Goal: Task Accomplishment & Management: Use online tool/utility

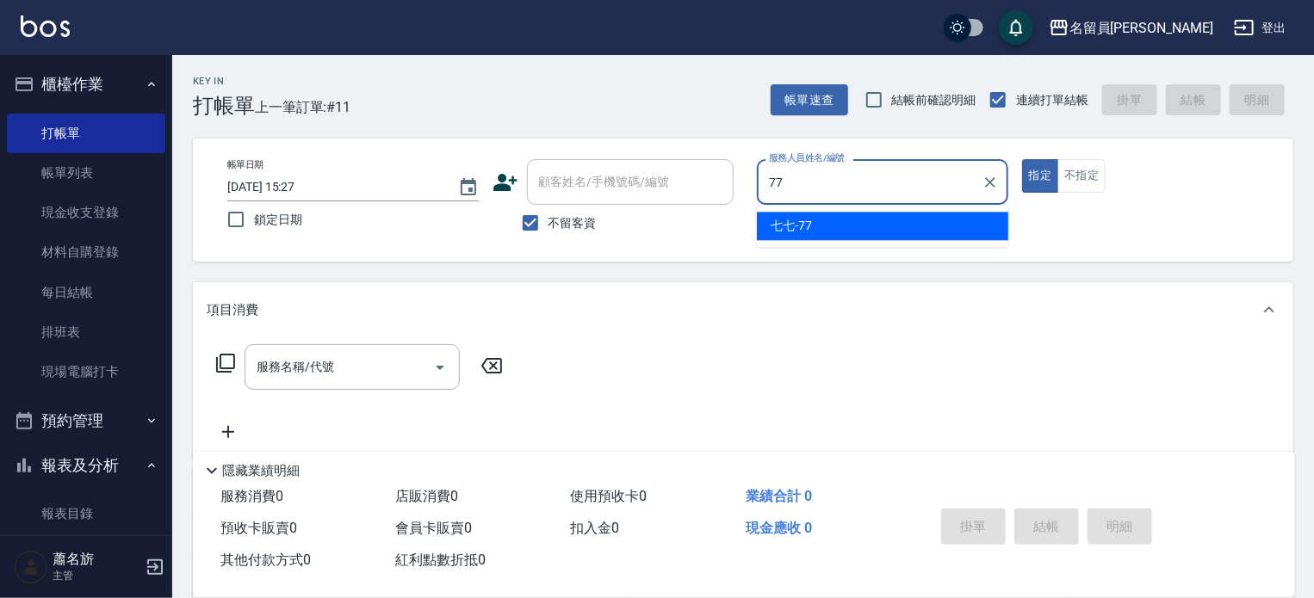
type input "七七-77"
type button "true"
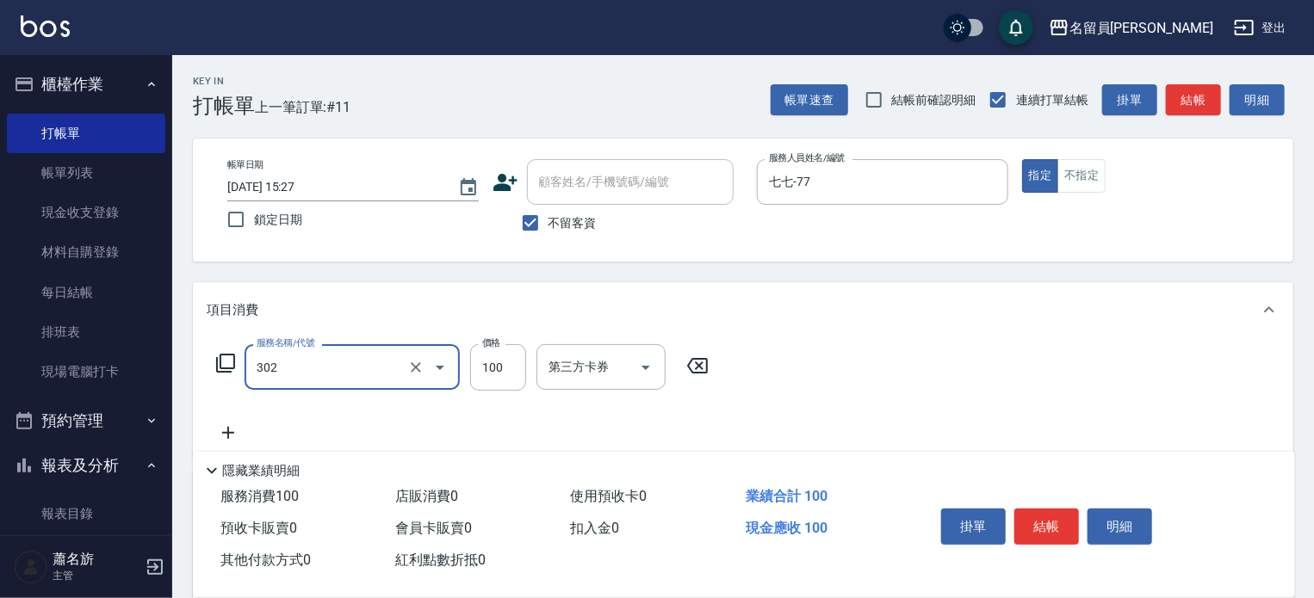
type input "剪髮(302)"
type input "200"
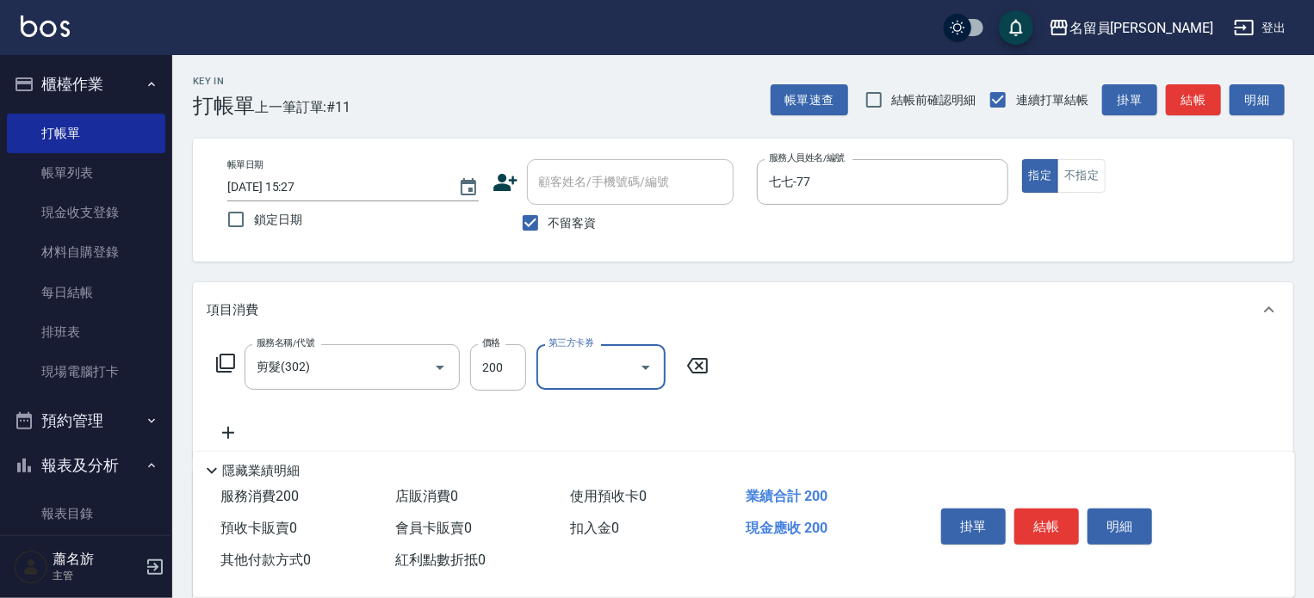
drag, startPoint x: 1057, startPoint y: 529, endPoint x: 1017, endPoint y: 538, distance: 40.5
click at [1055, 529] on button "結帳" at bounding box center [1046, 527] width 65 height 36
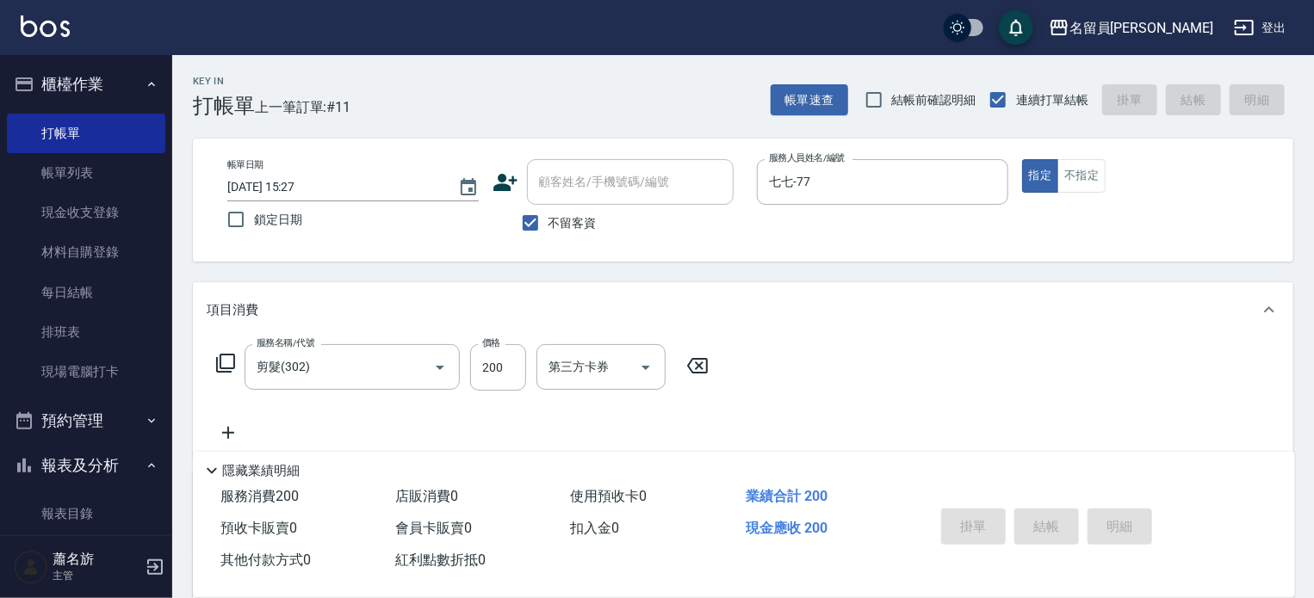
type input "[DATE] 19:38"
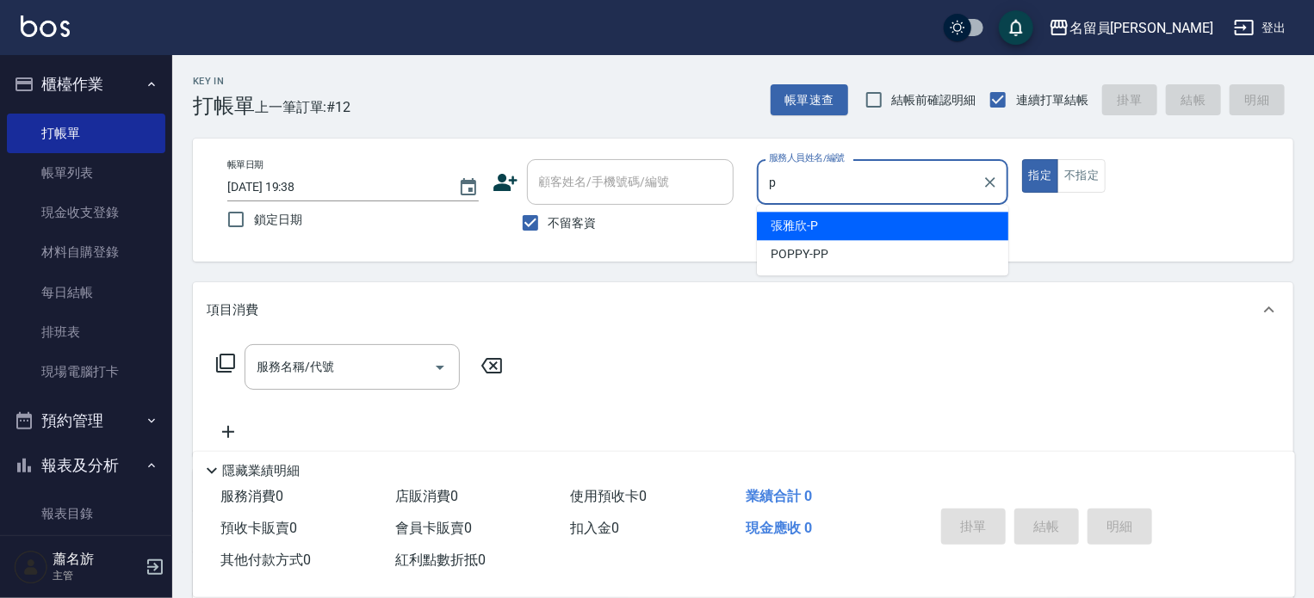
type input "[PERSON_NAME]"
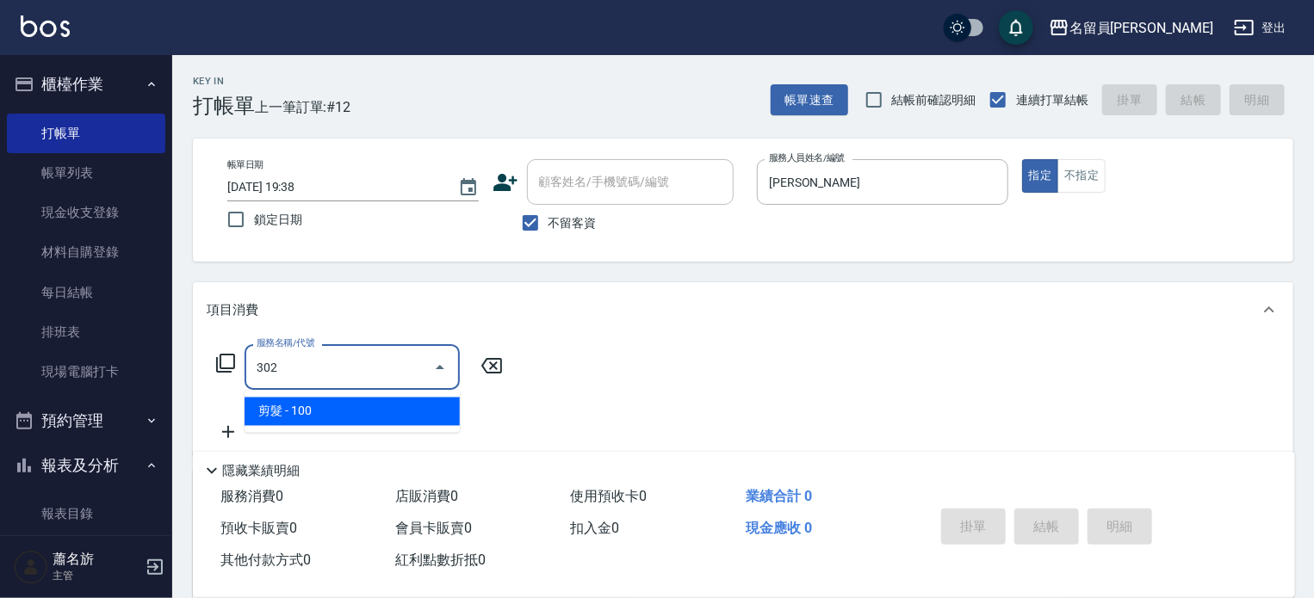
type input "剪髮(302)"
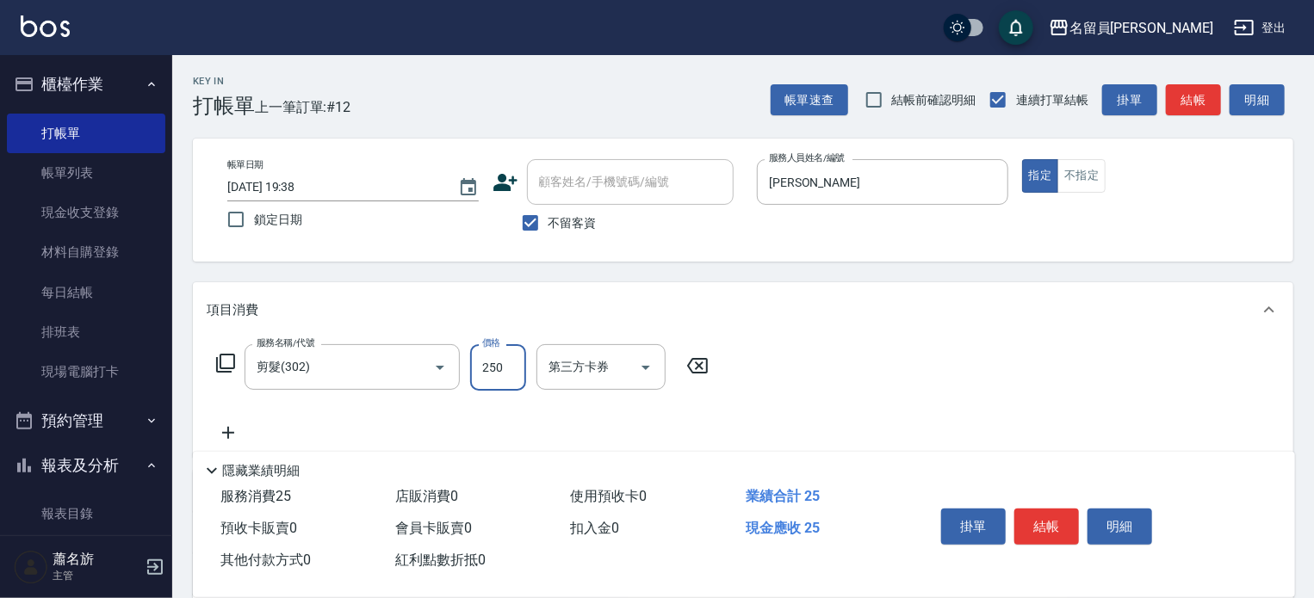
type input "250"
drag, startPoint x: 1037, startPoint y: 512, endPoint x: 1030, endPoint y: 488, distance: 25.3
click at [1037, 510] on button "結帳" at bounding box center [1046, 527] width 65 height 36
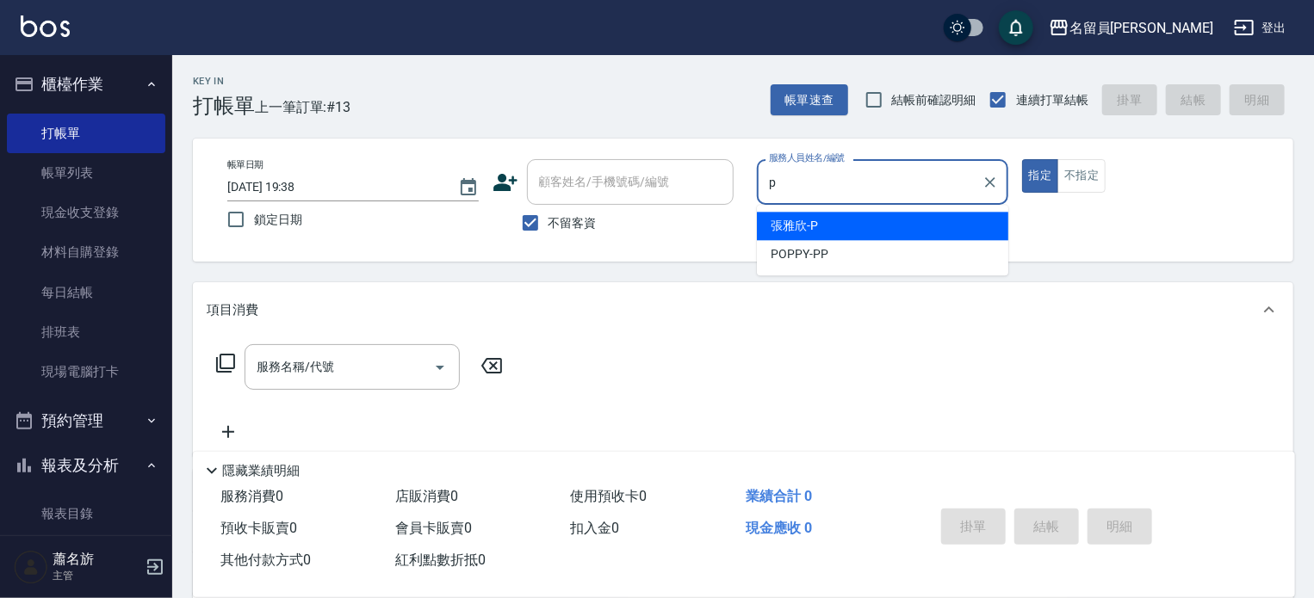
type input "[PERSON_NAME]"
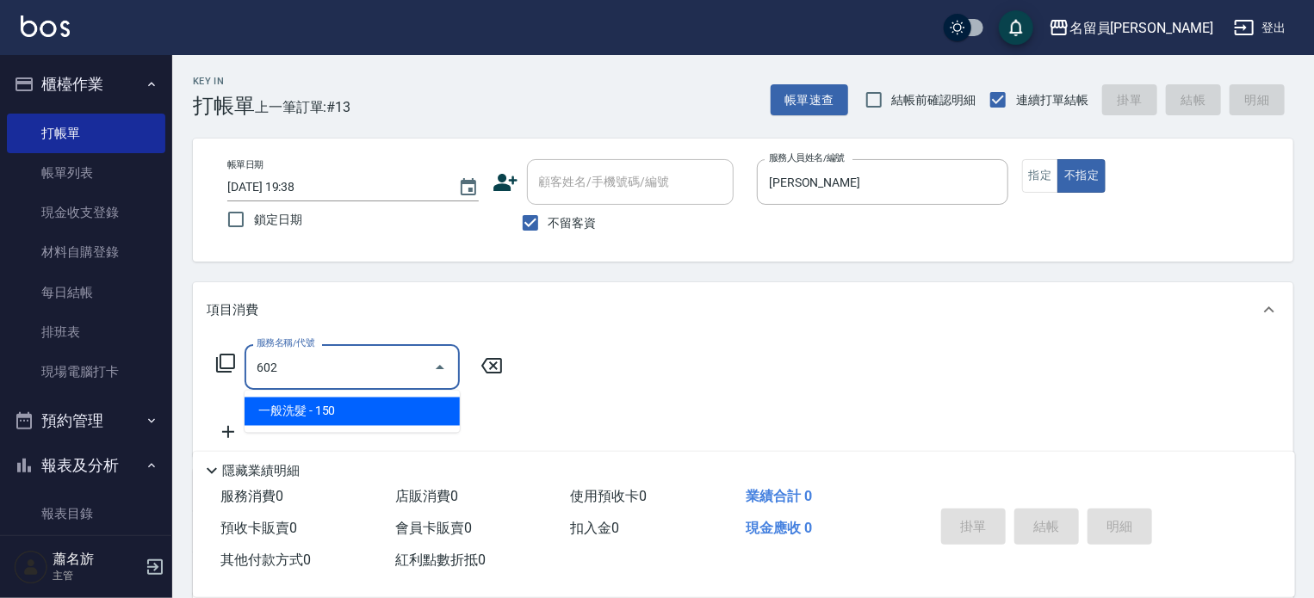
type input "一般洗髮(602)"
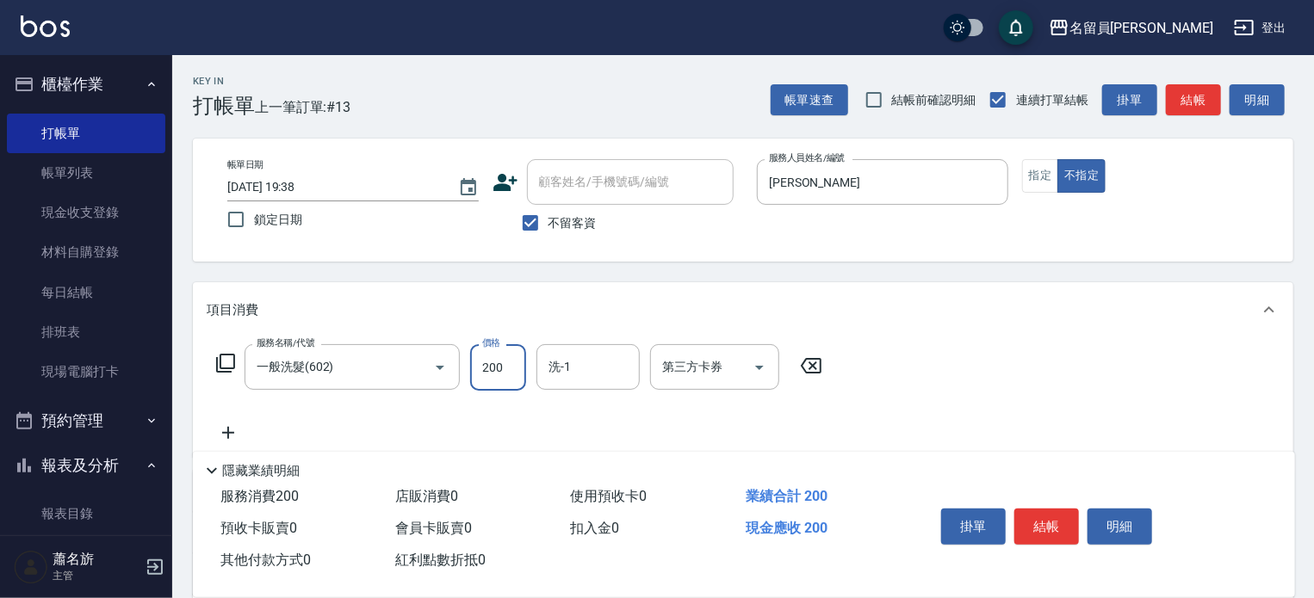
type input "200"
type input "[PERSON_NAME]-23"
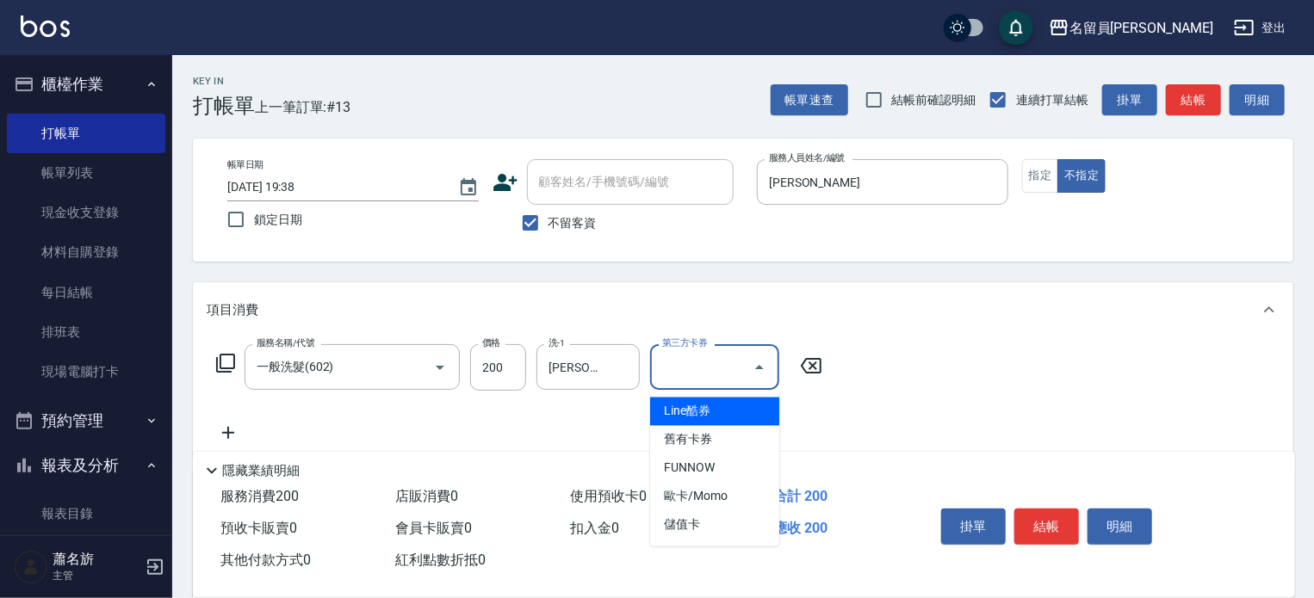
click at [233, 434] on icon at bounding box center [228, 433] width 43 height 21
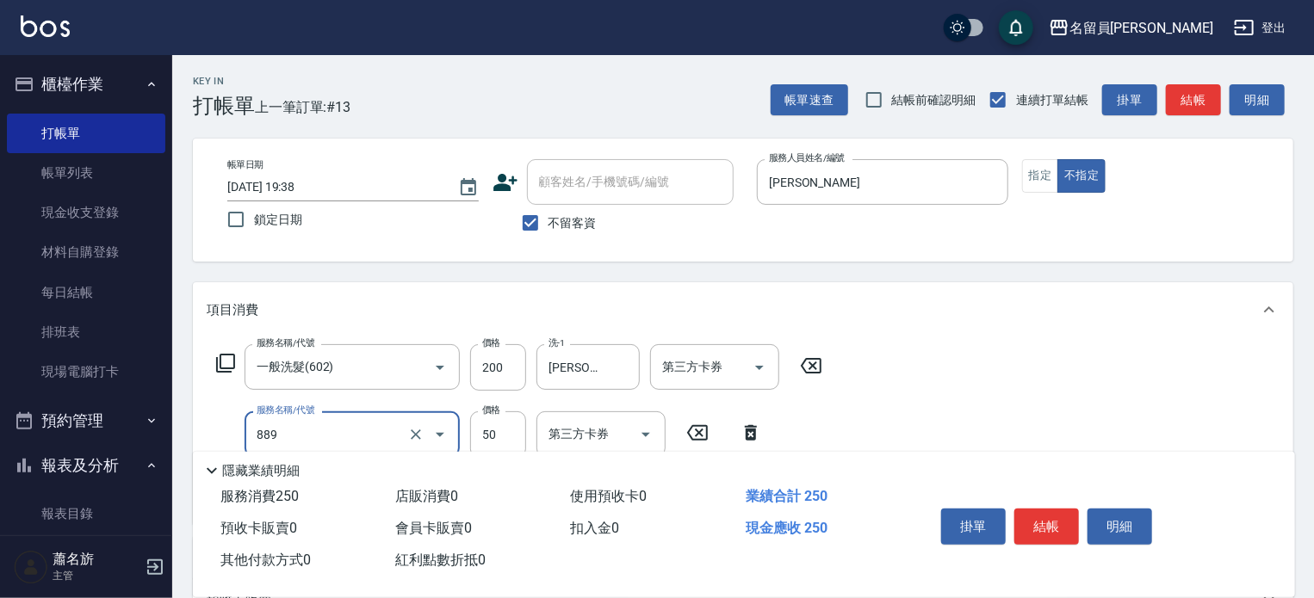
type input "精油(889)"
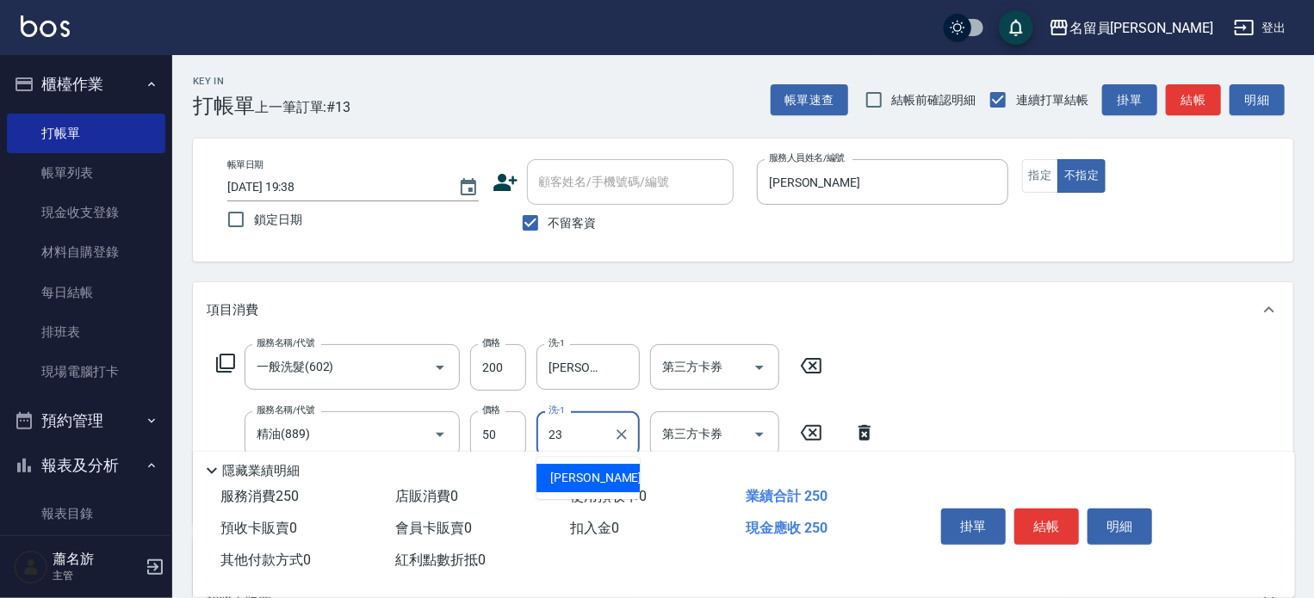
type input "[PERSON_NAME]-23"
type input "瞬間保養(415)"
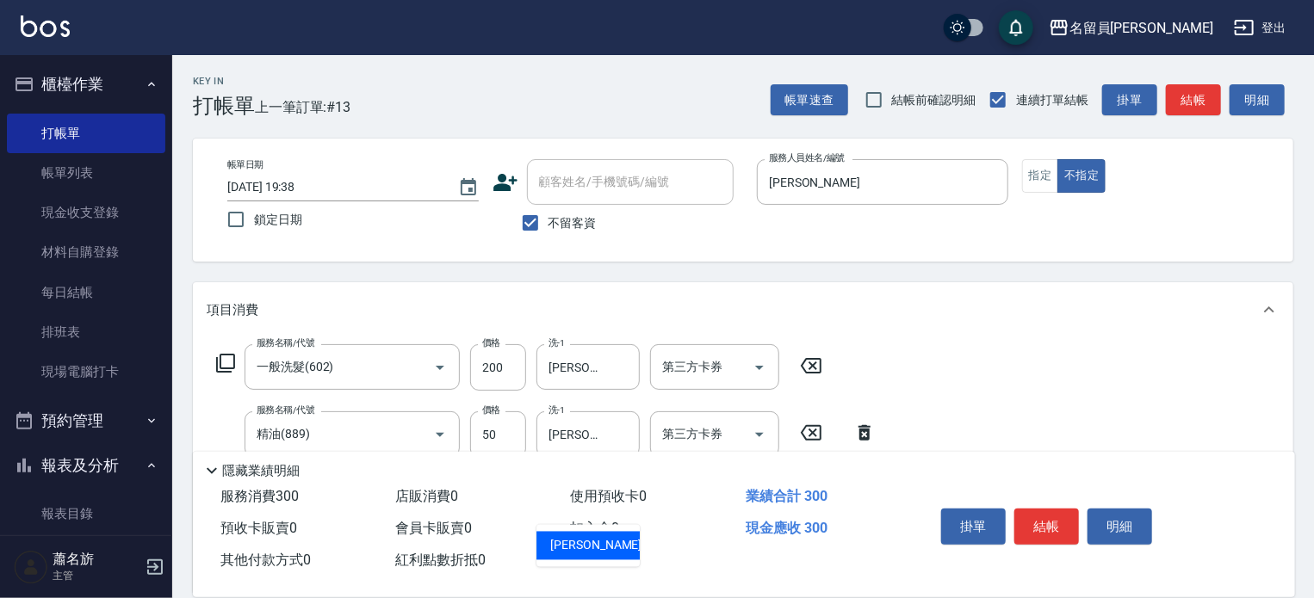
type input "[PERSON_NAME]-23"
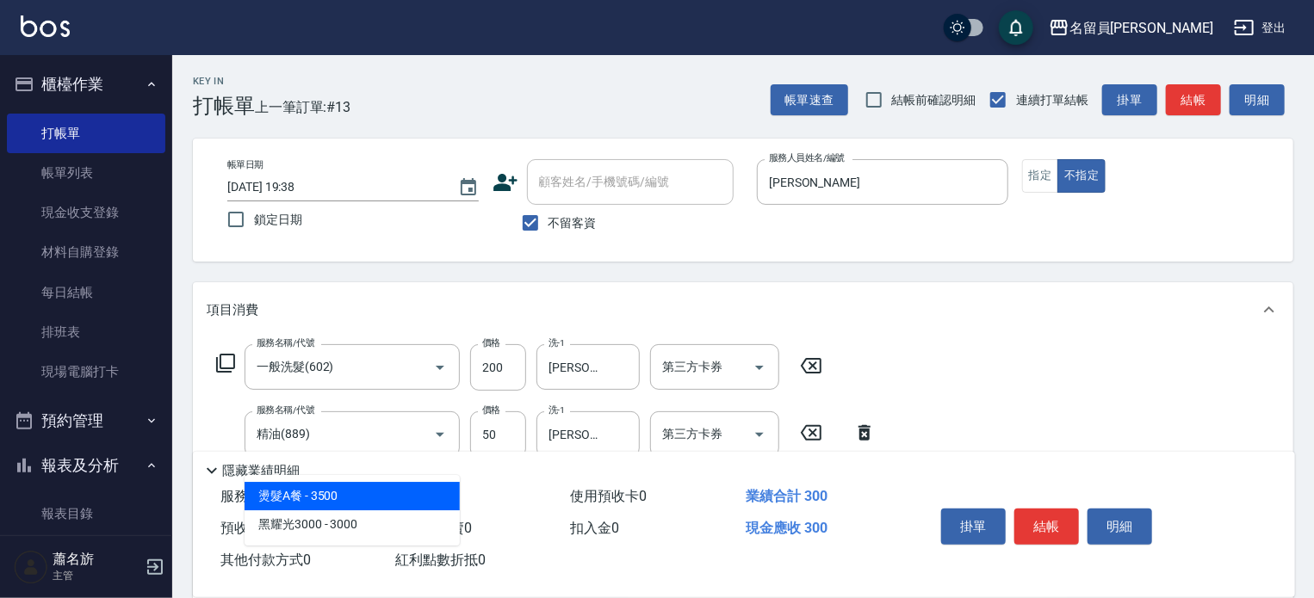
type input "3"
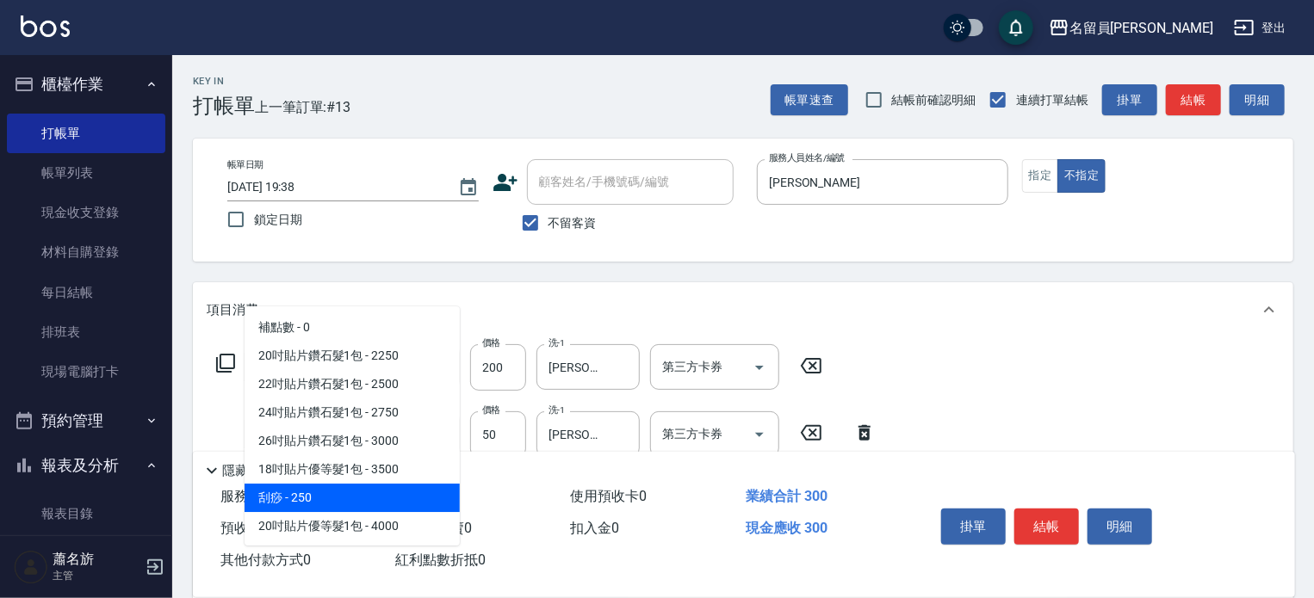
click at [1038, 527] on button "結帳" at bounding box center [1046, 527] width 65 height 36
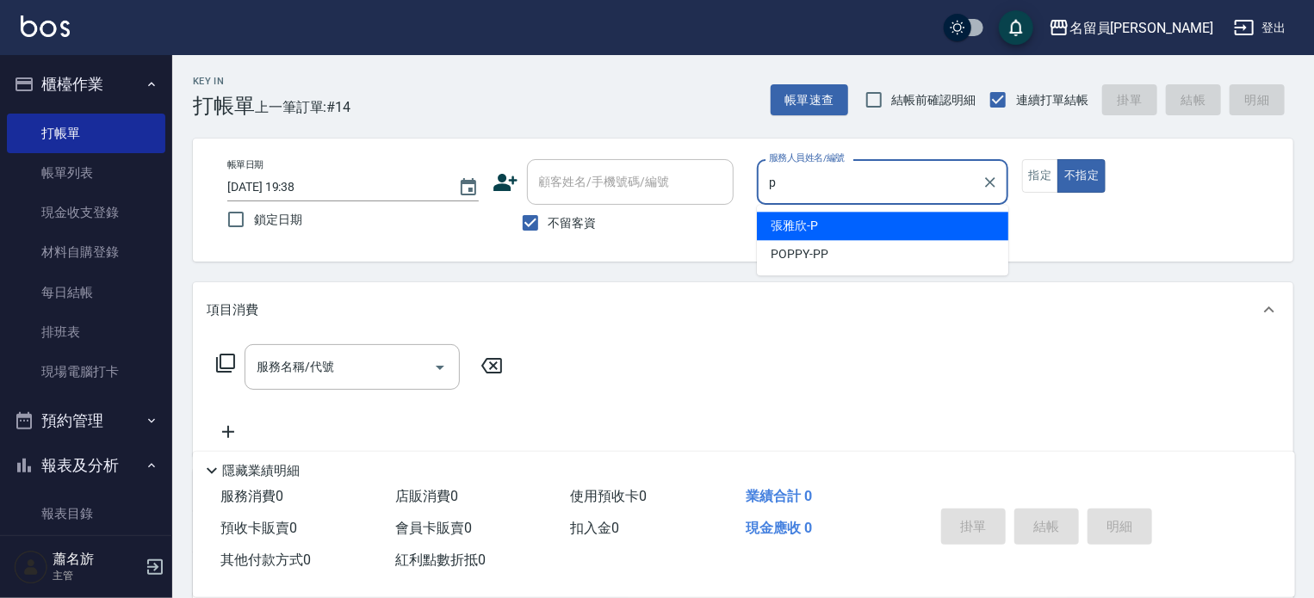
type input "[PERSON_NAME]"
type button "false"
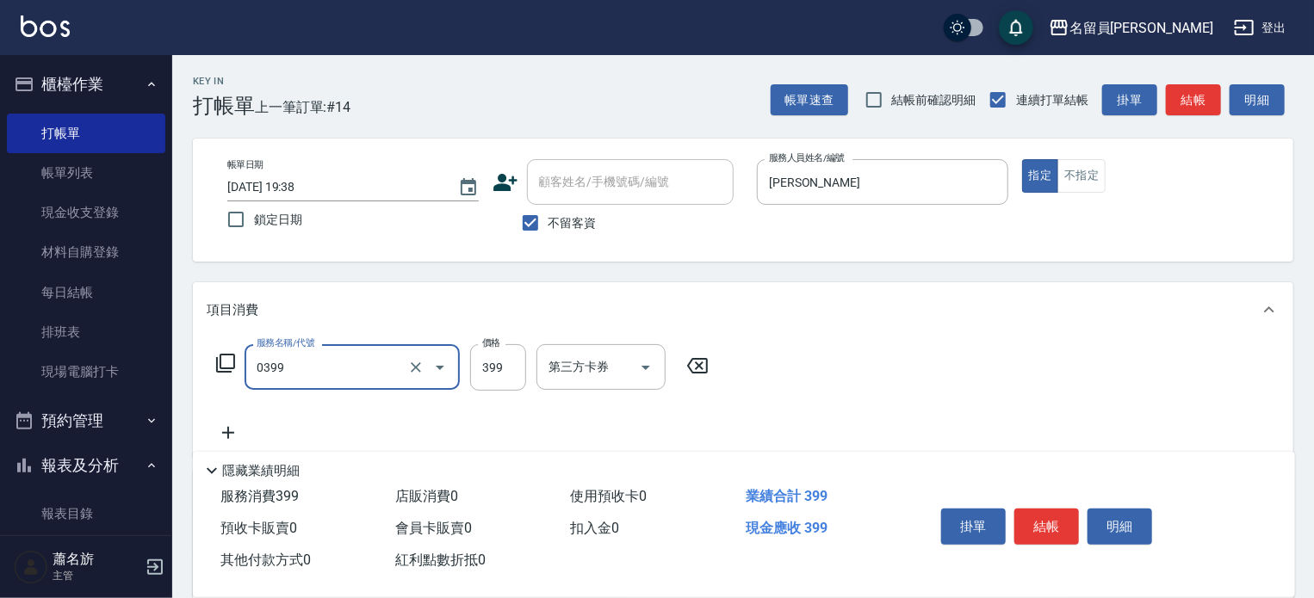
type input "海鹽SPA(0399)"
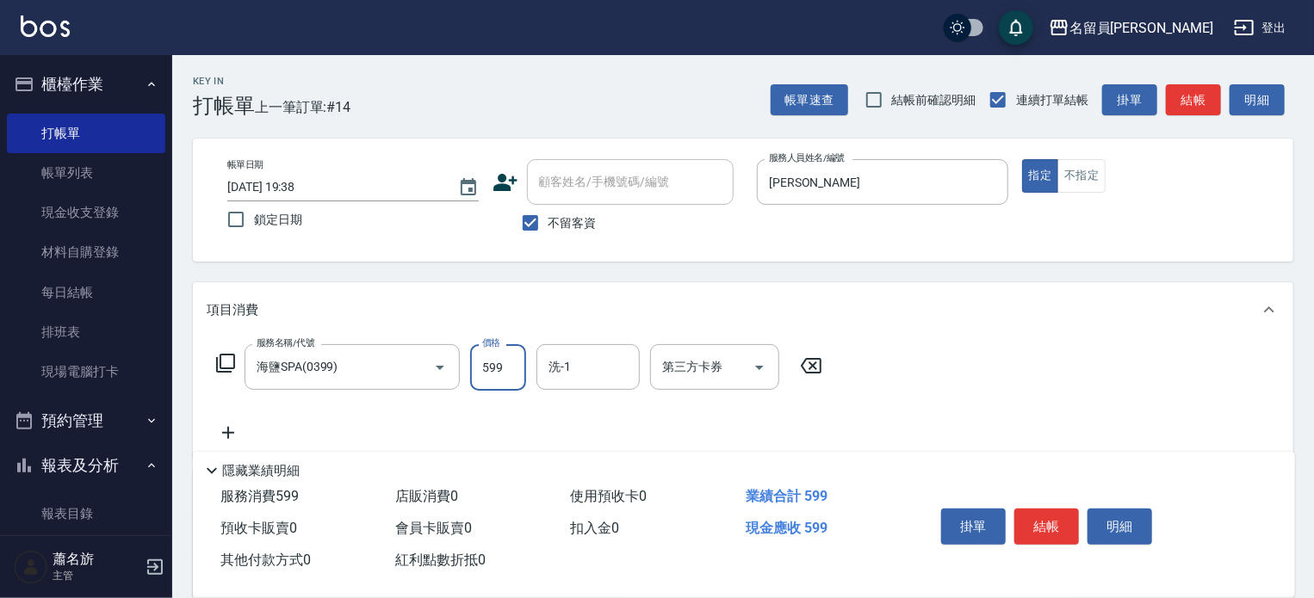
type input "599"
click at [1037, 526] on button "結帳" at bounding box center [1046, 527] width 65 height 36
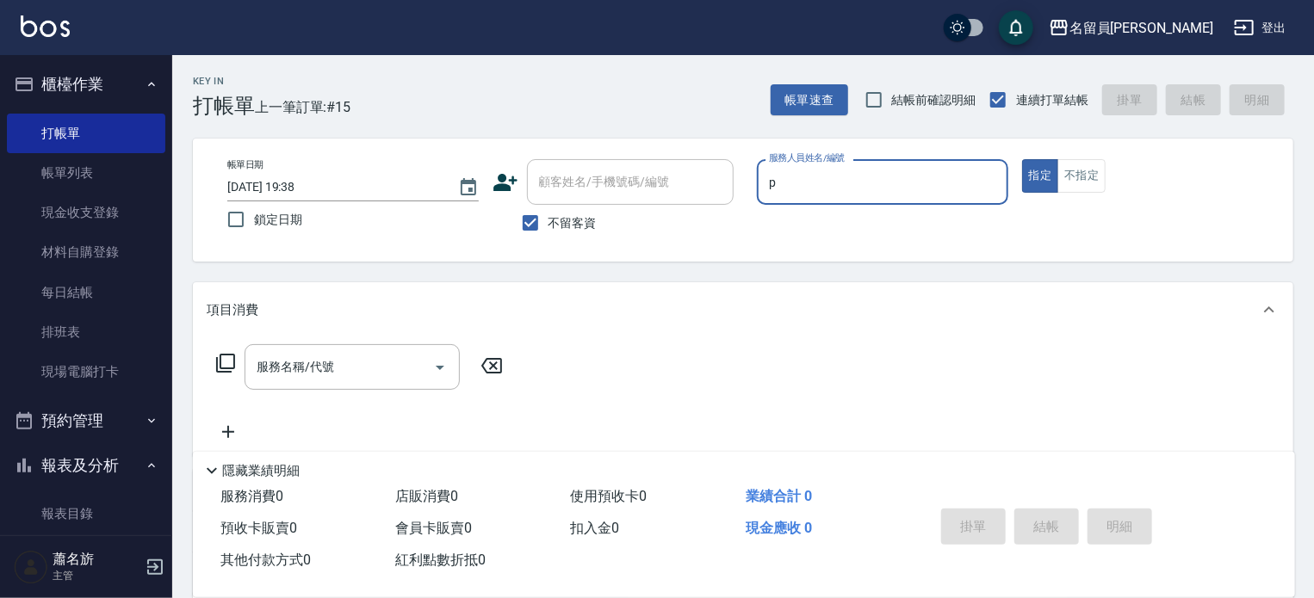
type input "[PERSON_NAME]"
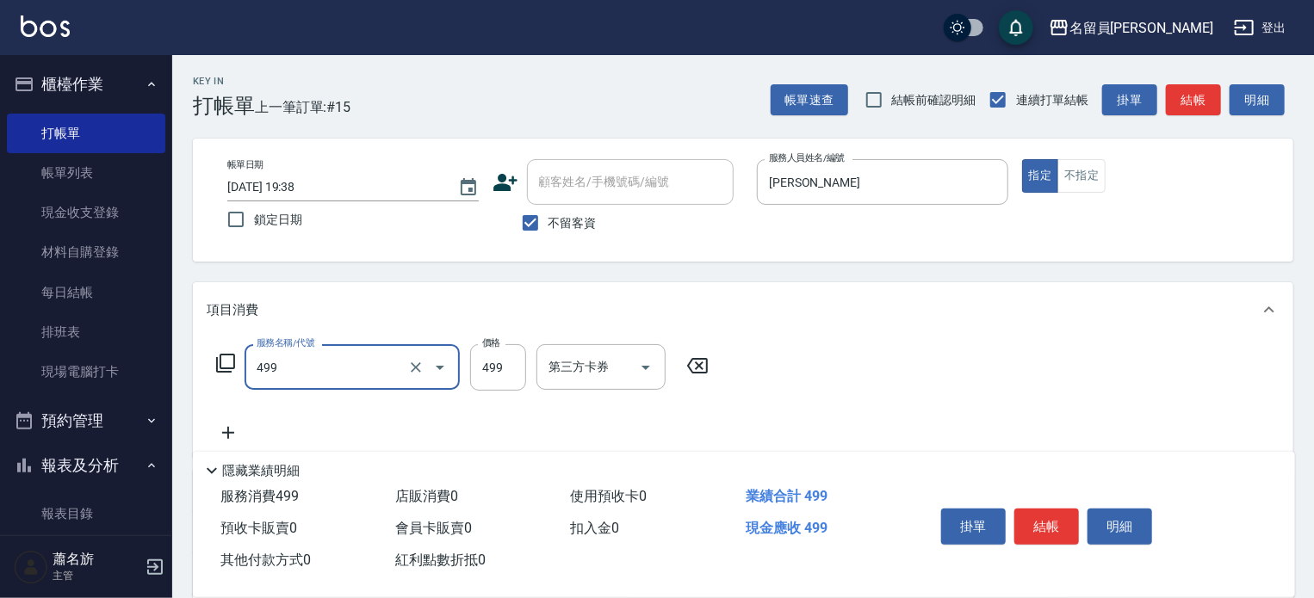
type input "去角質洗髮(499)"
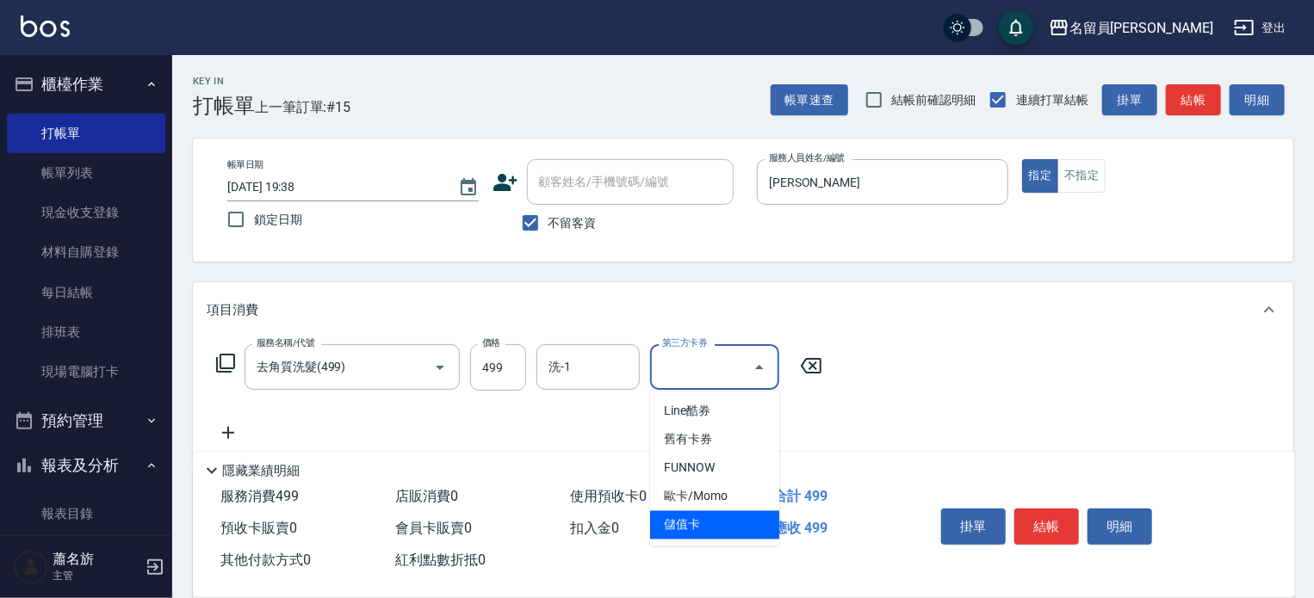
type input "儲值卡"
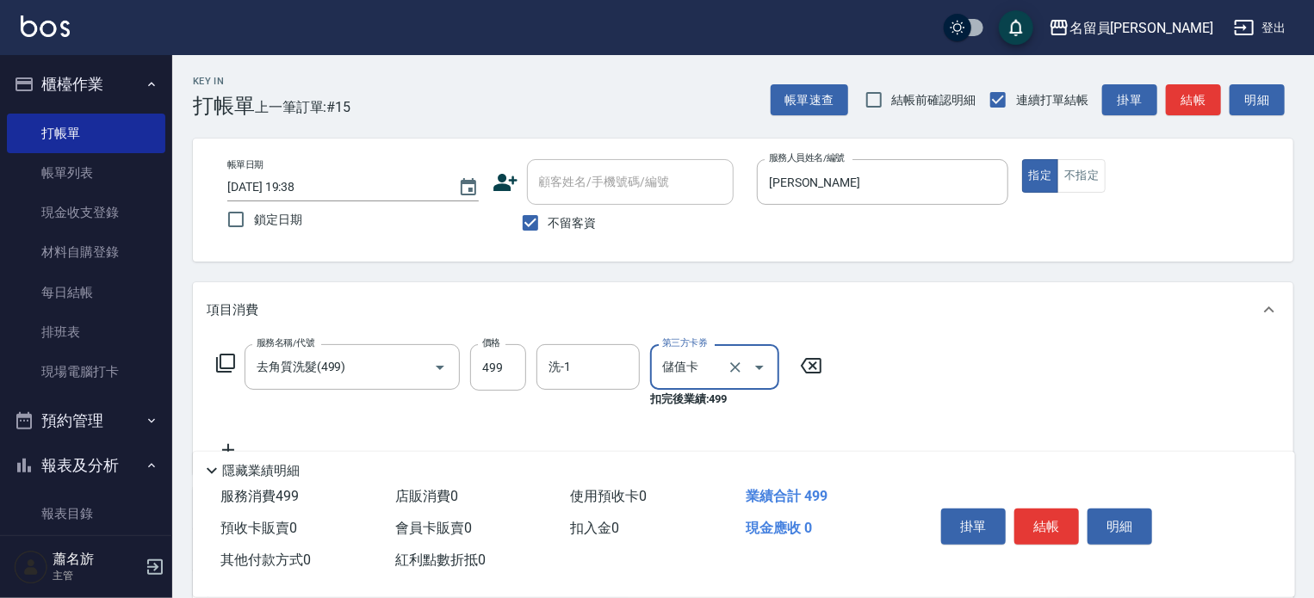
click at [1037, 526] on button "結帳" at bounding box center [1046, 527] width 65 height 36
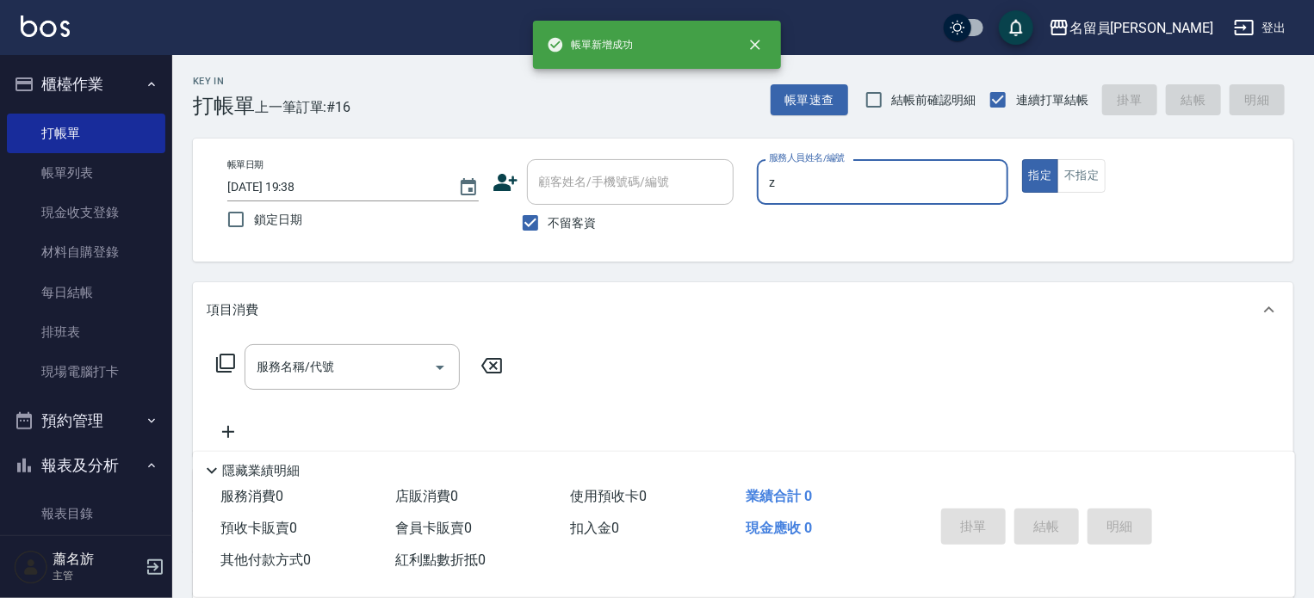
type input "維尼-Z"
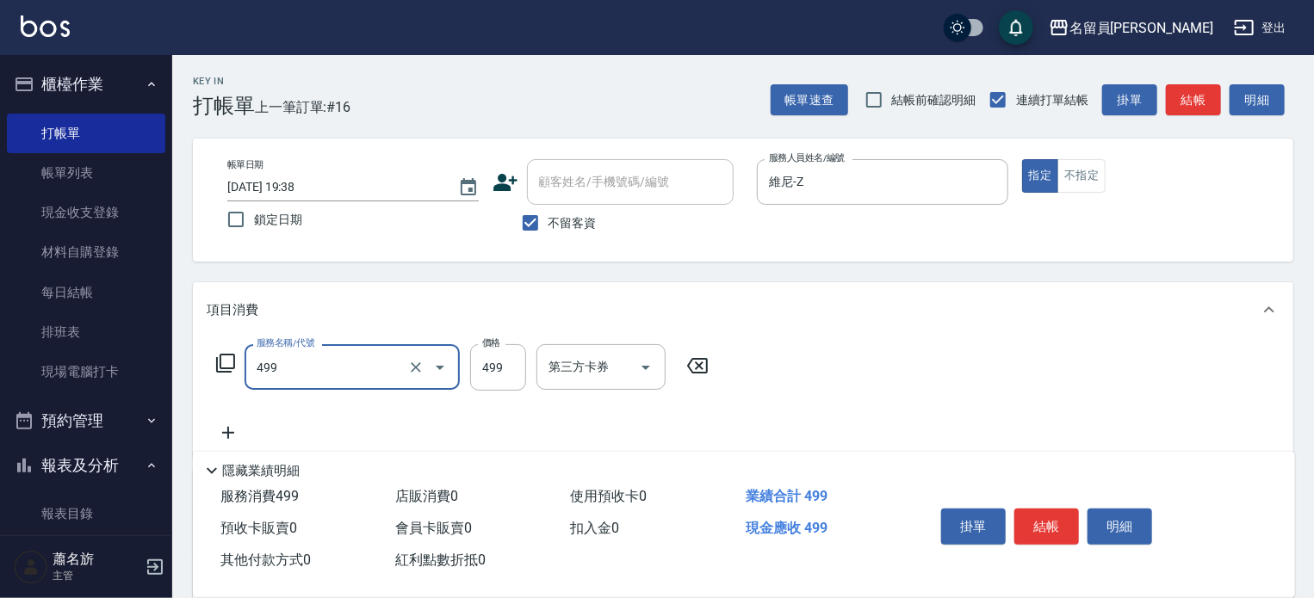
type input "去角質洗髮(499)"
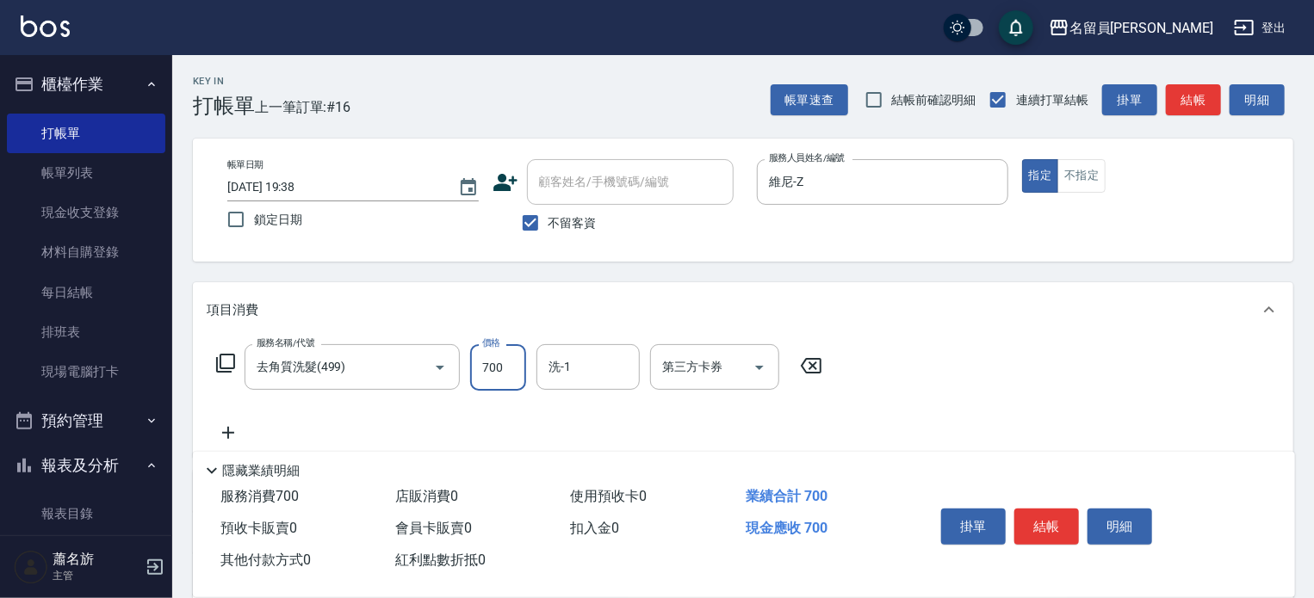
type input "700"
type input "[PERSON_NAME]-23"
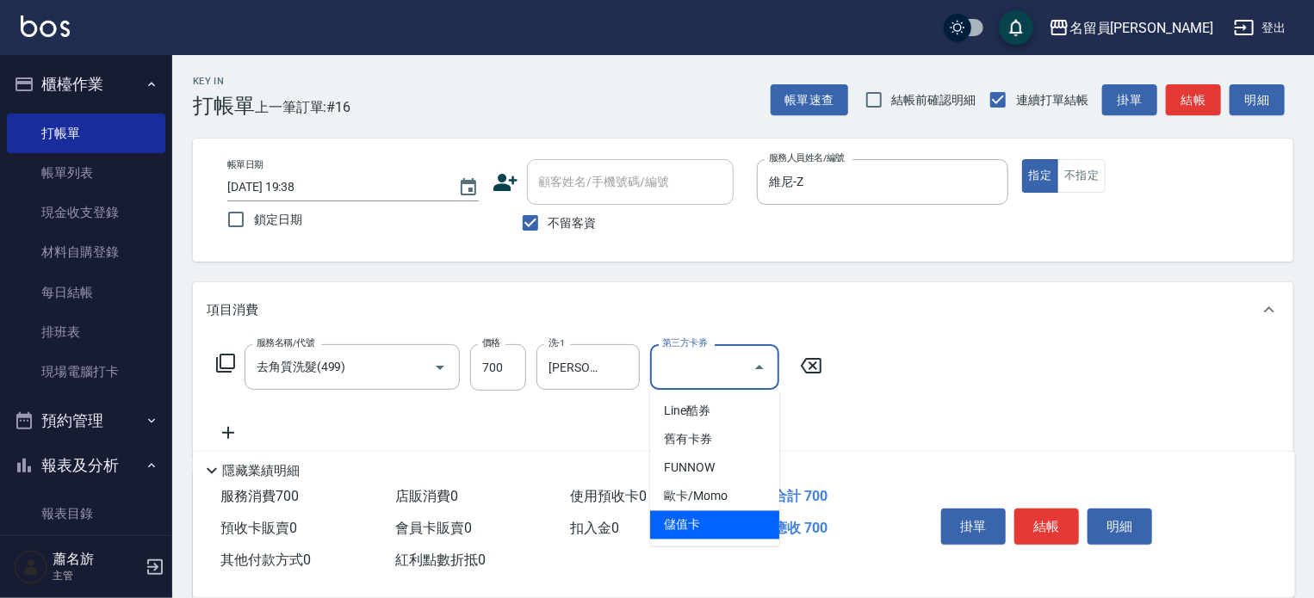
type input "儲值卡"
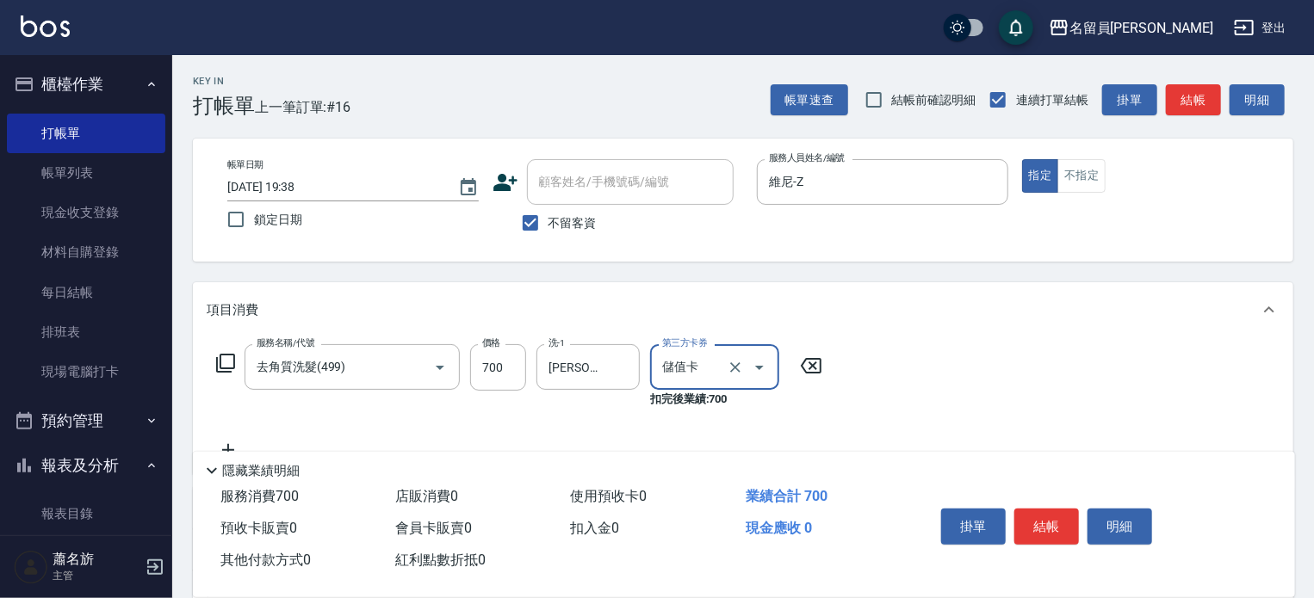
click at [1037, 526] on button "結帳" at bounding box center [1046, 527] width 65 height 36
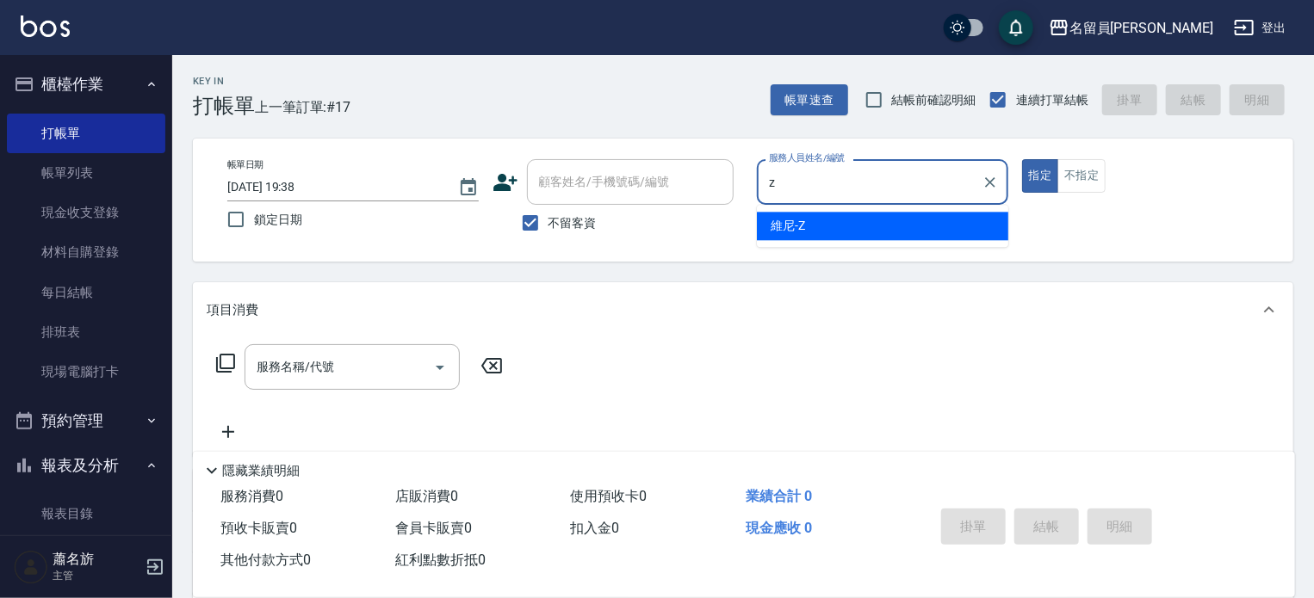
type input "維尼-Z"
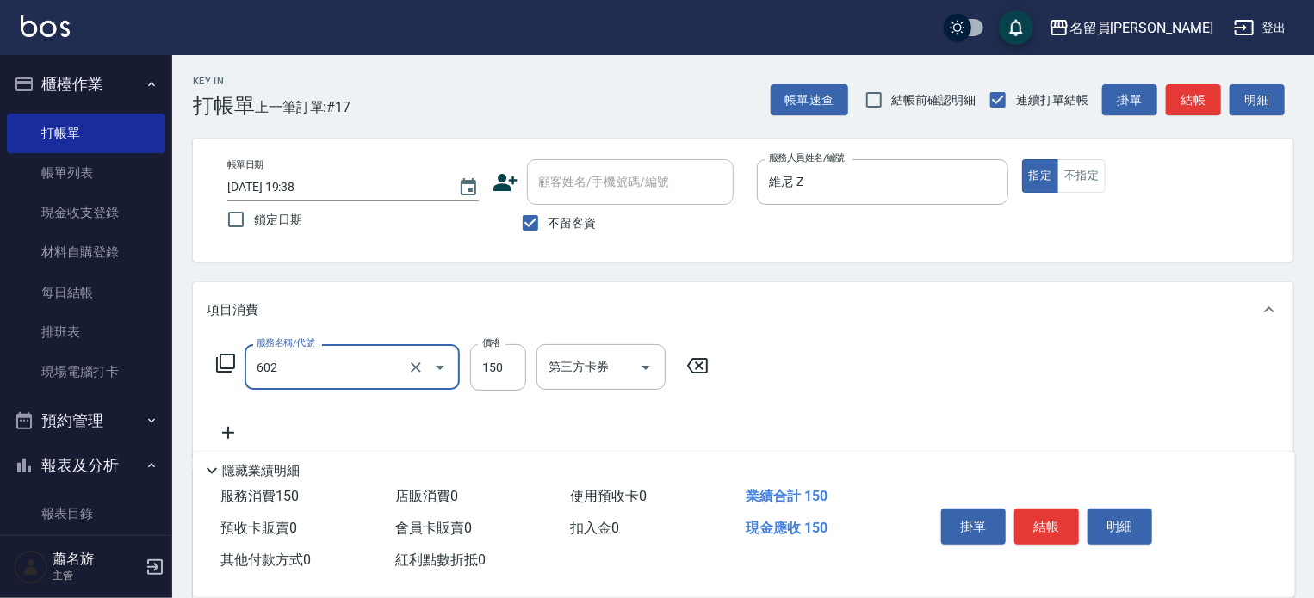
type input "一般洗髮(602)"
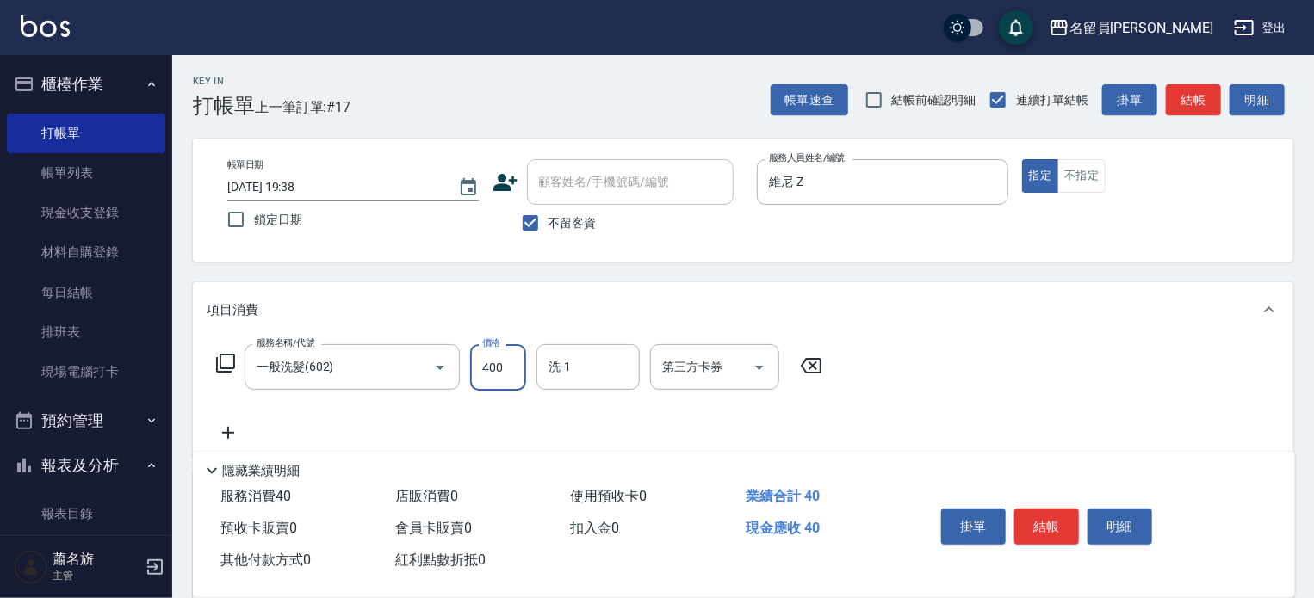
type input "400"
click at [1036, 526] on button "結帳" at bounding box center [1046, 527] width 65 height 36
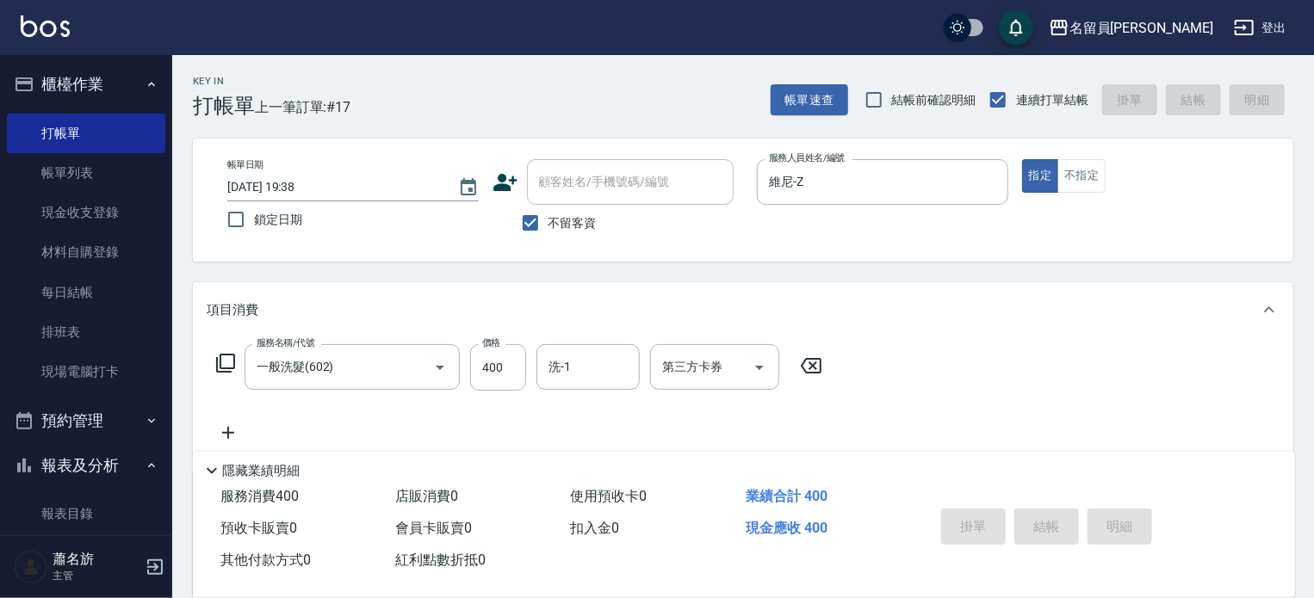
type input "[DATE] 19:39"
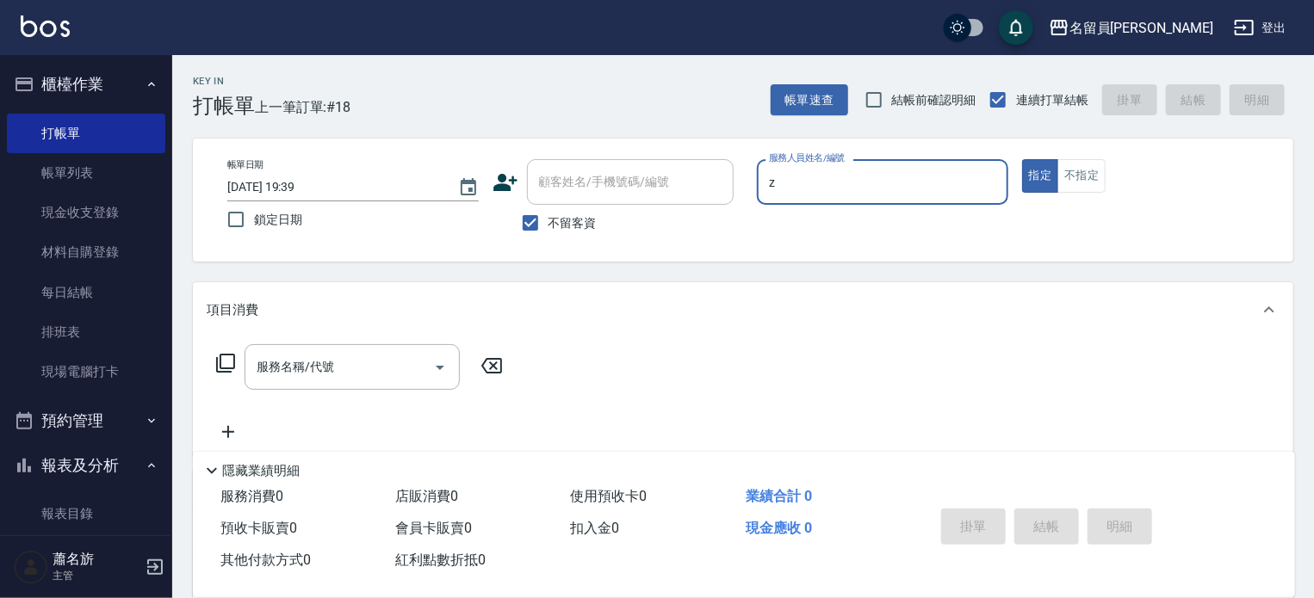
type input "z"
click at [989, 178] on input "服務人員姓名/編號" at bounding box center [882, 182] width 236 height 30
type input "維尼-Z"
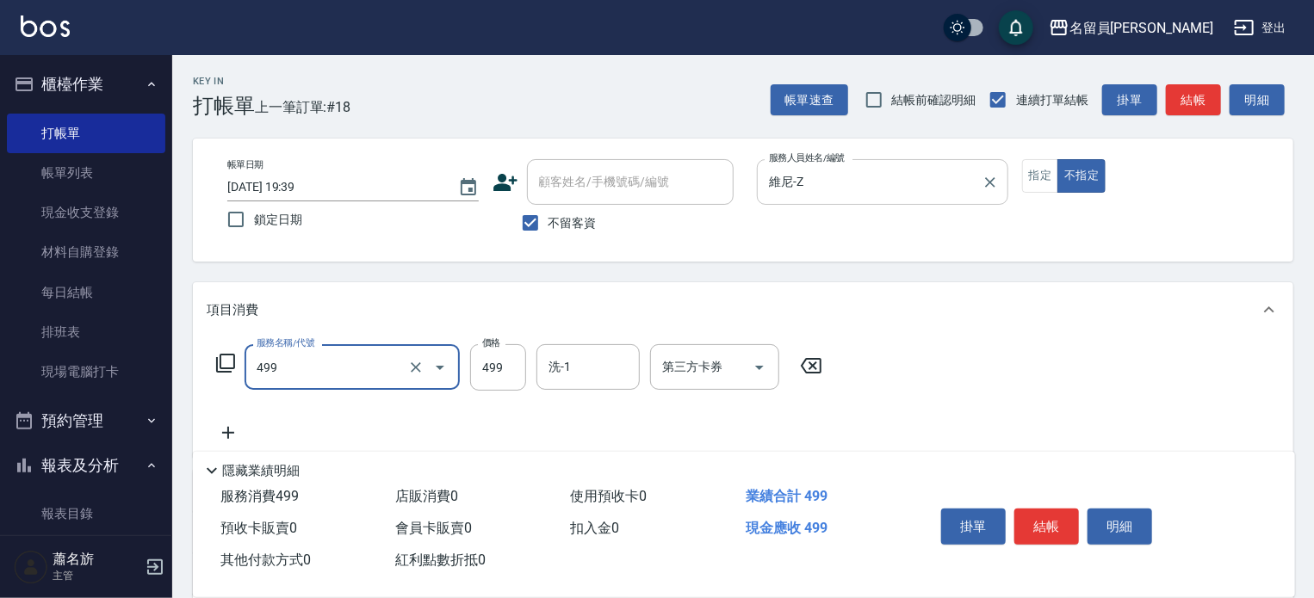
type input "去角質洗髮(499)"
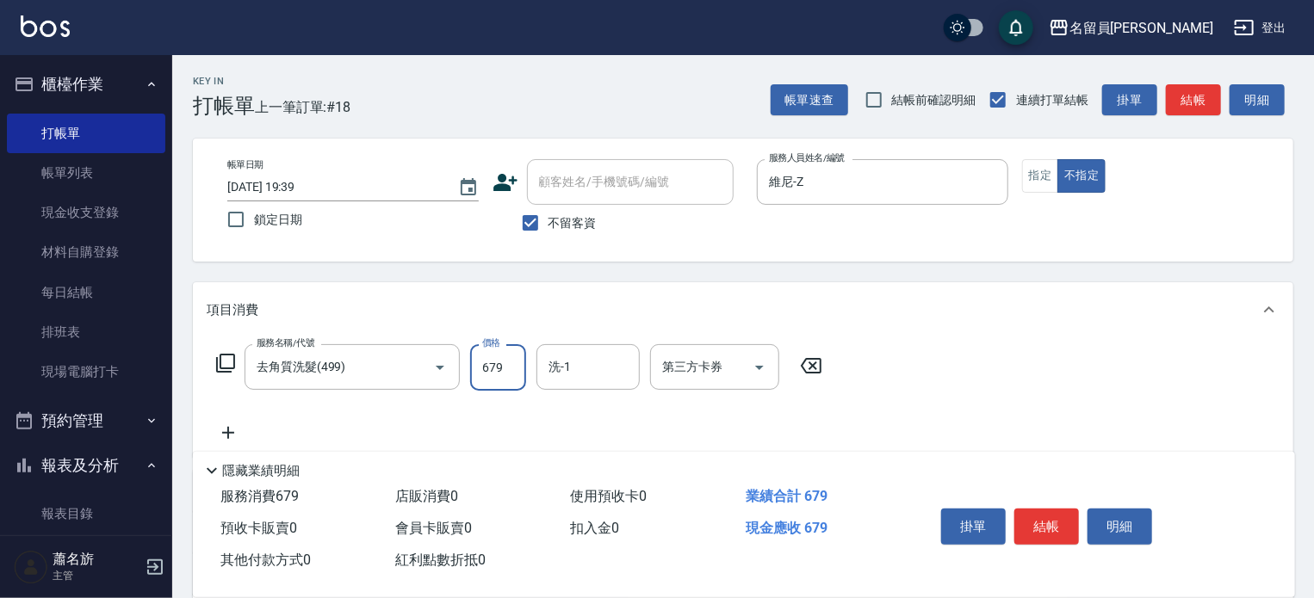
type input "679"
type input "[PERSON_NAME]-23"
drag, startPoint x: 1053, startPoint y: 514, endPoint x: 1023, endPoint y: 450, distance: 70.5
click at [1047, 509] on button "結帳" at bounding box center [1046, 527] width 65 height 36
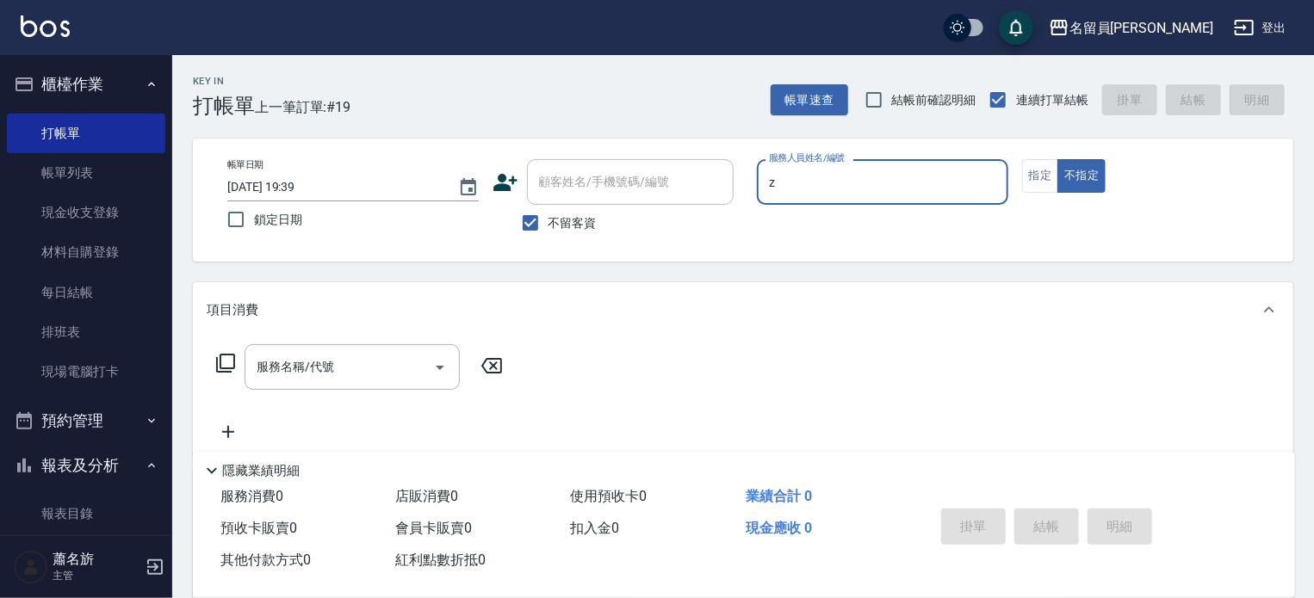
type input "維尼-Z"
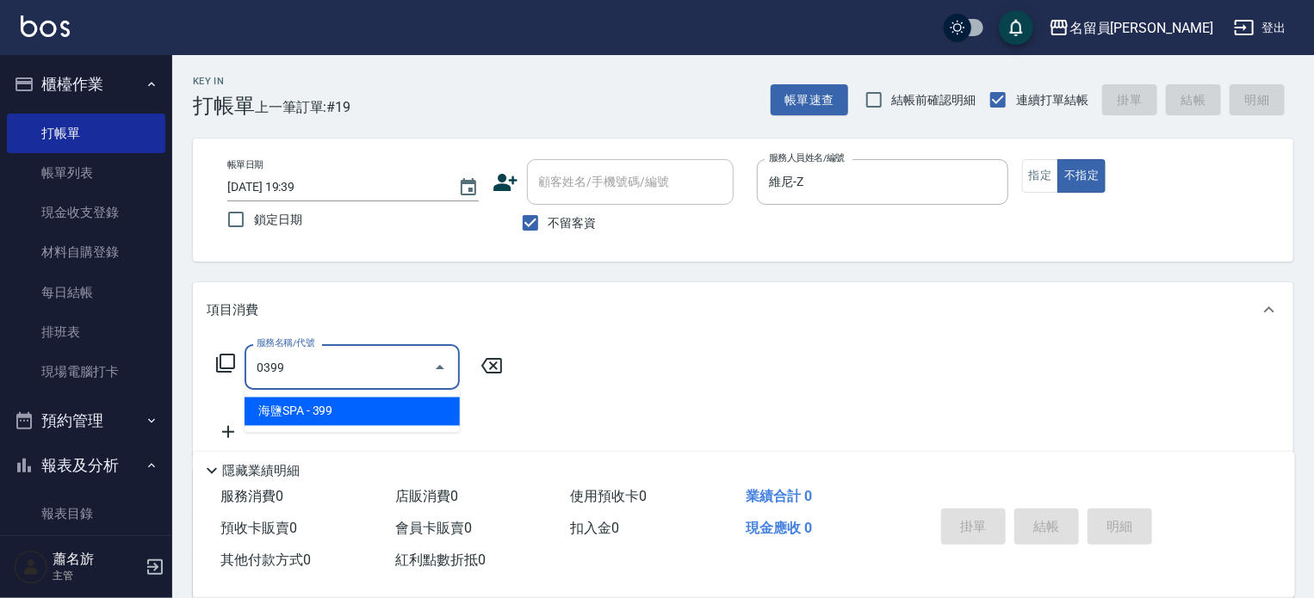
type input "海鹽SPA(0399)"
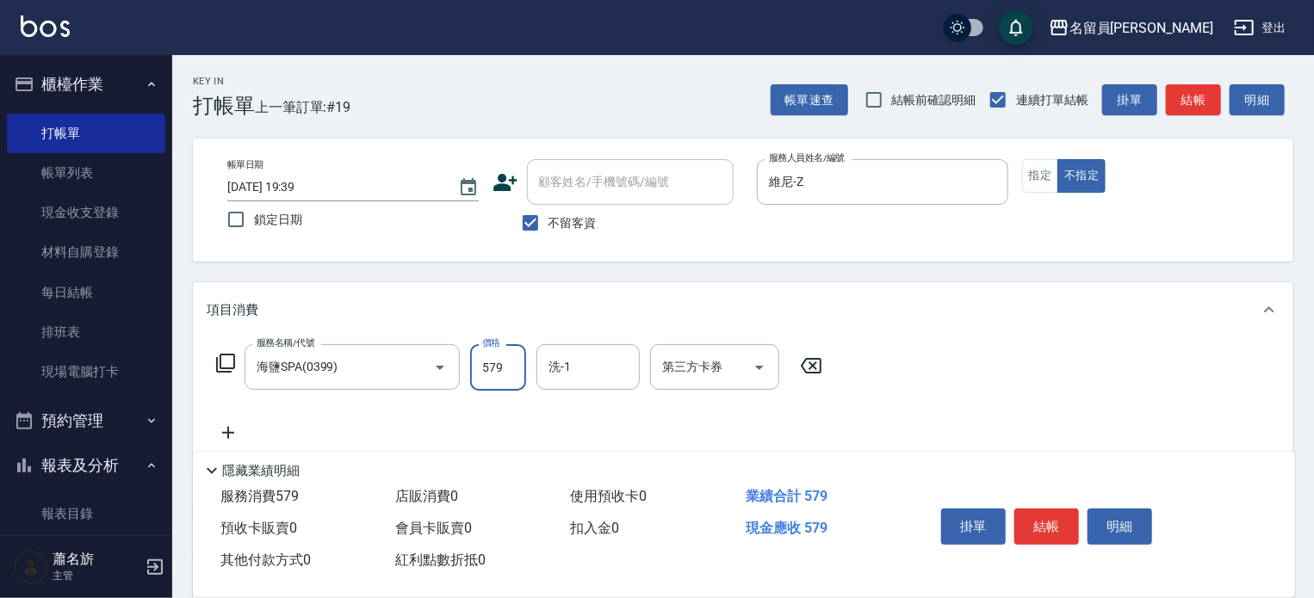
type input "579"
type input "[PERSON_NAME]-23"
click at [1060, 548] on div "掛單 結帳 明細" at bounding box center [1046, 529] width 225 height 54
click at [1054, 521] on button "結帳" at bounding box center [1046, 527] width 65 height 36
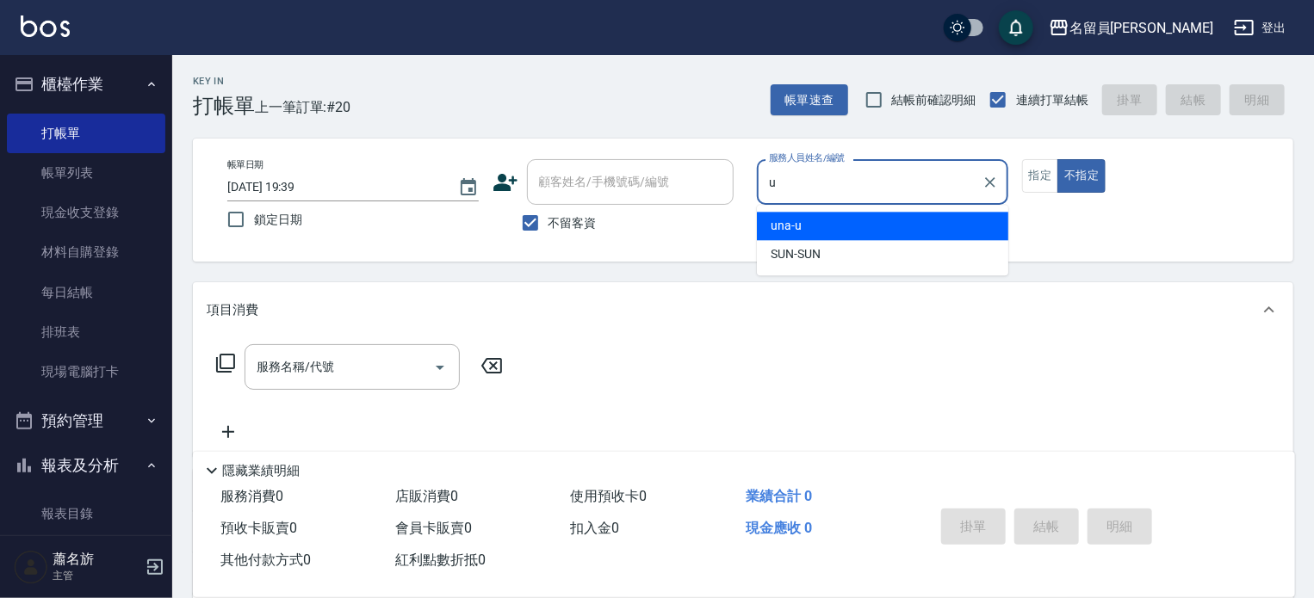
type input "una-u"
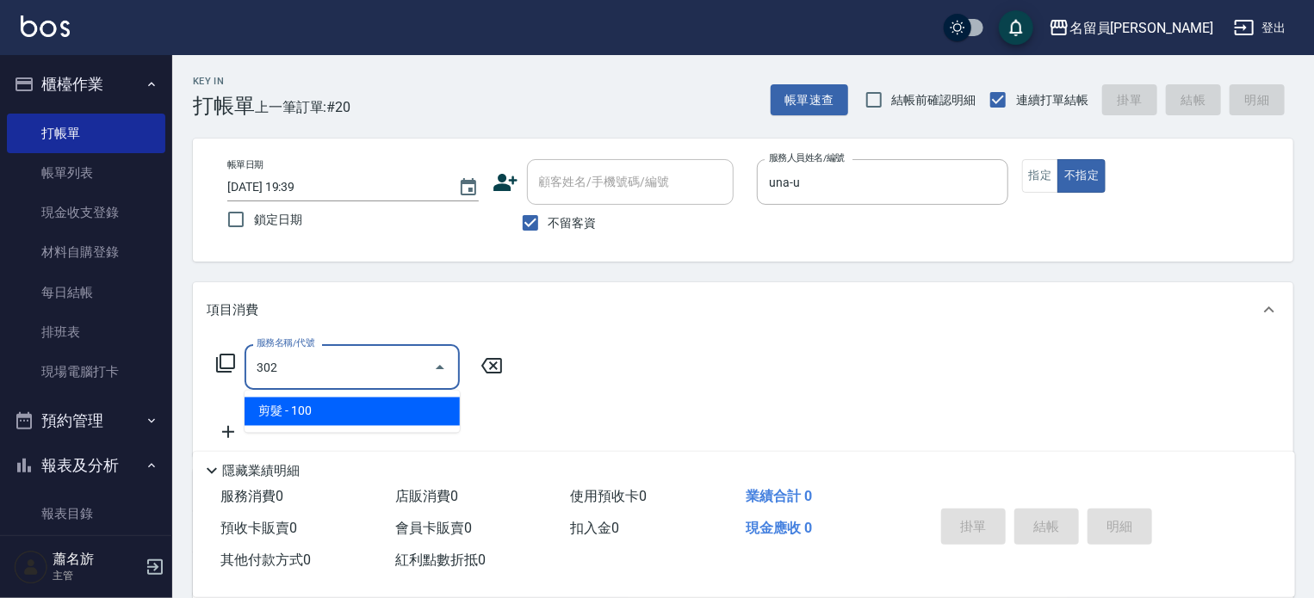
type input "剪髮(302)"
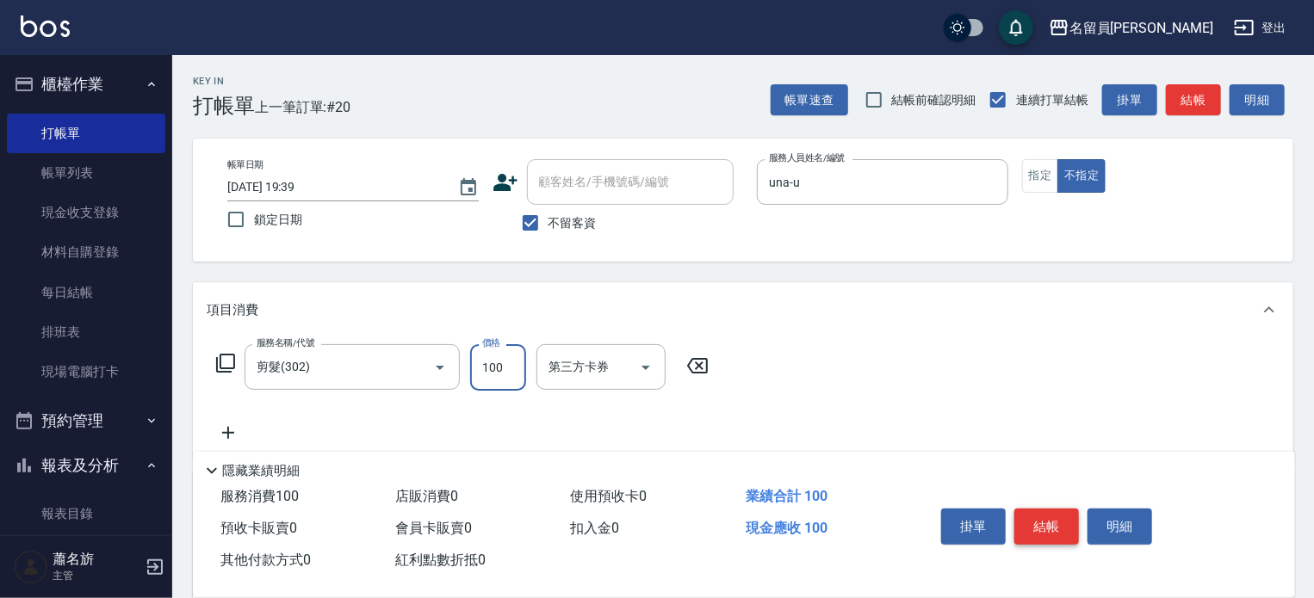
click at [1054, 521] on button "結帳" at bounding box center [1046, 527] width 65 height 36
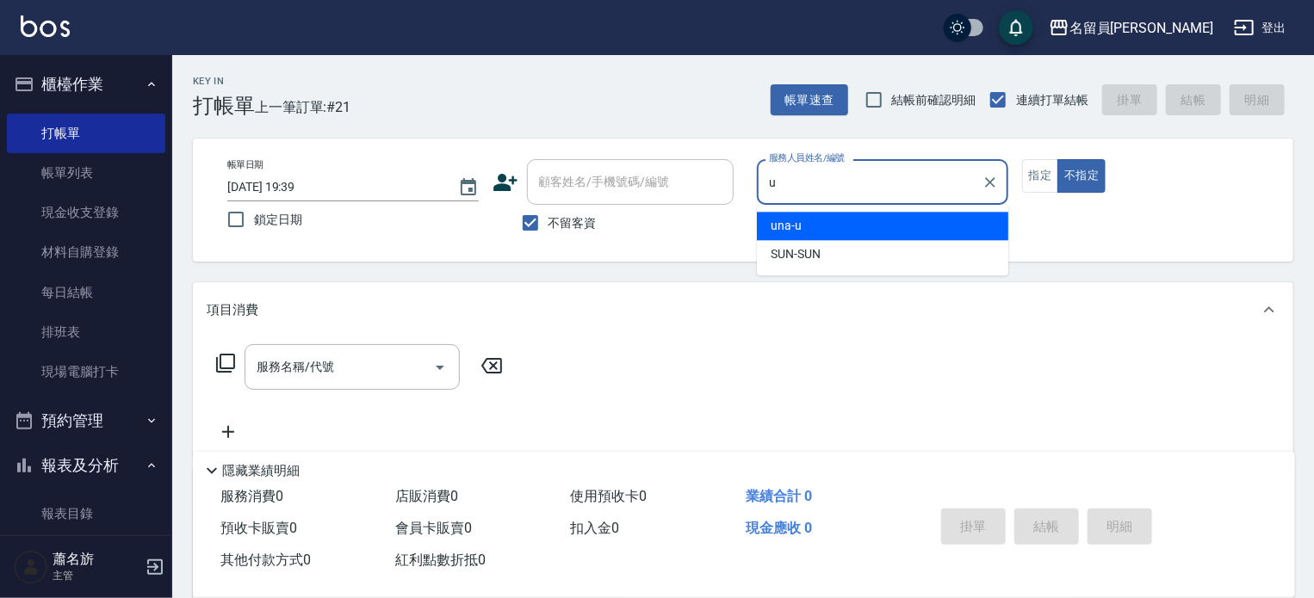
type input "una-u"
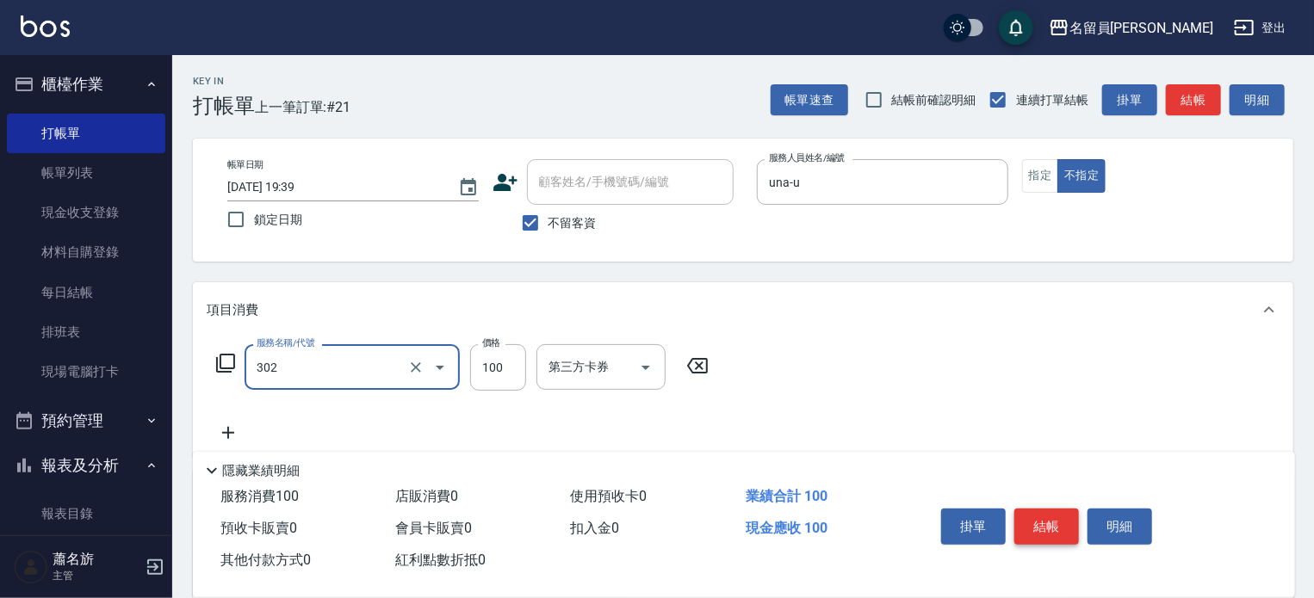
type input "剪髮(302)"
type input "380"
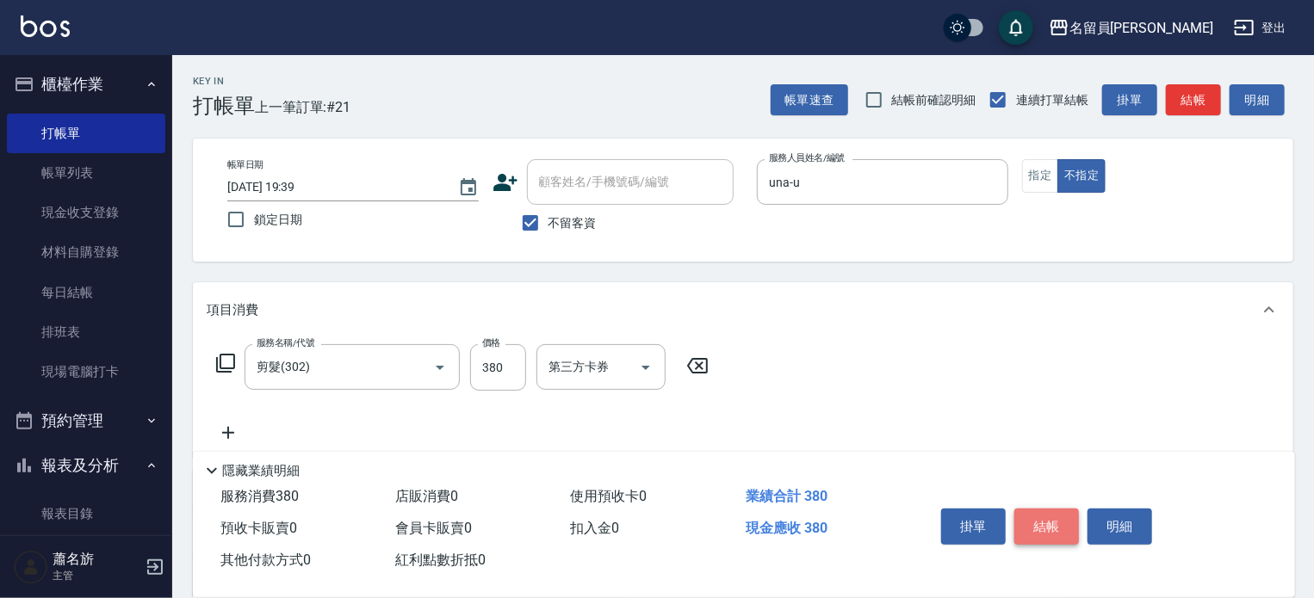
click at [1054, 521] on button "結帳" at bounding box center [1046, 527] width 65 height 36
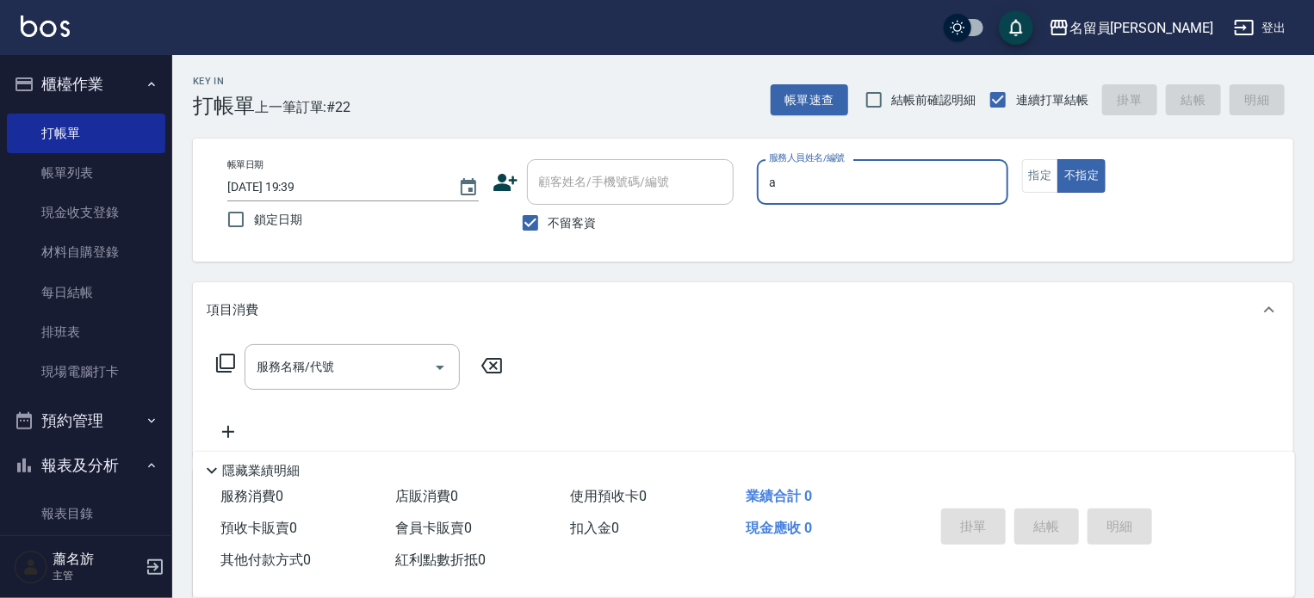
type input "[PERSON_NAME]"
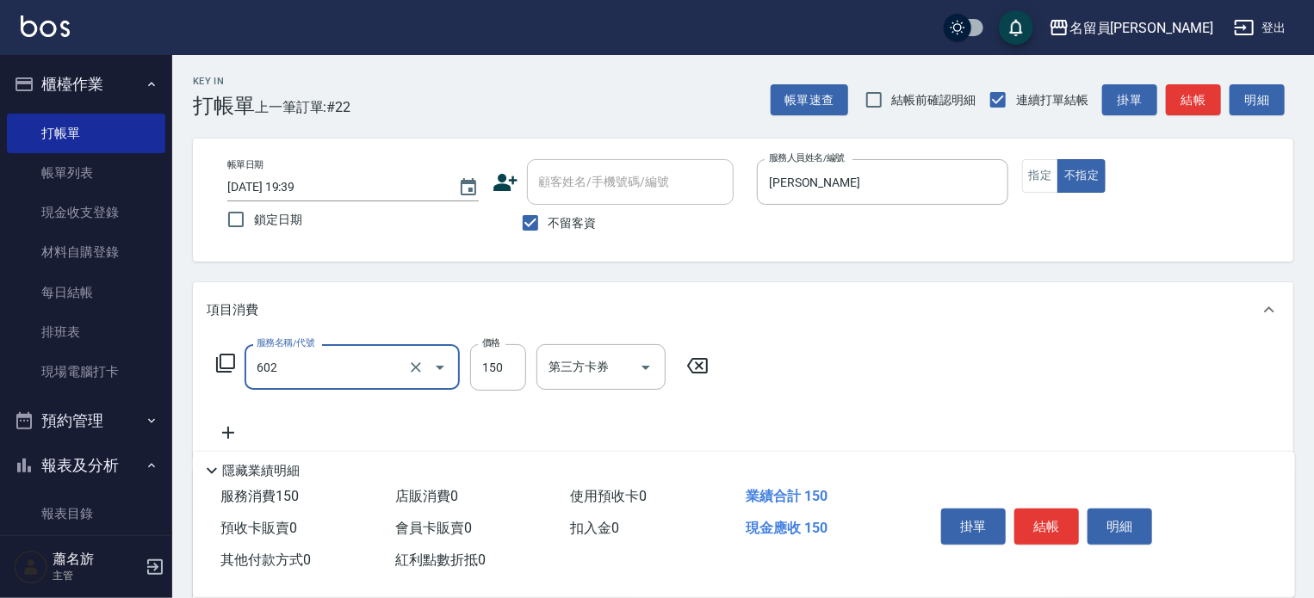
type input "一般洗髮(602)"
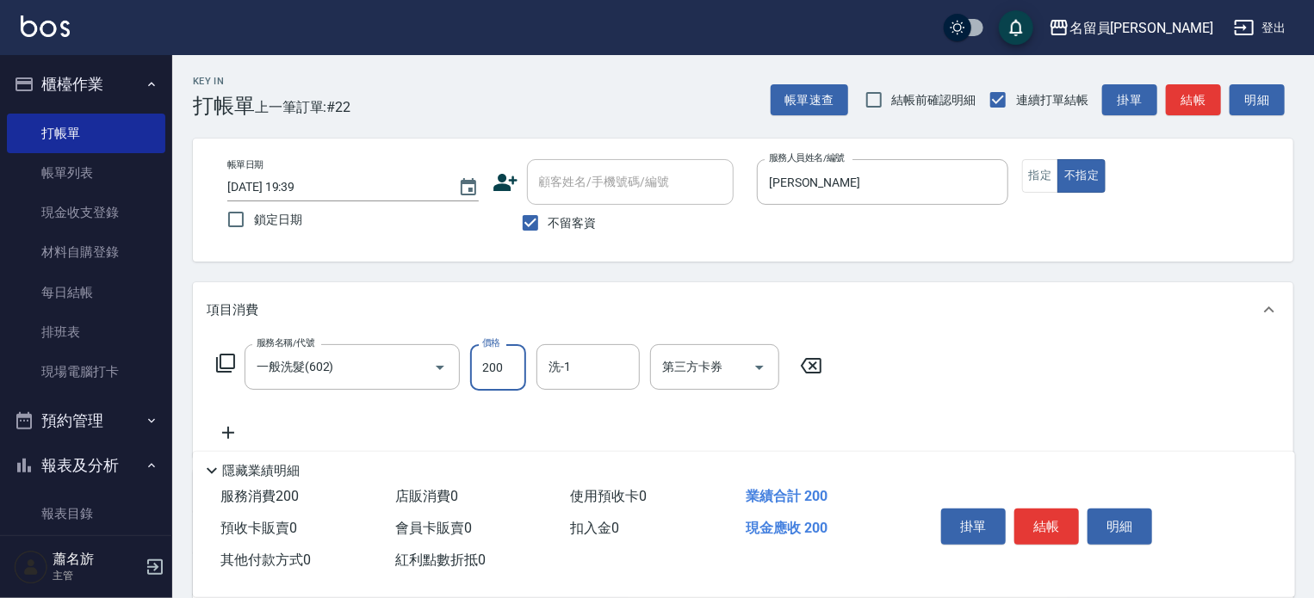
type input "200"
type input "[PERSON_NAME]-17"
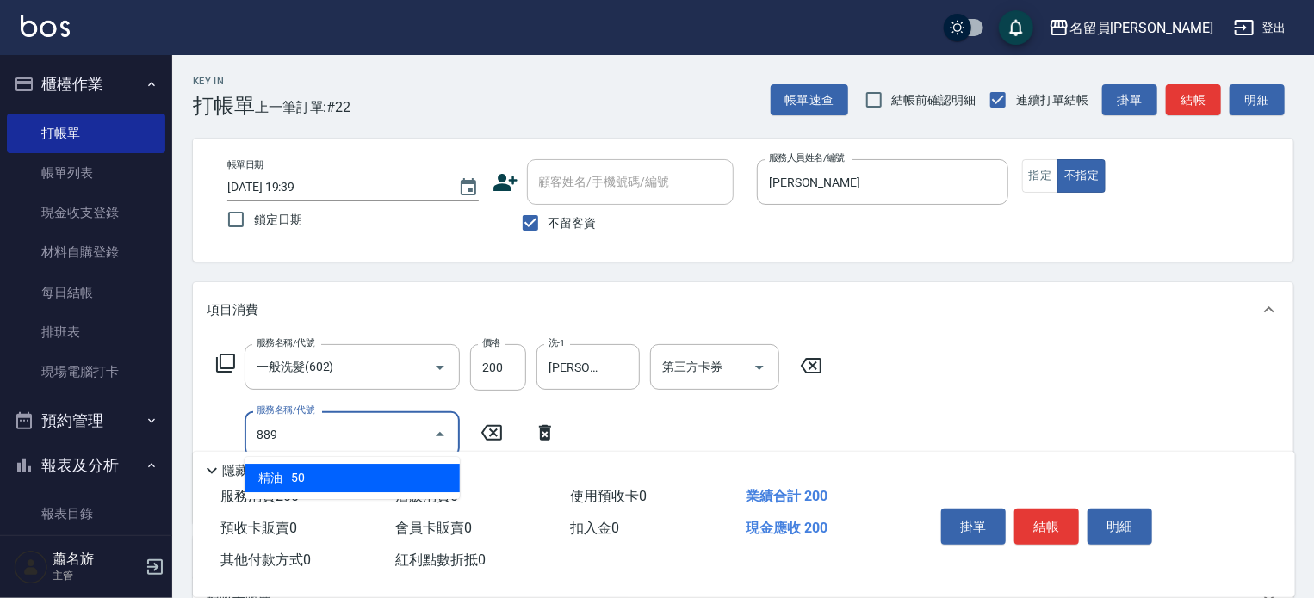
type input "精油(889)"
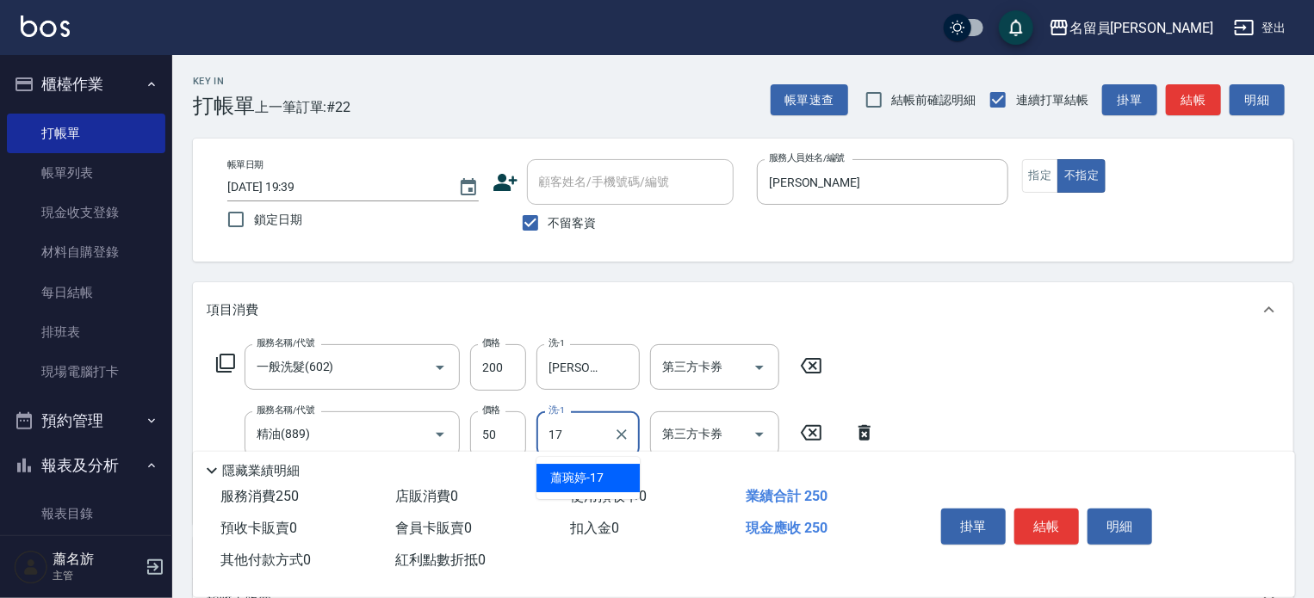
type input "[PERSON_NAME]-17"
type input "剪髮(302)"
type input "130"
click at [1053, 520] on button "結帳" at bounding box center [1046, 527] width 65 height 36
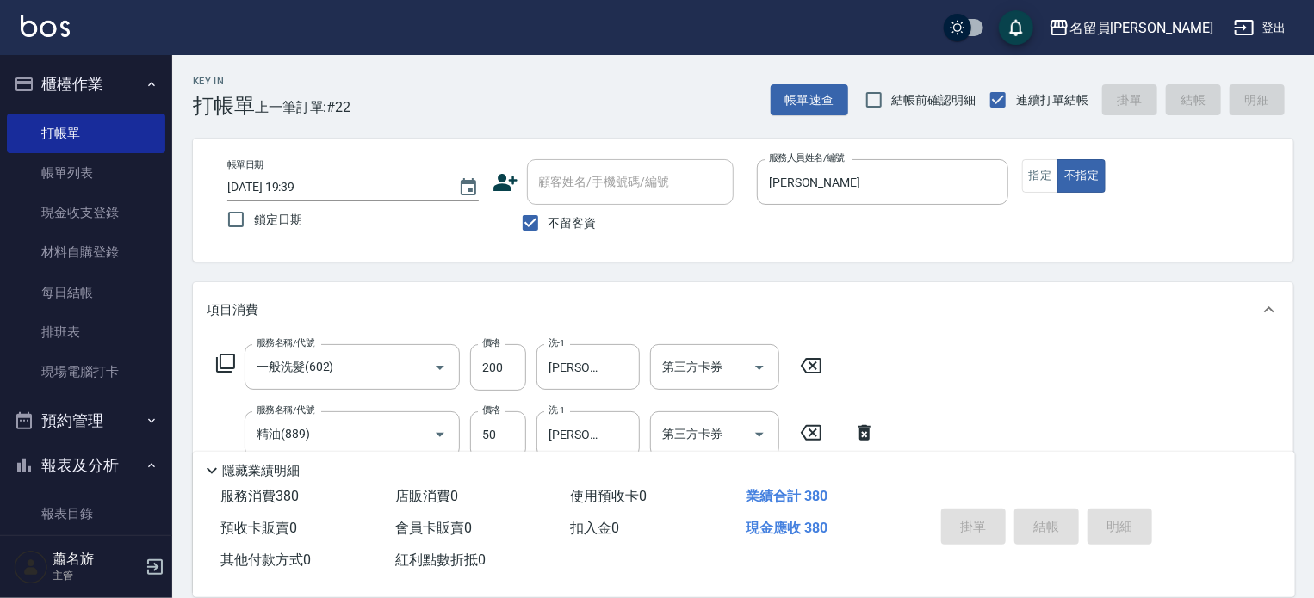
type input "[DATE] 19:40"
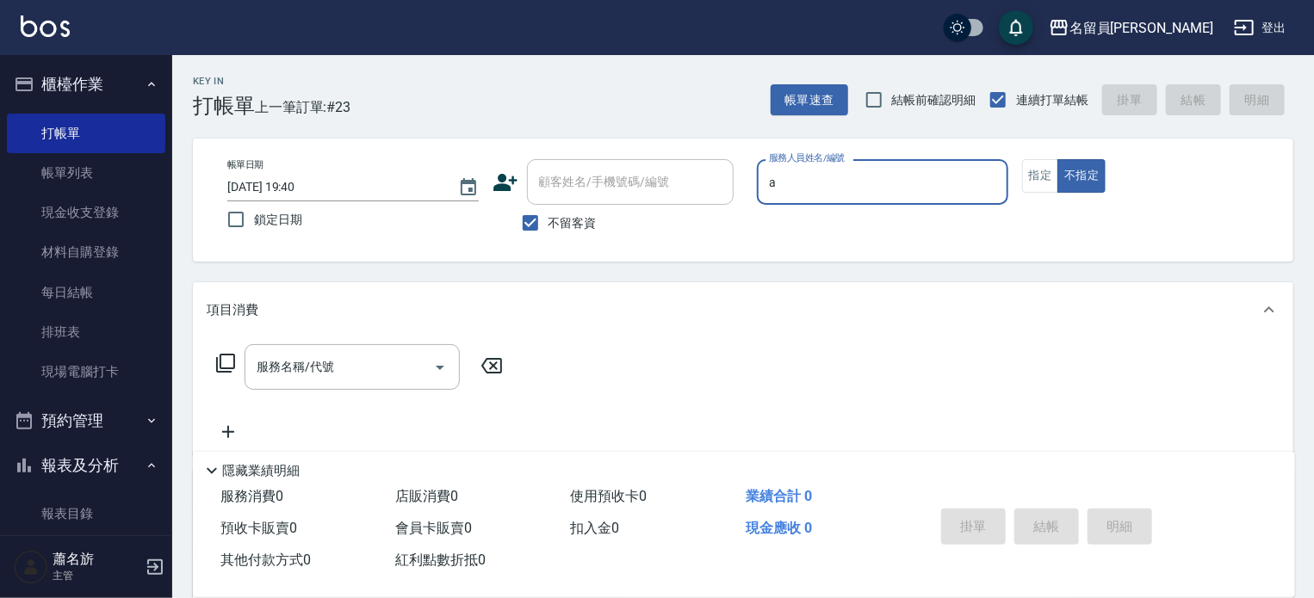
type input "[PERSON_NAME]"
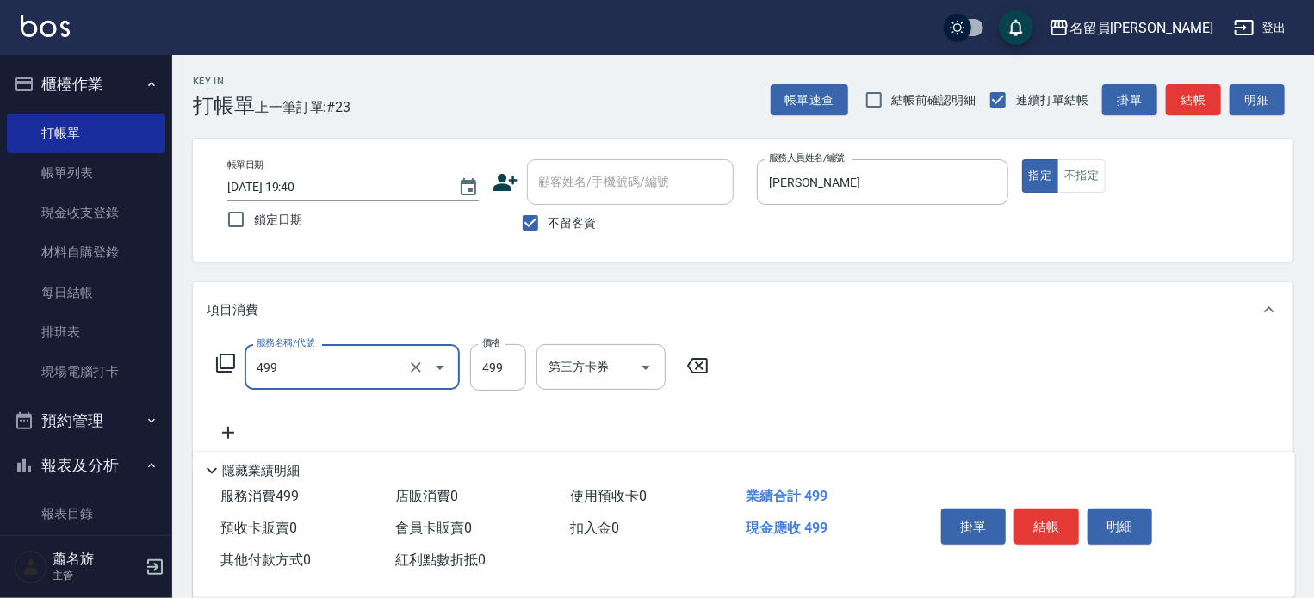
type input "去角質洗髮(499)"
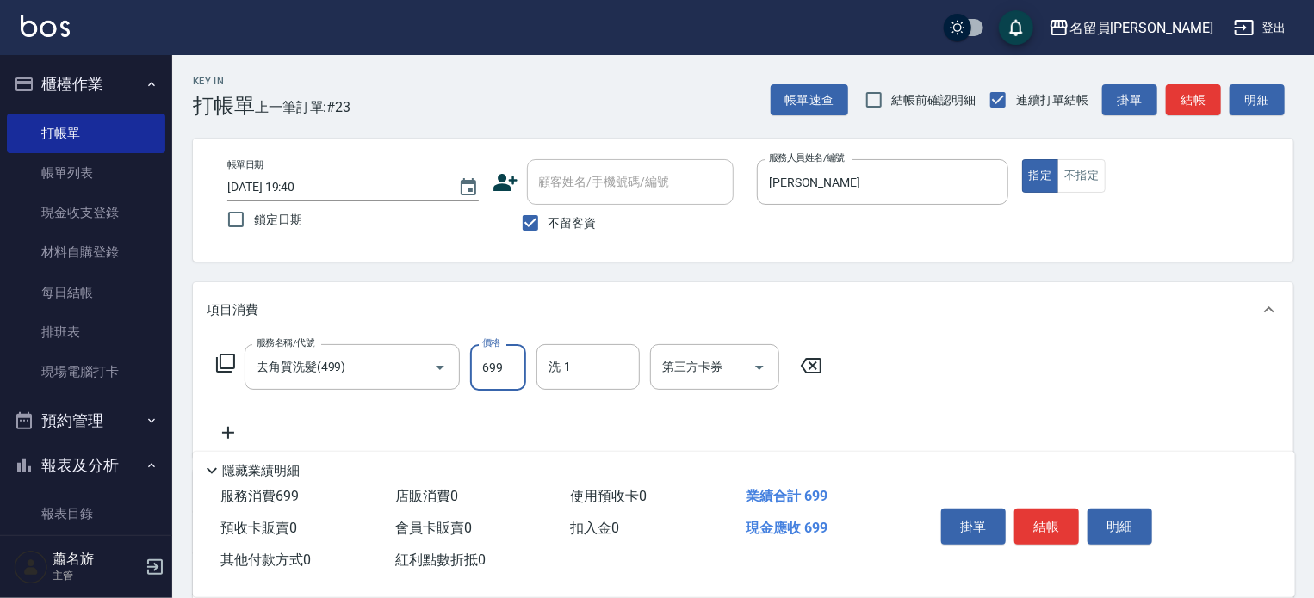
type input "699"
type input "[PERSON_NAME]-17"
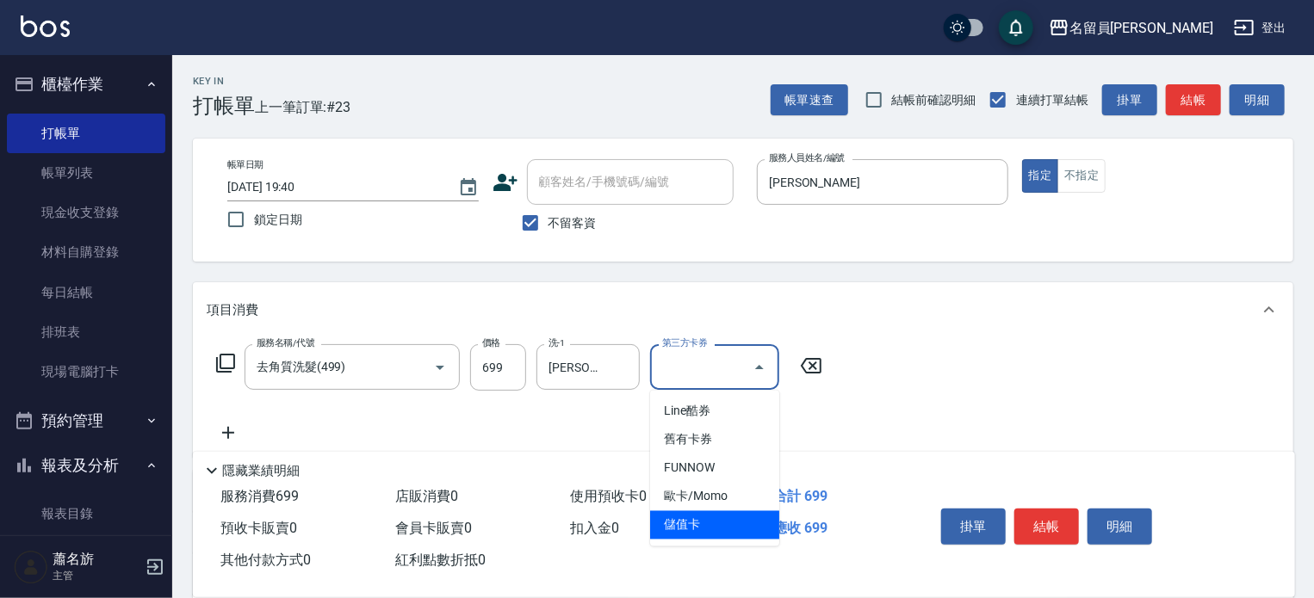
type input "儲值卡"
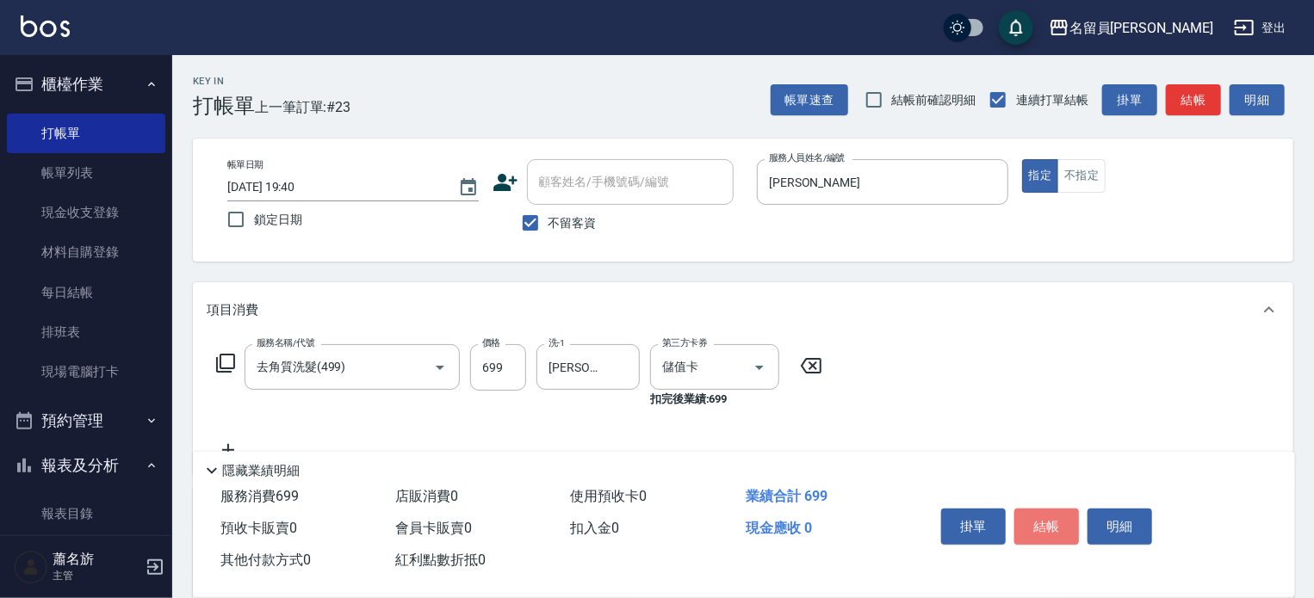
click at [1053, 520] on button "結帳" at bounding box center [1046, 527] width 65 height 36
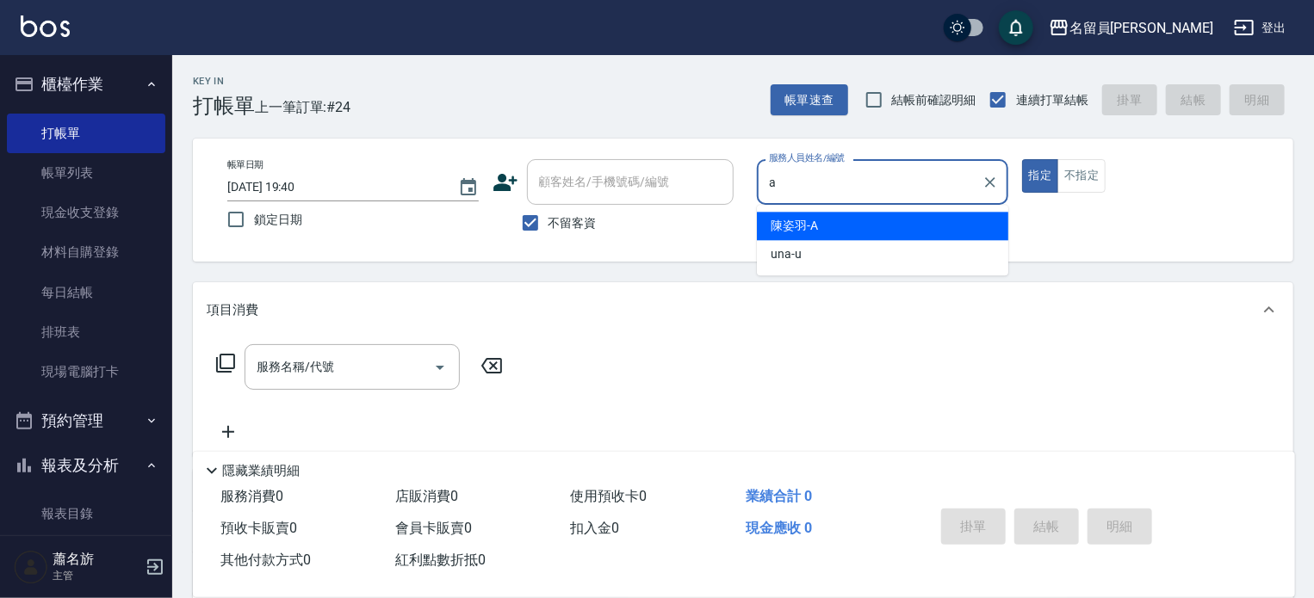
type input "[PERSON_NAME]"
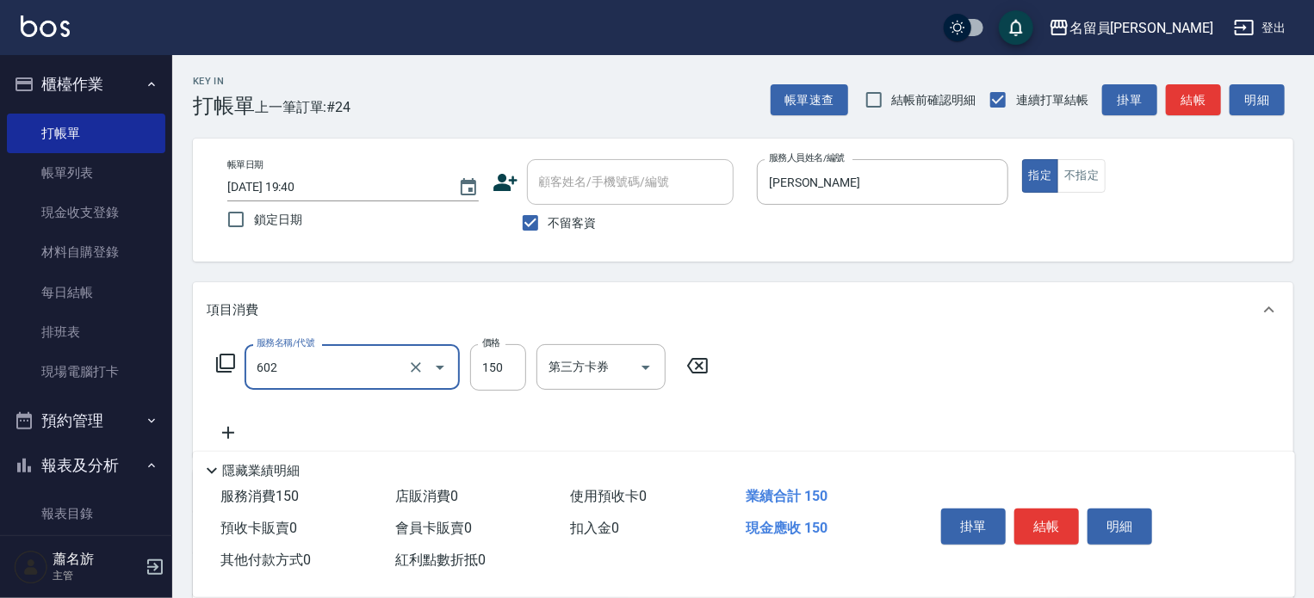
type input "一般洗髮(602)"
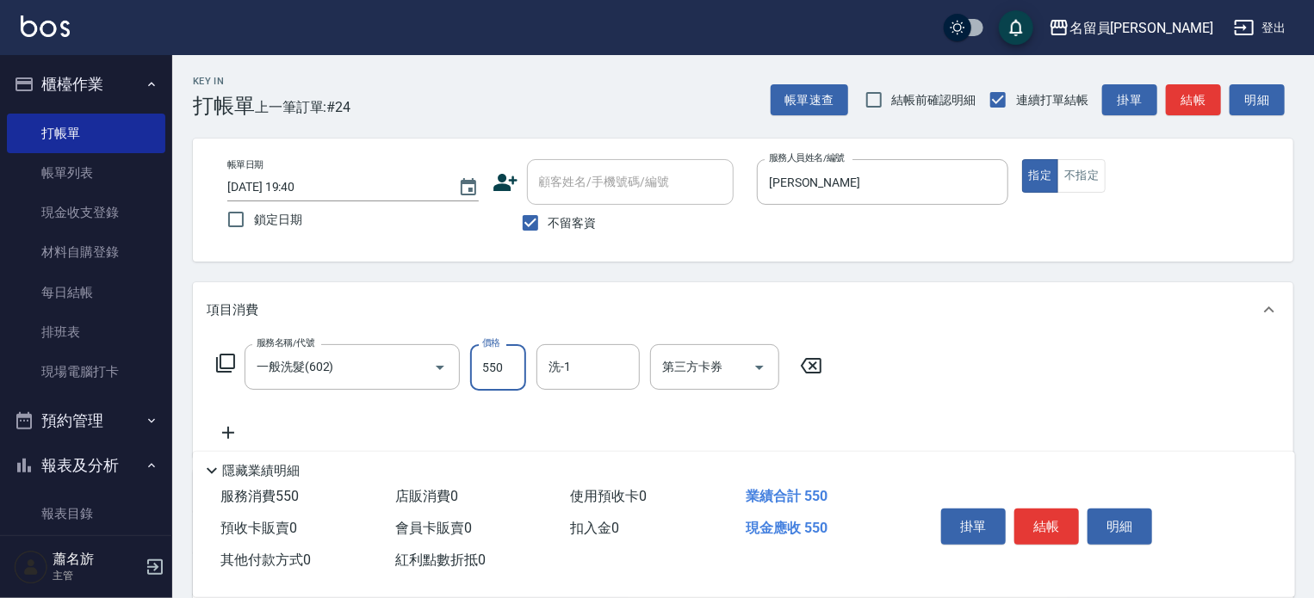
type input "550"
click at [1053, 520] on button "結帳" at bounding box center [1046, 527] width 65 height 36
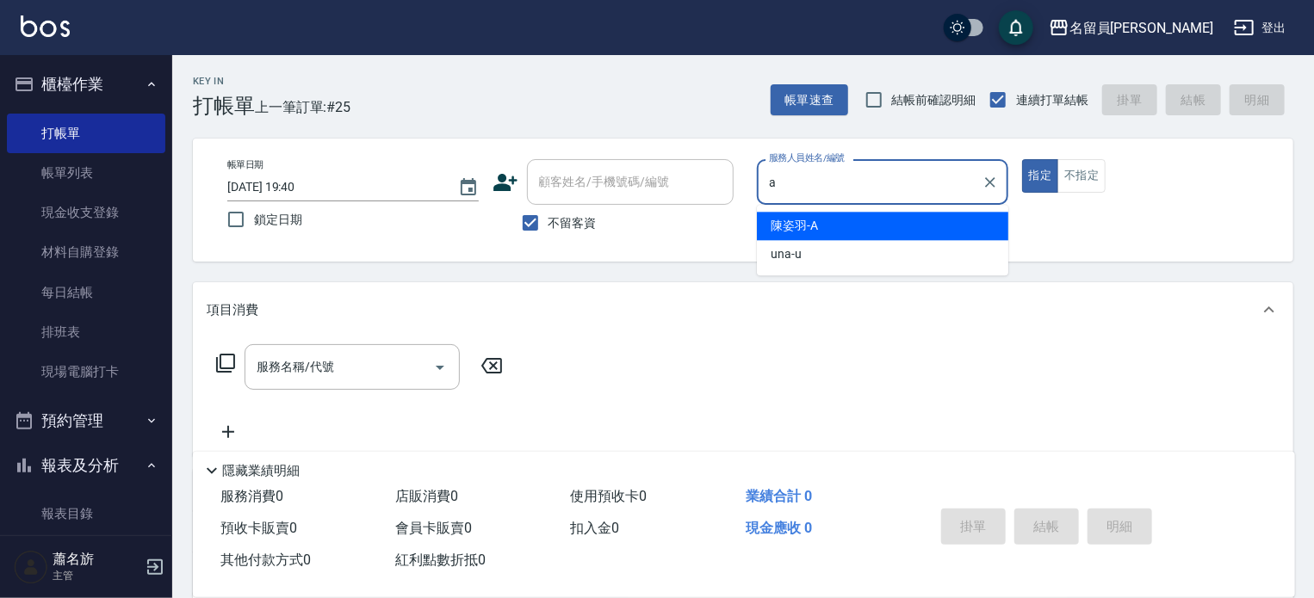
type input "[PERSON_NAME]"
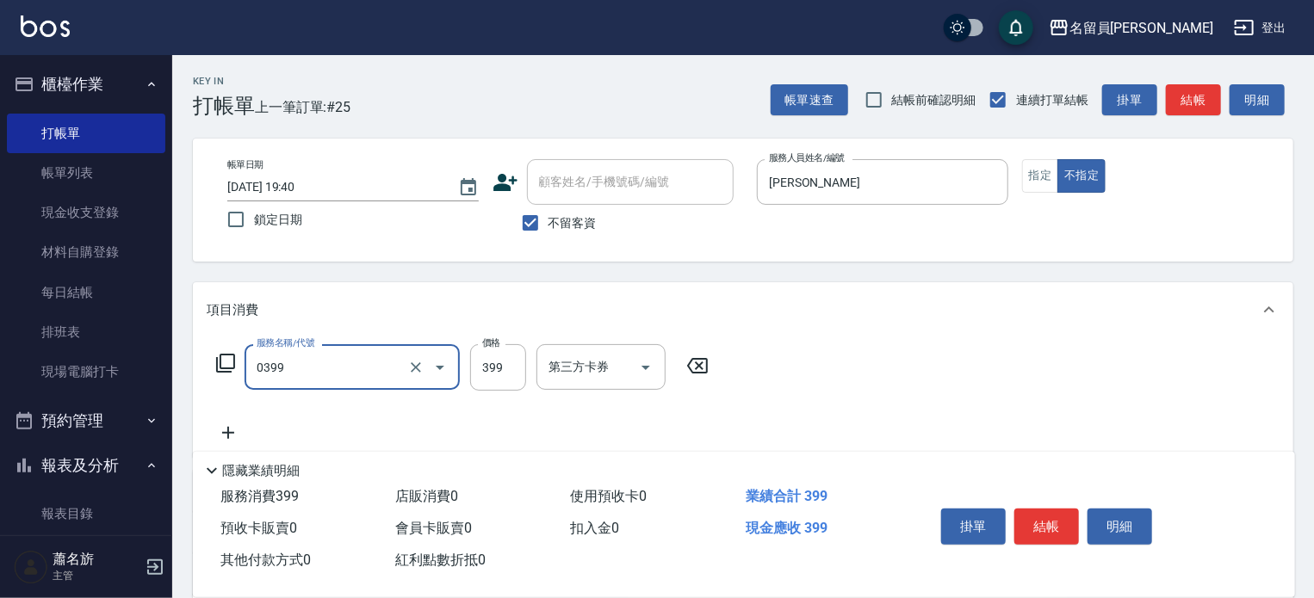
type input "海鹽SPA(0399)"
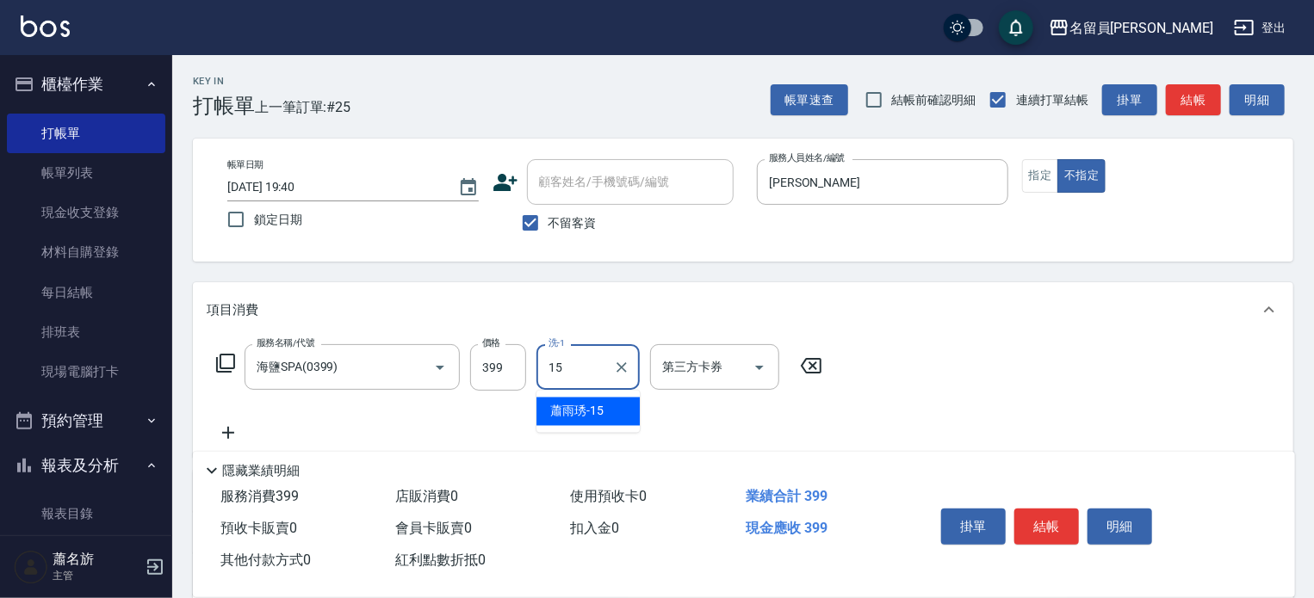
type input "[PERSON_NAME]-15"
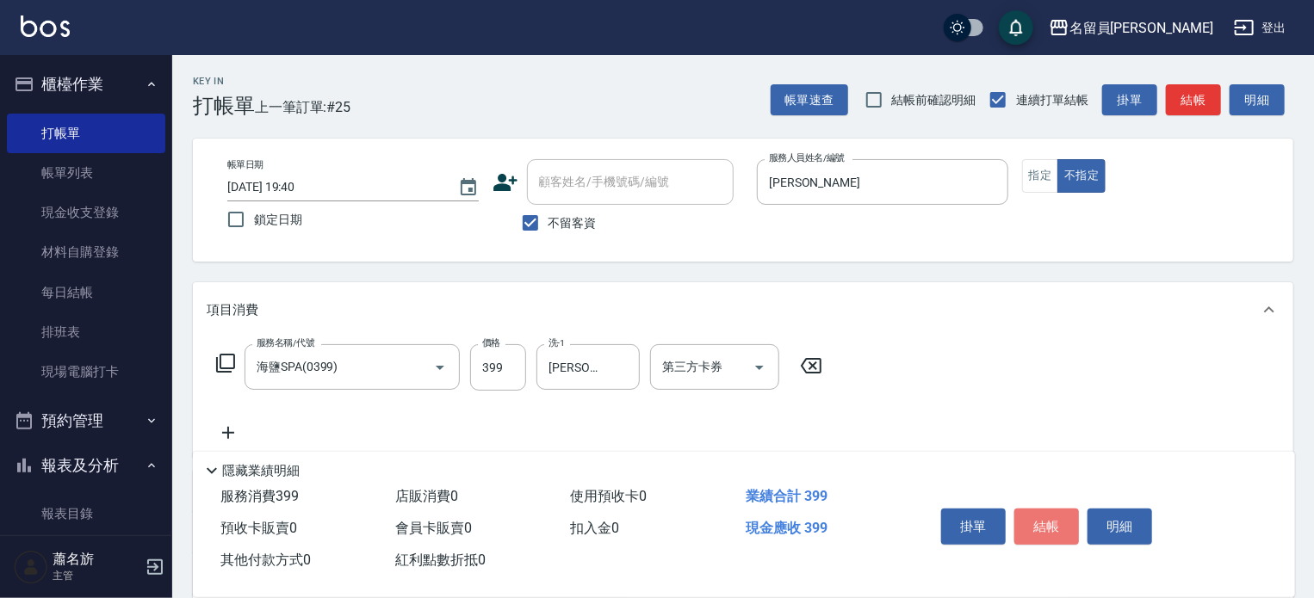
click at [1053, 520] on button "結帳" at bounding box center [1046, 527] width 65 height 36
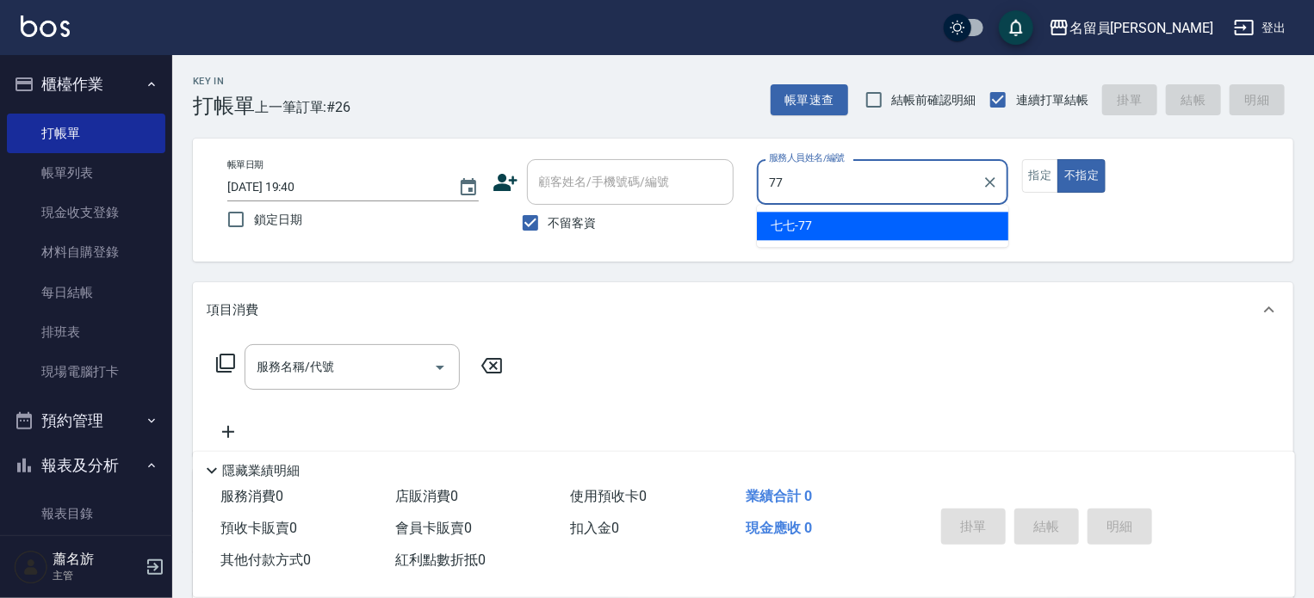
type input "七七-77"
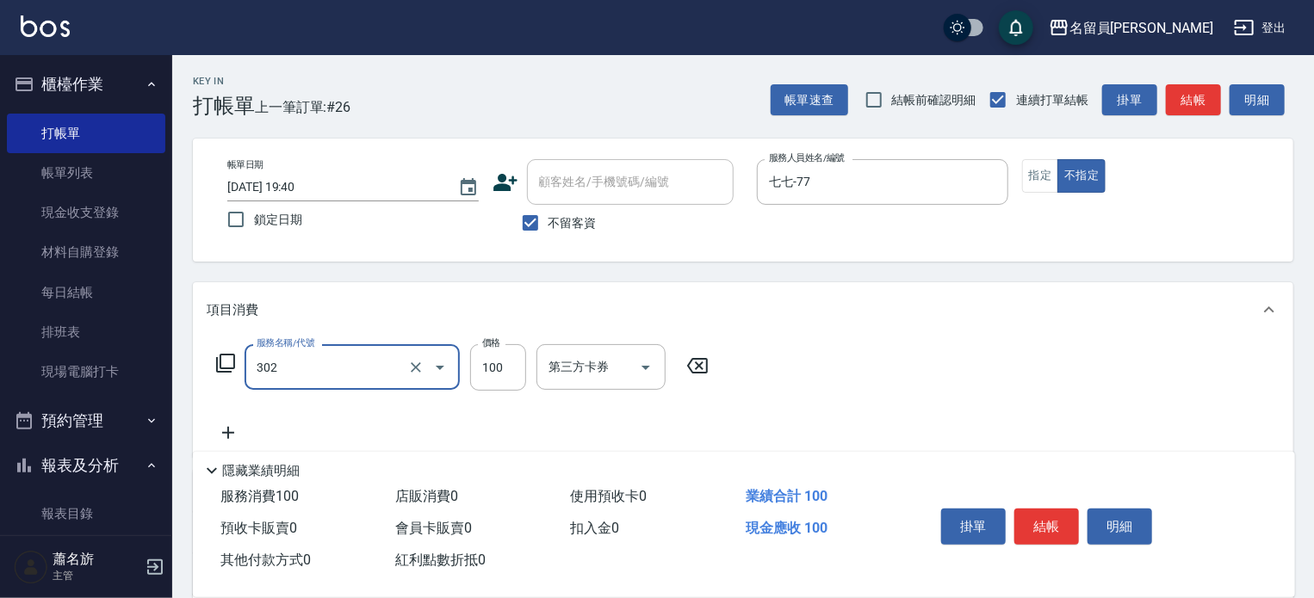
type input "剪髮(302)"
type input "230"
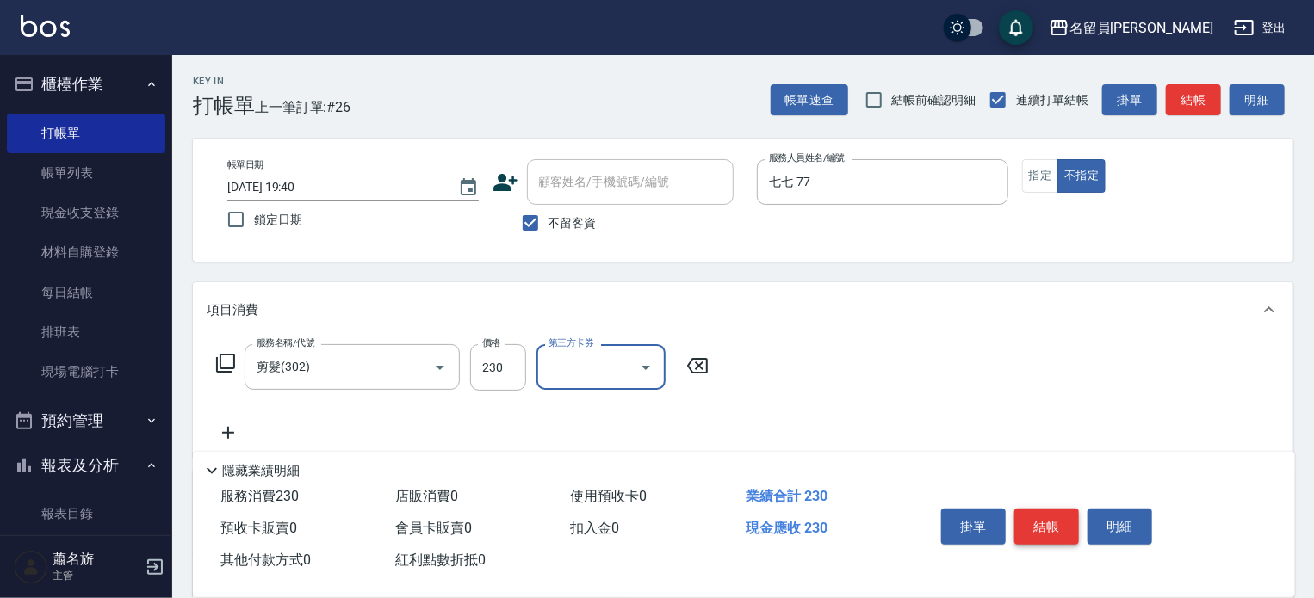
click at [1055, 524] on button "結帳" at bounding box center [1046, 527] width 65 height 36
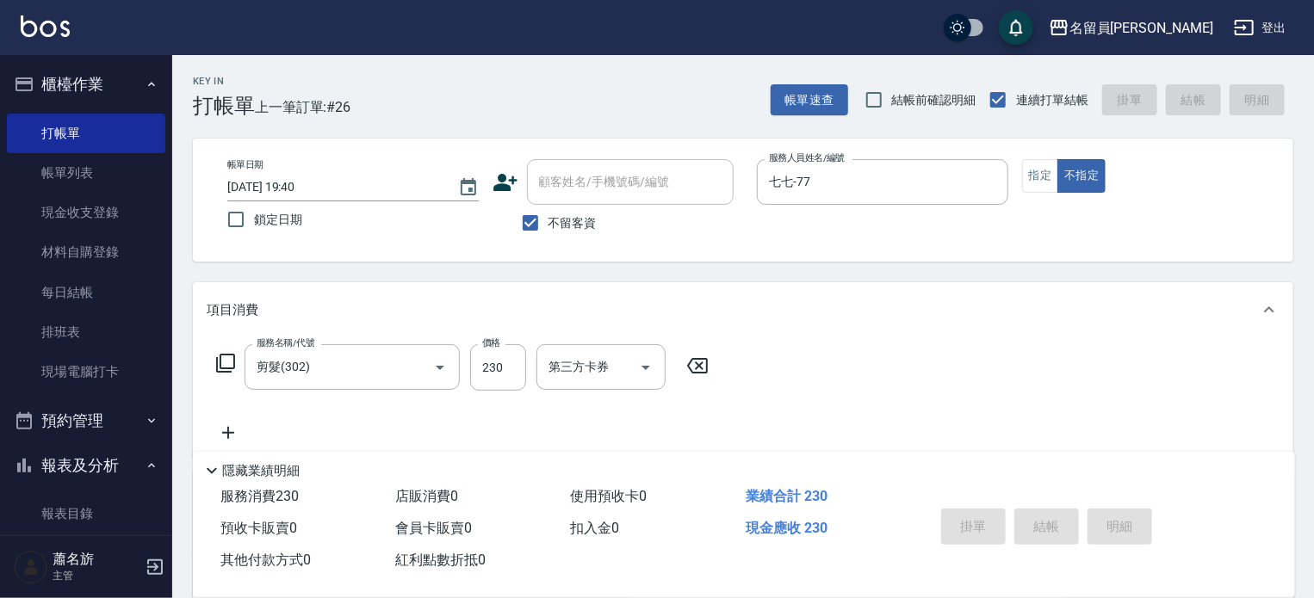
type input "[DATE] 19:55"
drag, startPoint x: 248, startPoint y: 536, endPoint x: 275, endPoint y: 529, distance: 27.6
drag, startPoint x: 275, startPoint y: 529, endPoint x: 919, endPoint y: 189, distance: 728.9
click at [919, 189] on input "服務人員姓名/編號" at bounding box center [882, 182] width 236 height 30
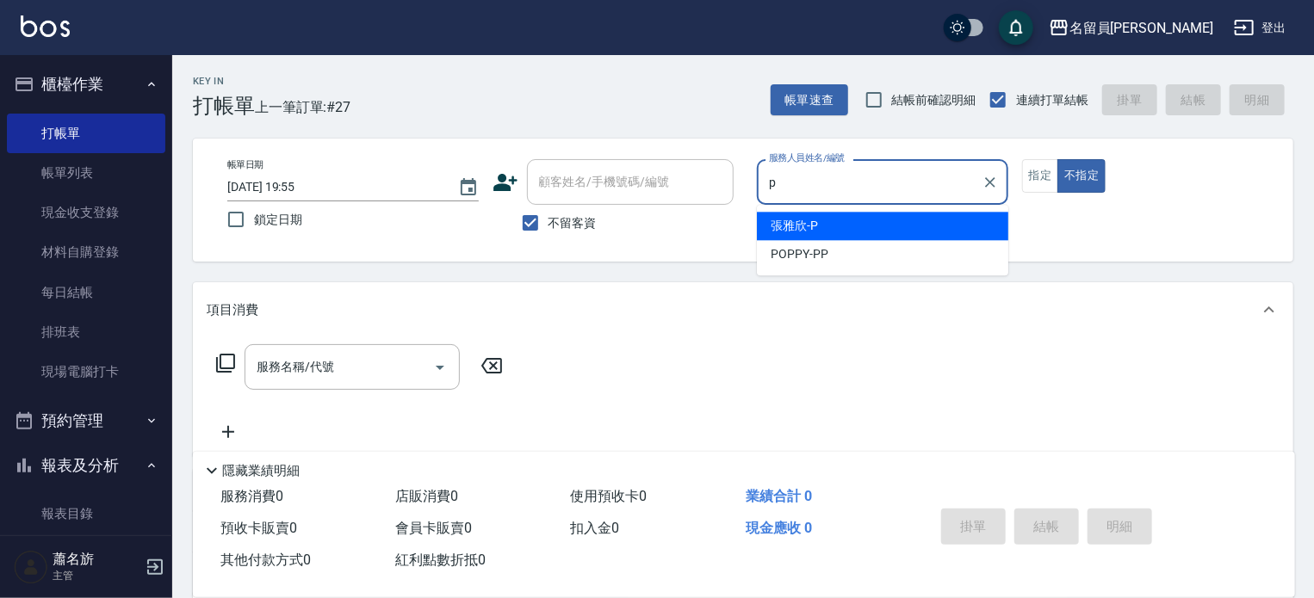
type input "[PERSON_NAME]"
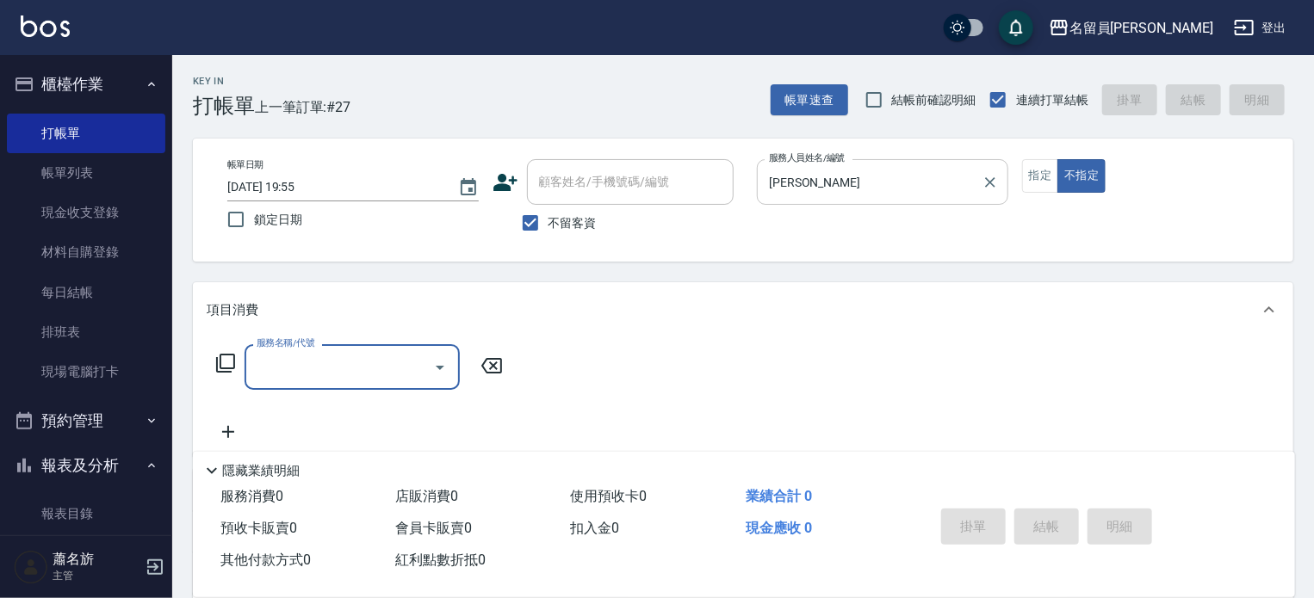
type input "8"
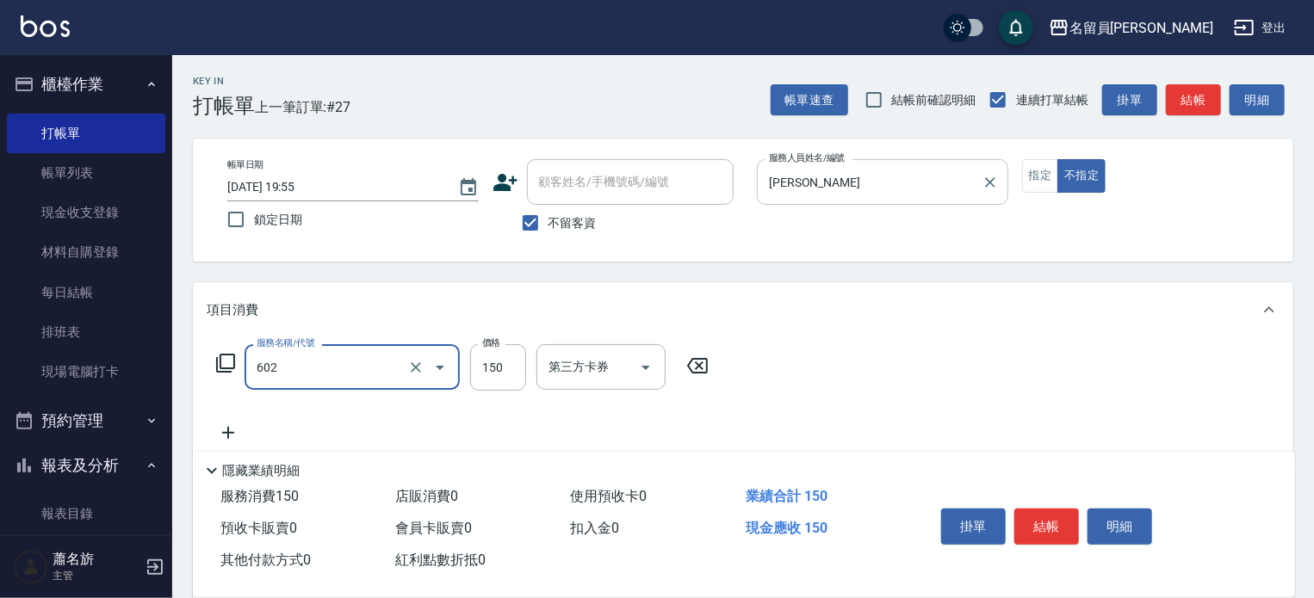
type input "一般洗髮(602)"
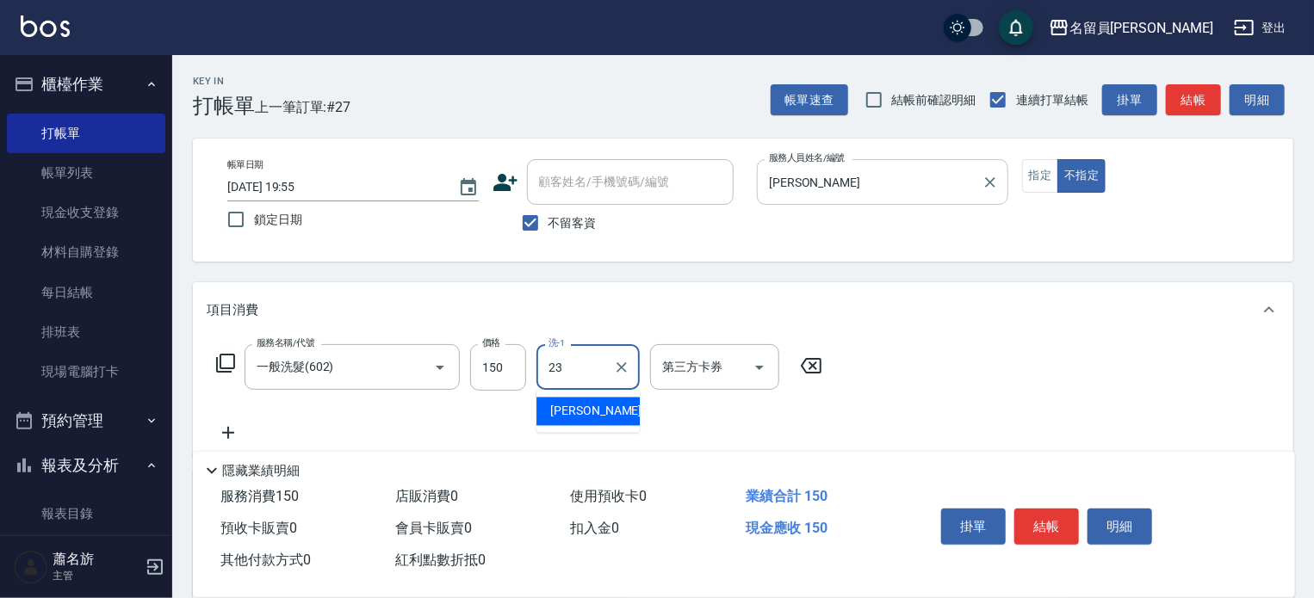
type input "[PERSON_NAME]-23"
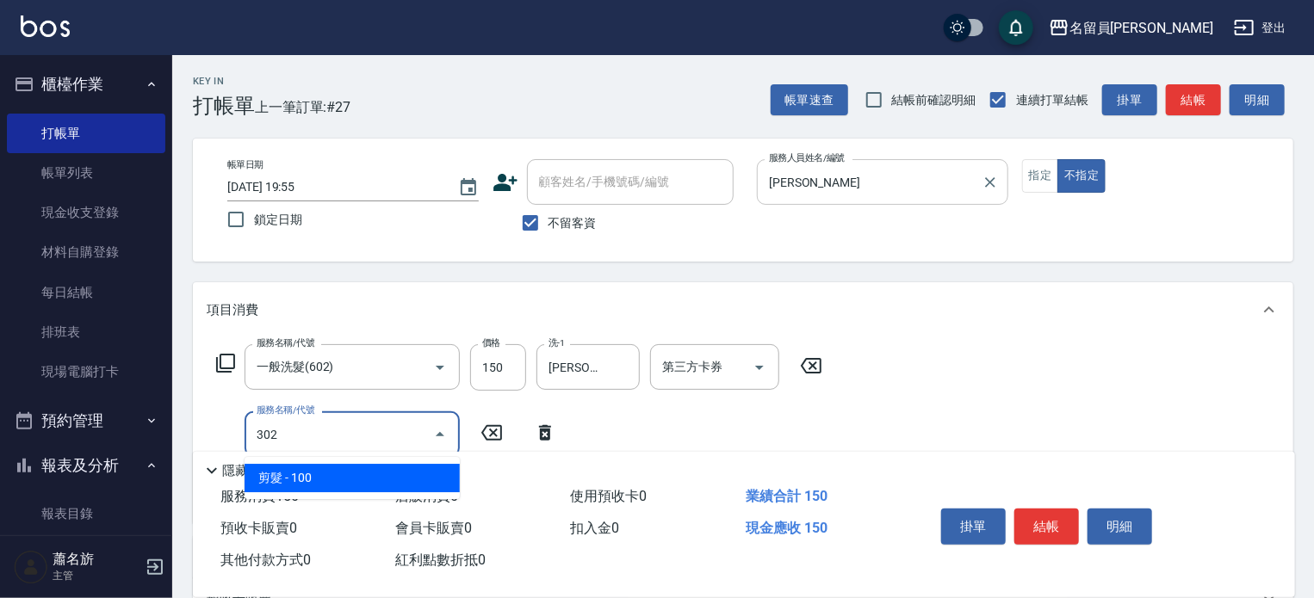
type input "剪髮(302)"
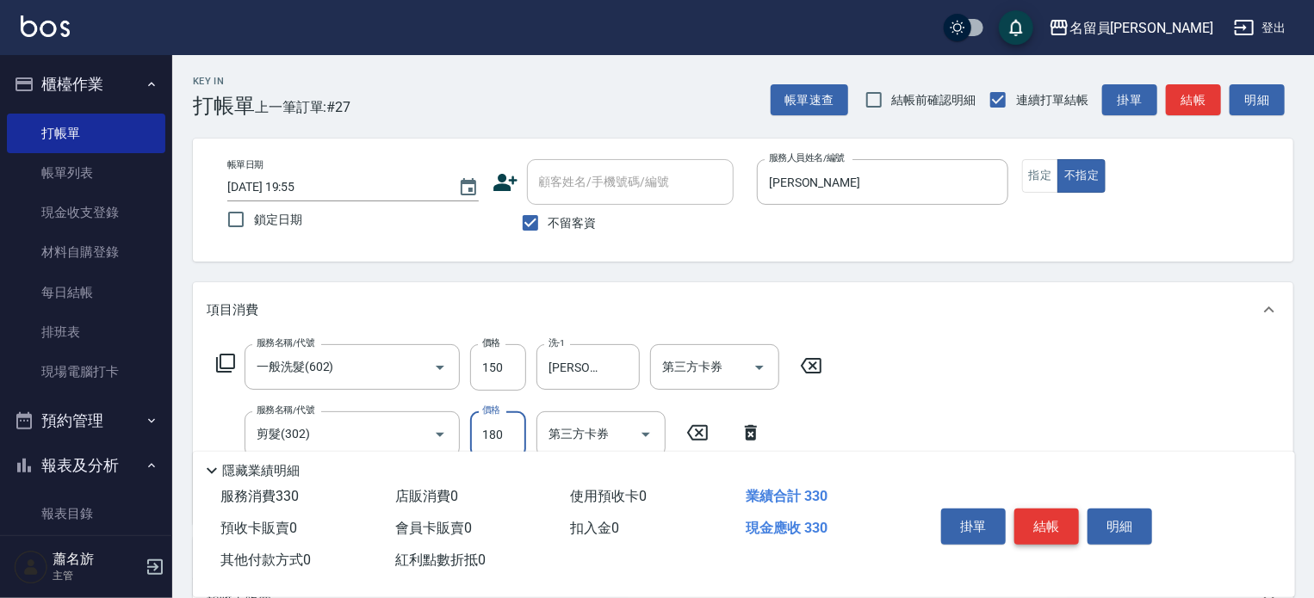
type input "180"
click at [1024, 510] on button "結帳" at bounding box center [1046, 527] width 65 height 36
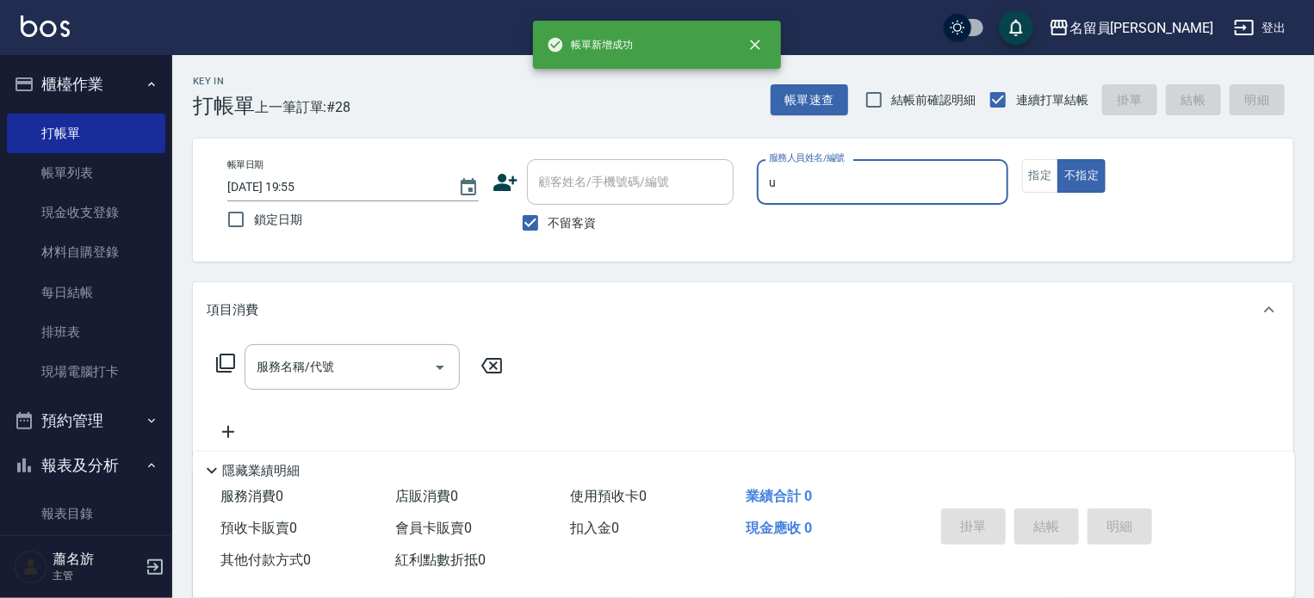
type input "una-u"
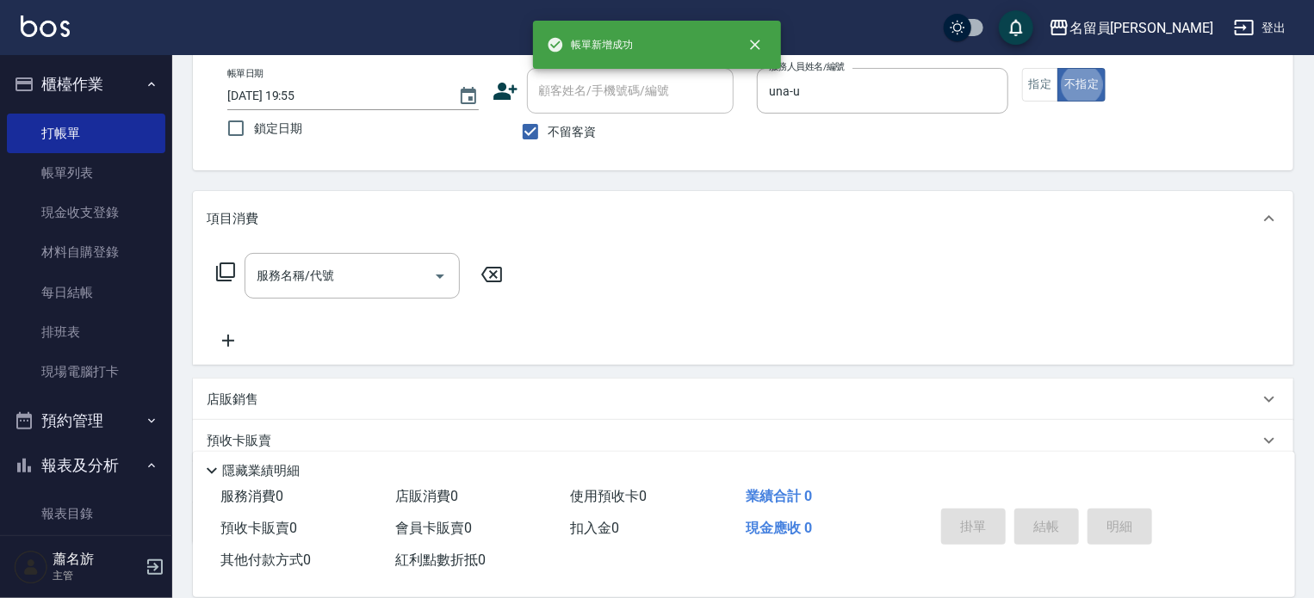
scroll to position [200, 0]
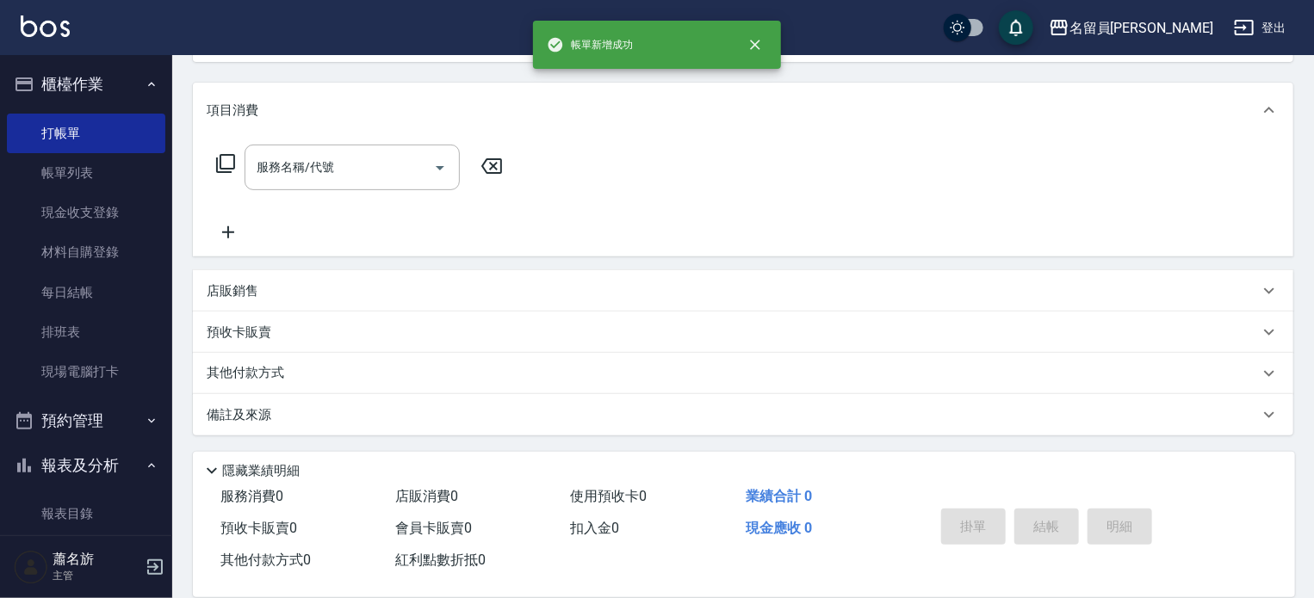
click at [783, 264] on div "項目消費 服務名稱/代號 服務名稱/代號 店販銷售 服務人員姓名/編號 服務人員姓名/編號 商品代號/名稱 商品代號/名稱 預收卡販賣 卡券名稱/代號 卡券名…" at bounding box center [743, 259] width 1100 height 353
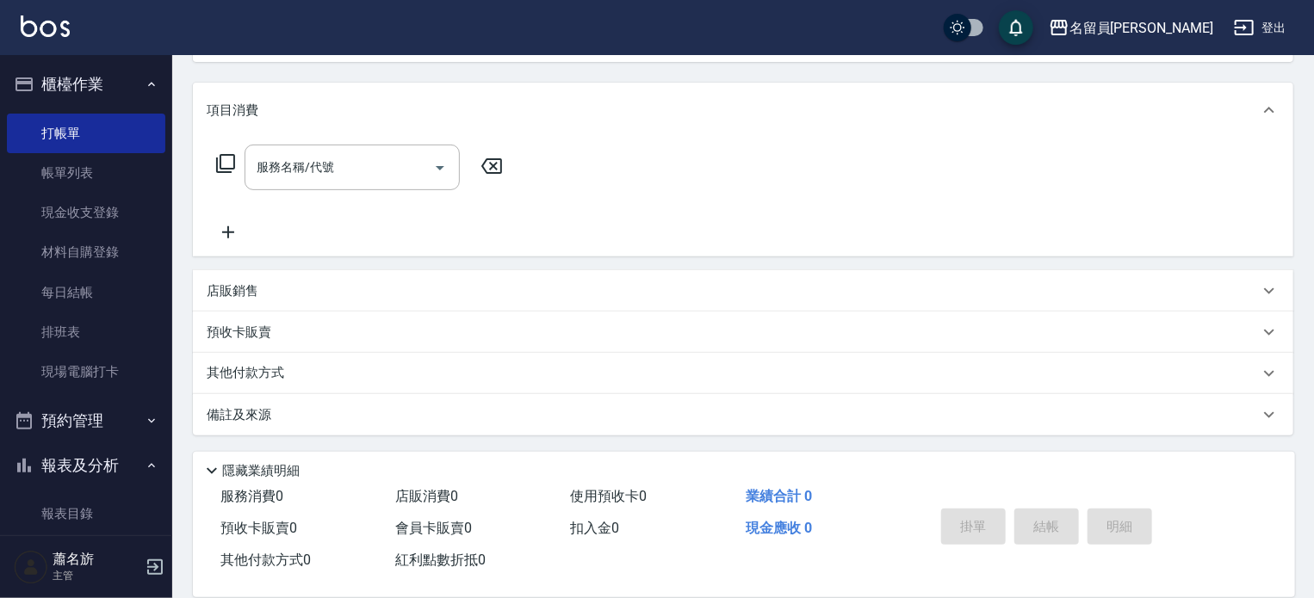
click at [759, 296] on div "店販銷售" at bounding box center [733, 291] width 1052 height 18
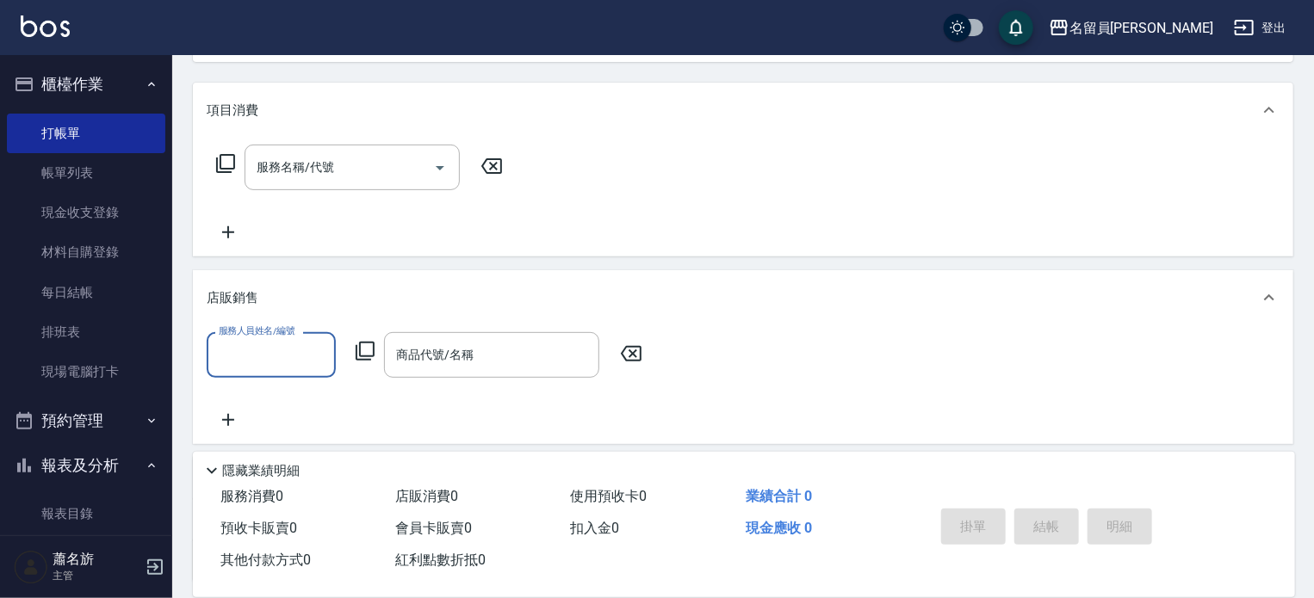
scroll to position [0, 0]
type input "una-u"
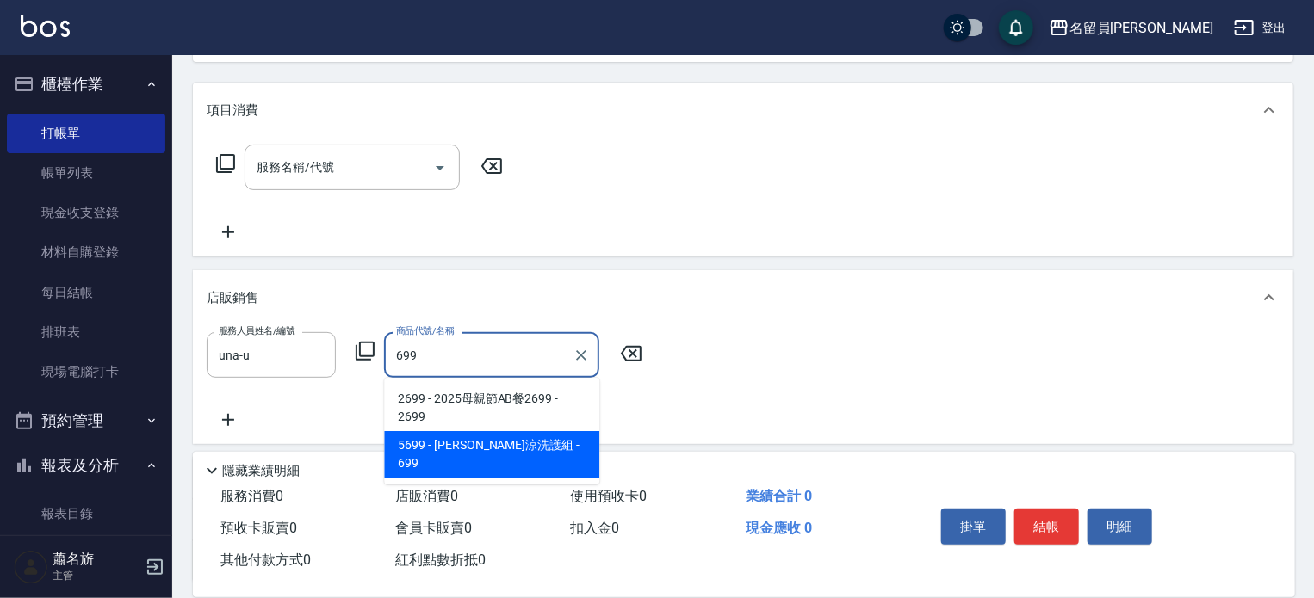
type input "水水沁涼洗護組"
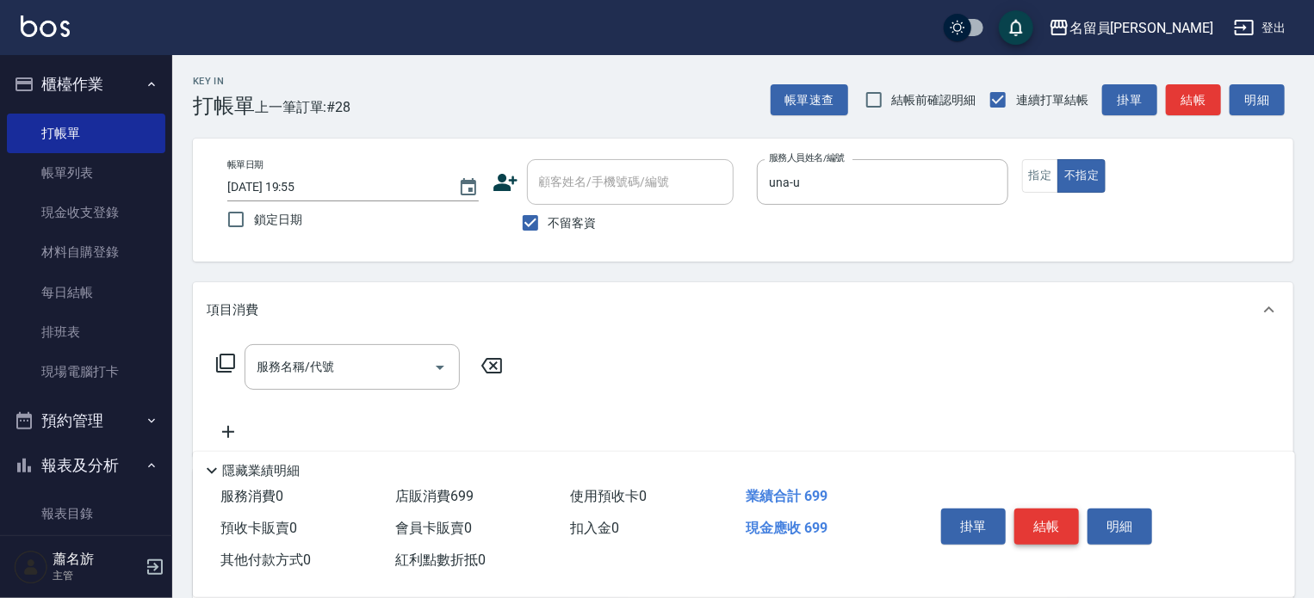
click at [1055, 523] on button "結帳" at bounding box center [1046, 527] width 65 height 36
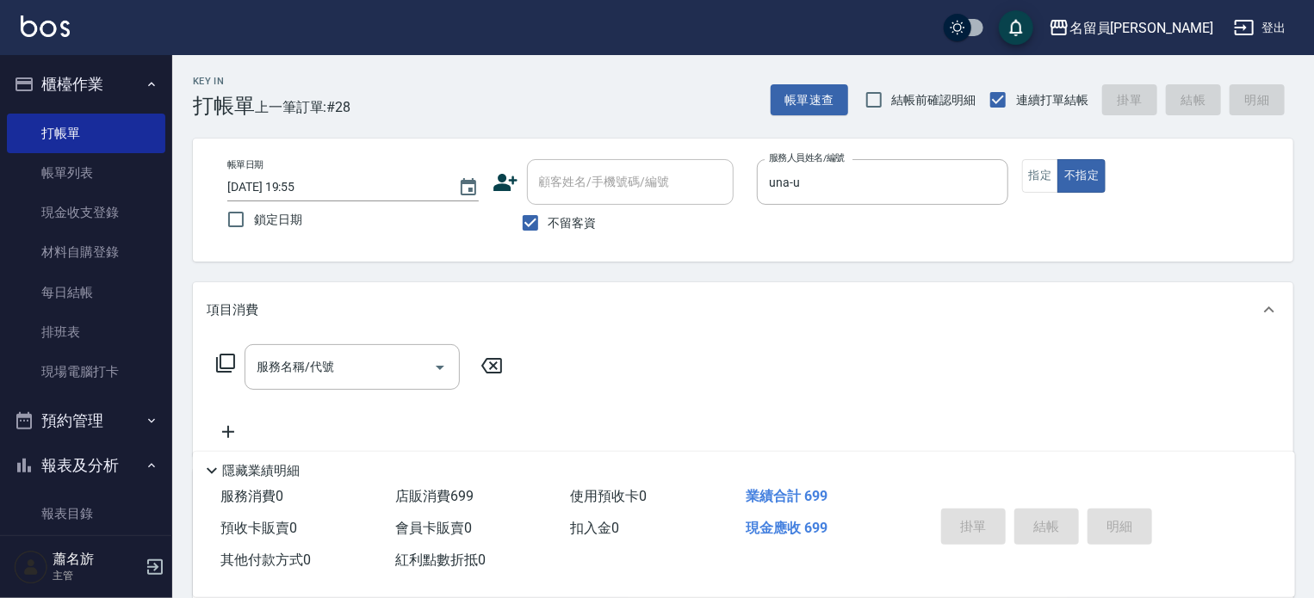
type input "[DATE] 19:56"
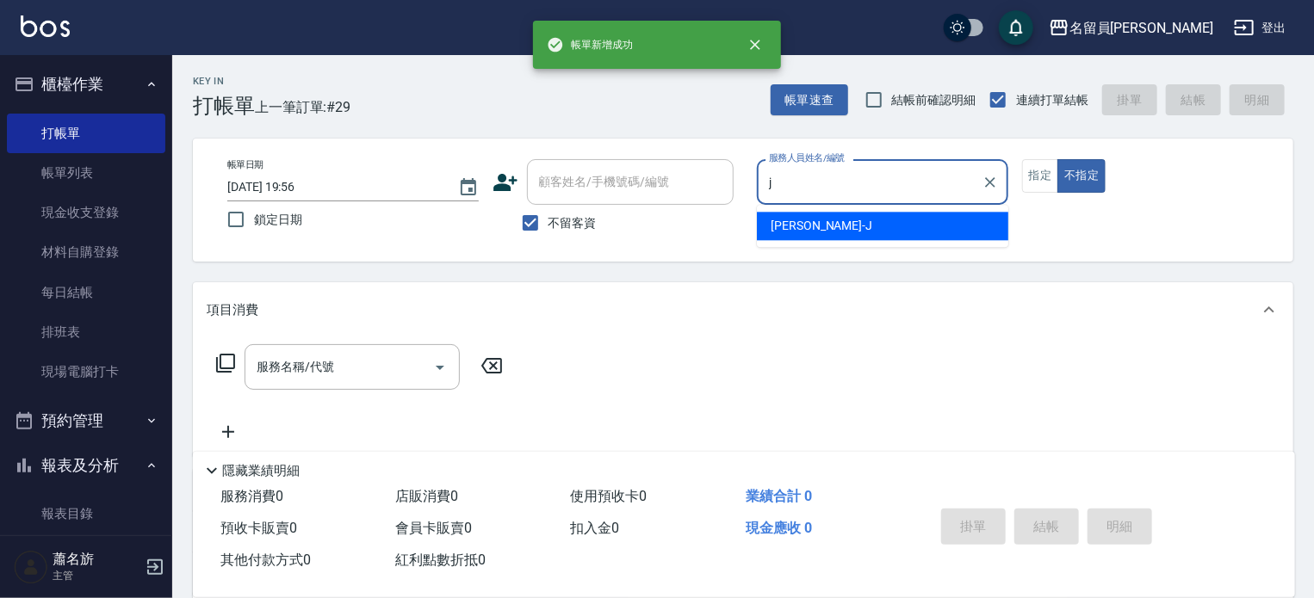
type input "[PERSON_NAME]"
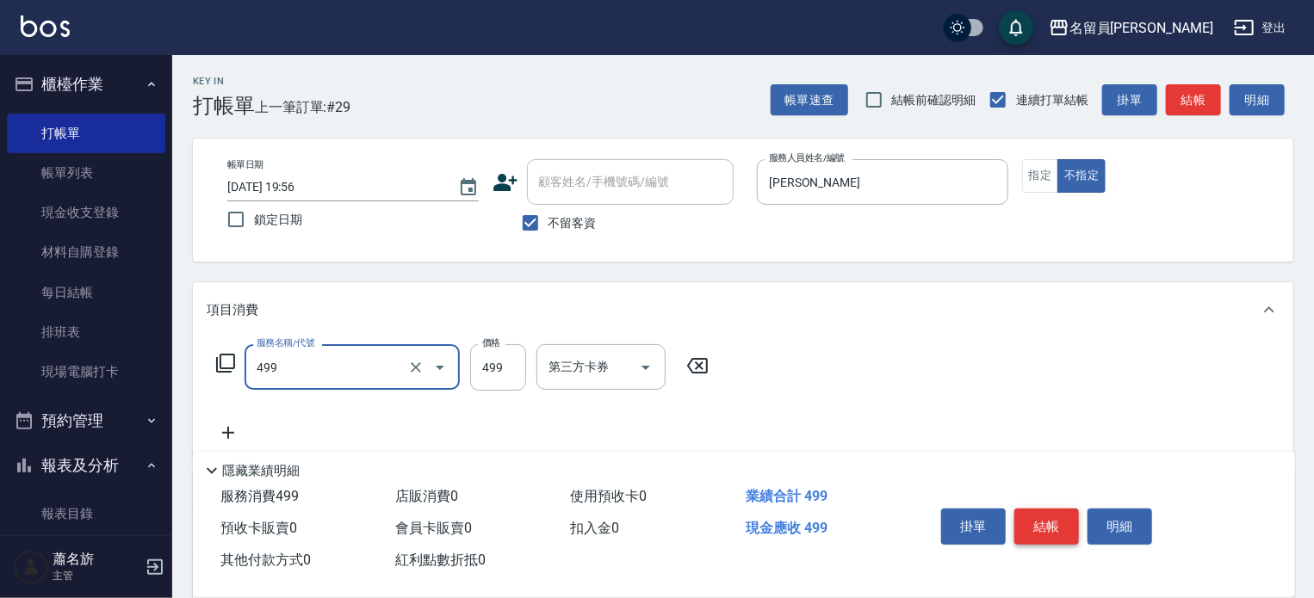
type input "去角質洗髮(499)"
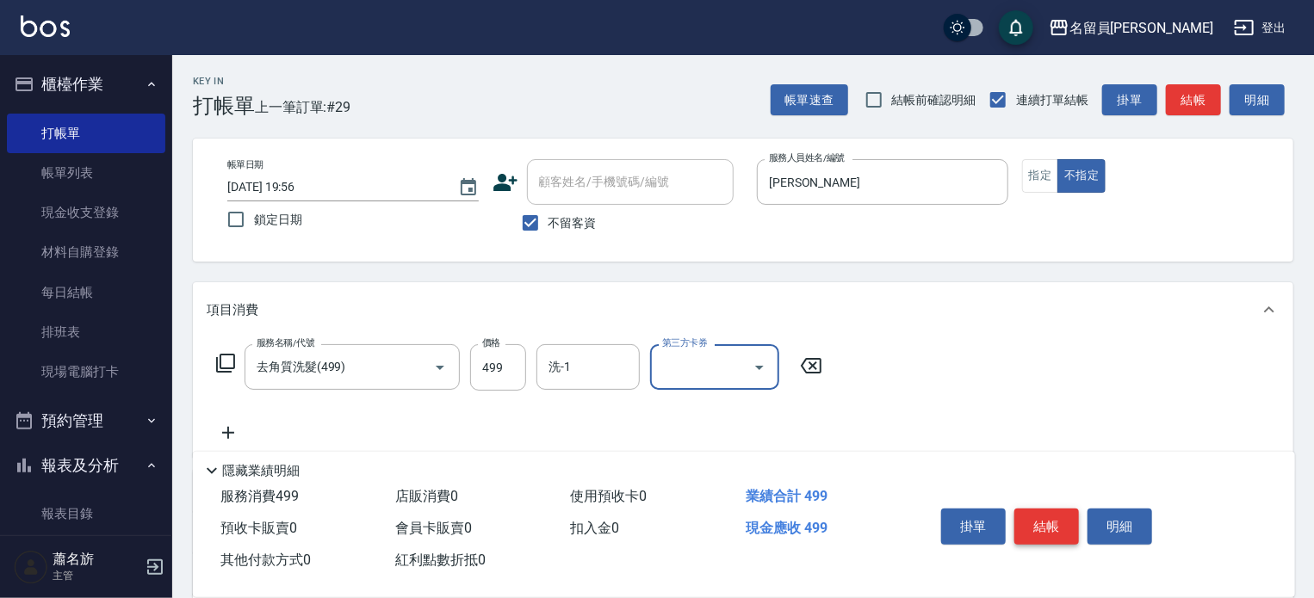
click at [1055, 523] on button "結帳" at bounding box center [1046, 527] width 65 height 36
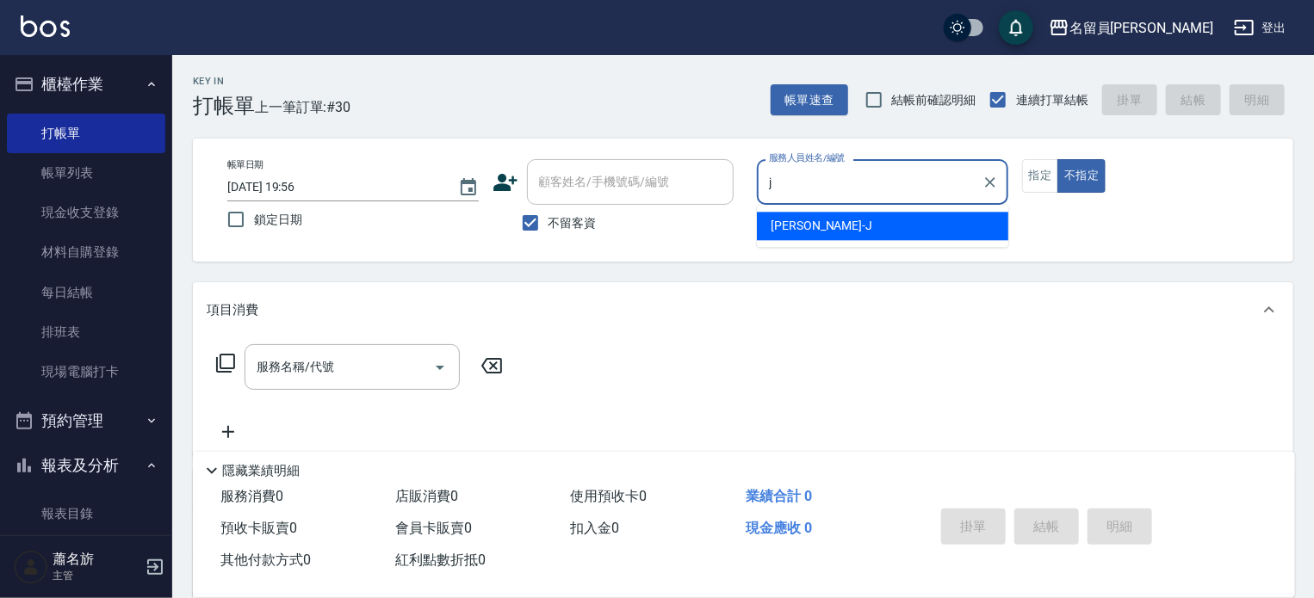
type input "[PERSON_NAME]"
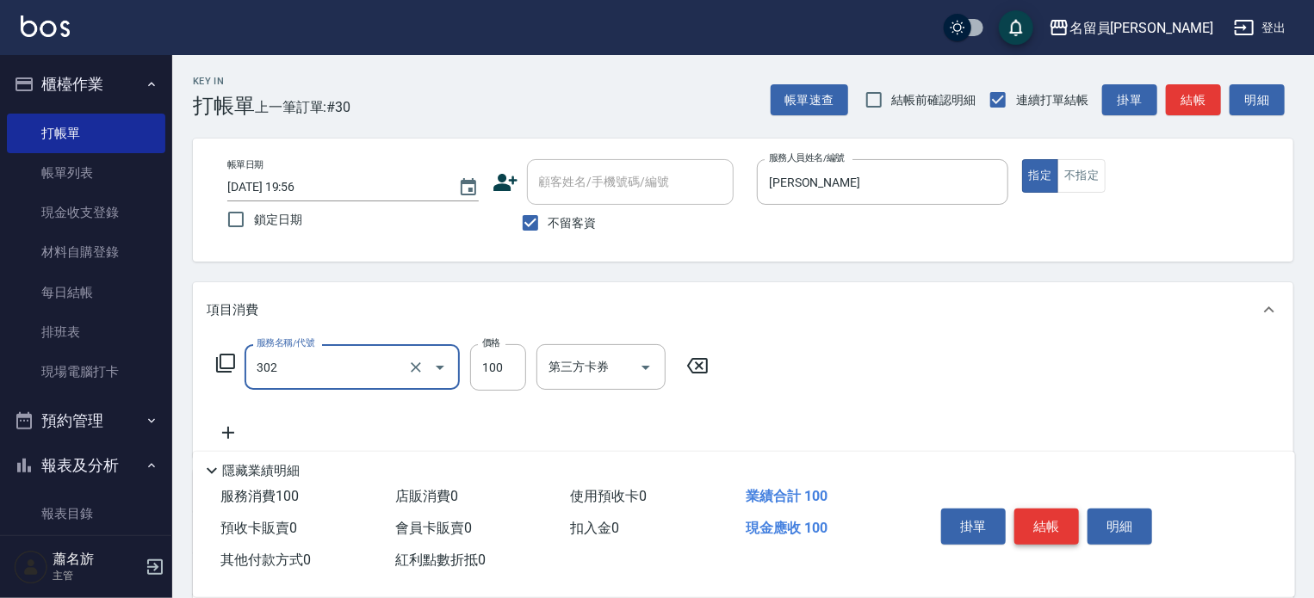
type input "剪髮(302)"
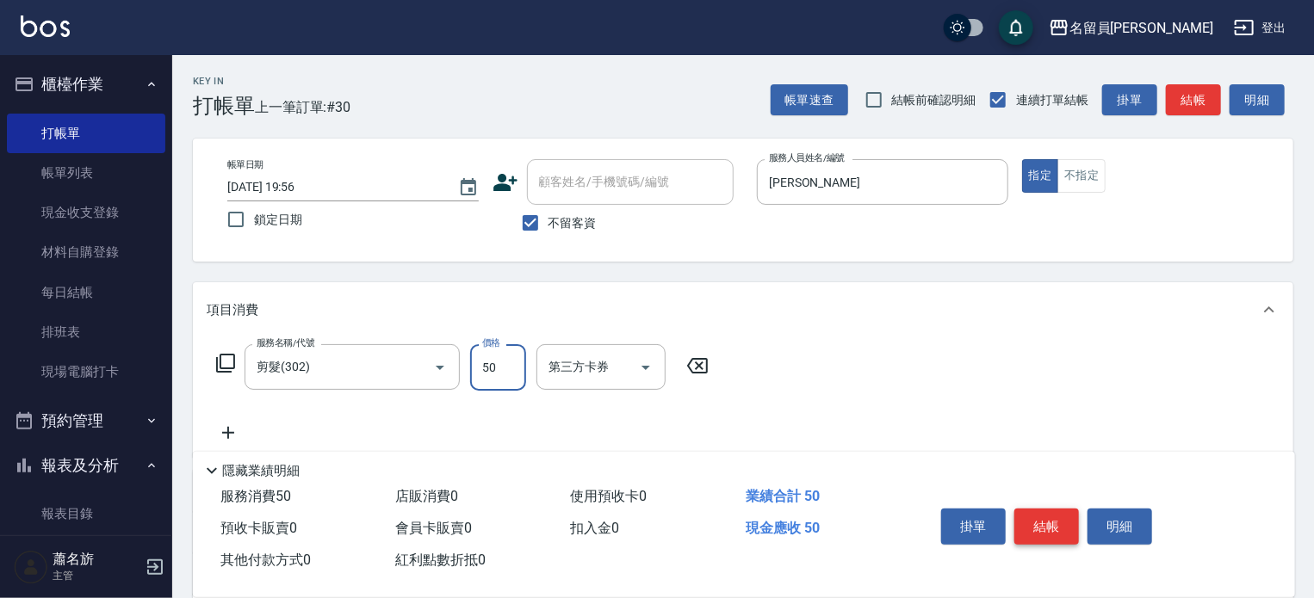
type input "50"
click at [1055, 524] on button "結帳" at bounding box center [1046, 527] width 65 height 36
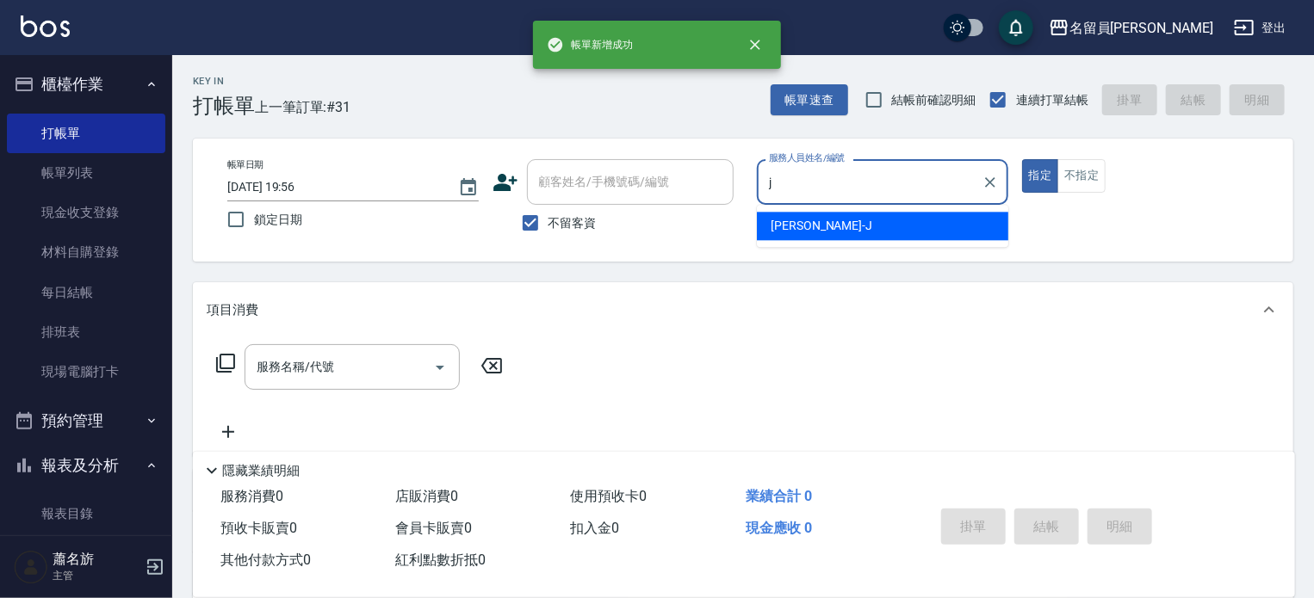
type input "[PERSON_NAME]"
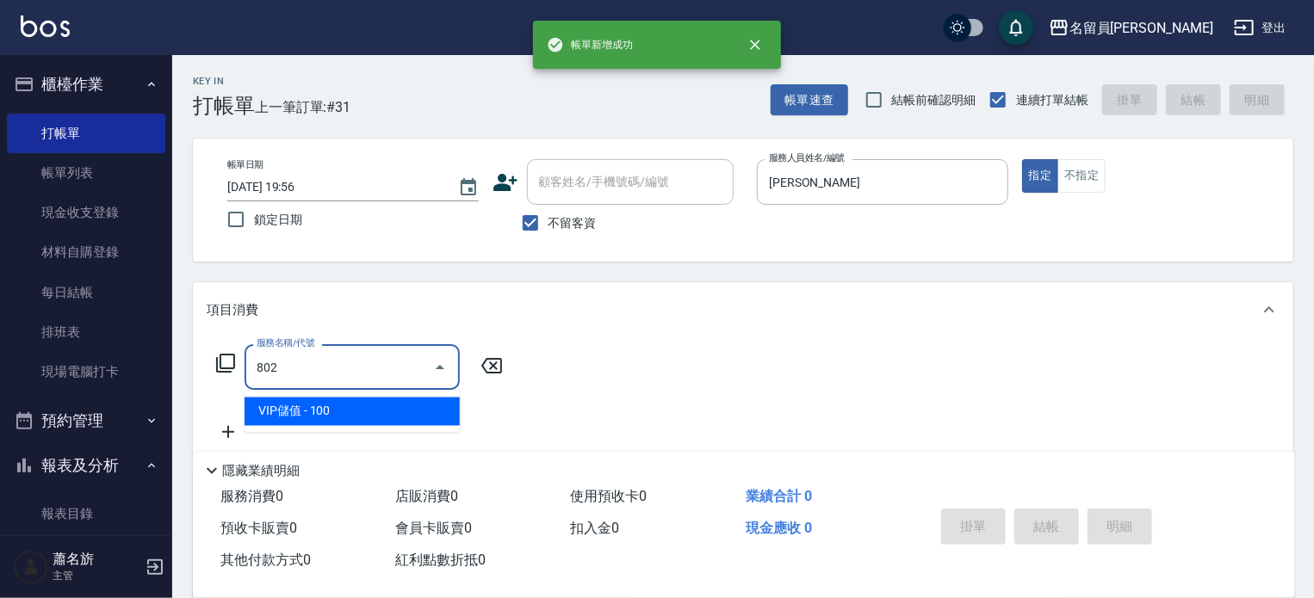
type input "VIP儲值(802)"
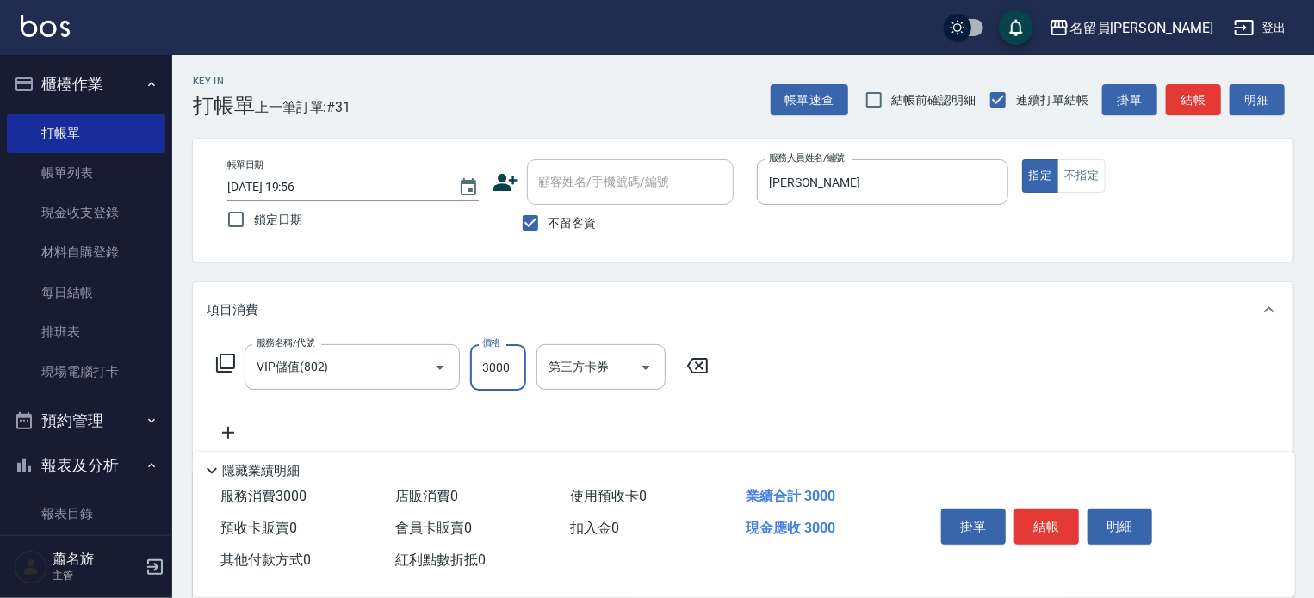
type input "3000"
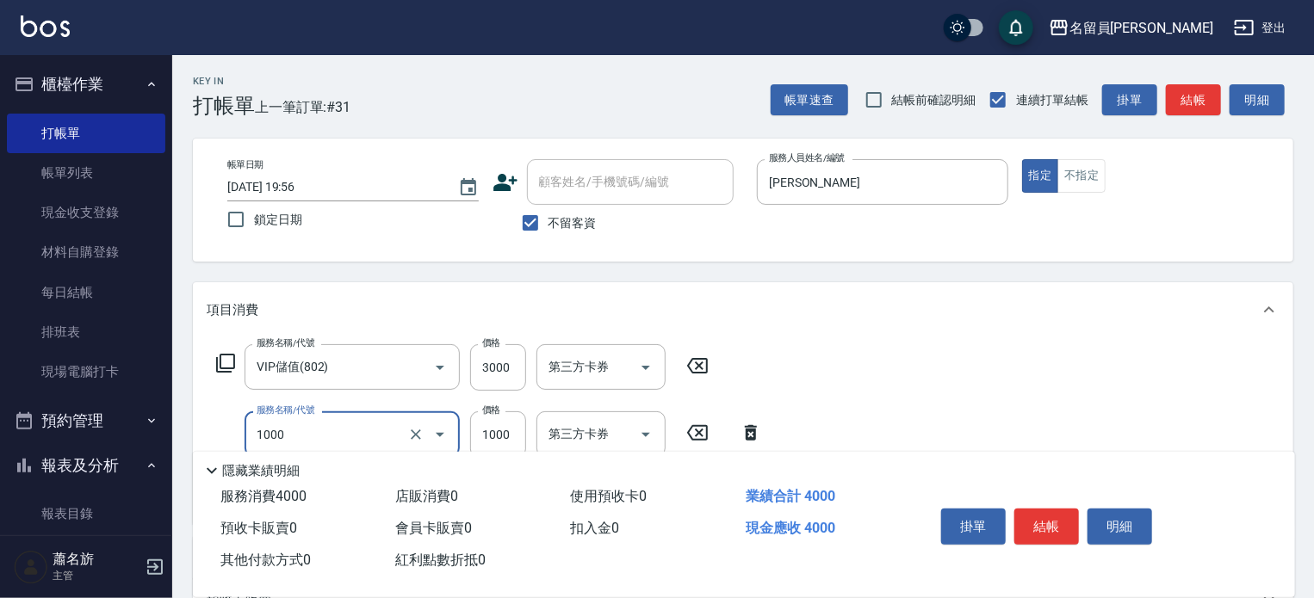
type input "酵素護髮(1000)"
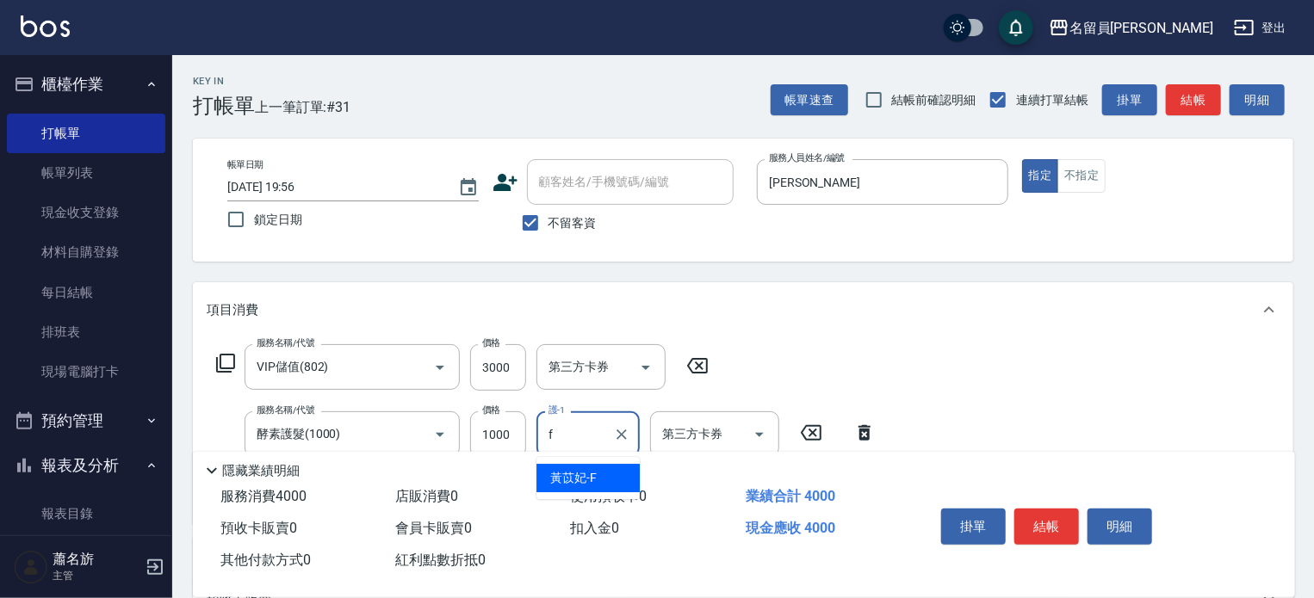
type input "[PERSON_NAME]-F"
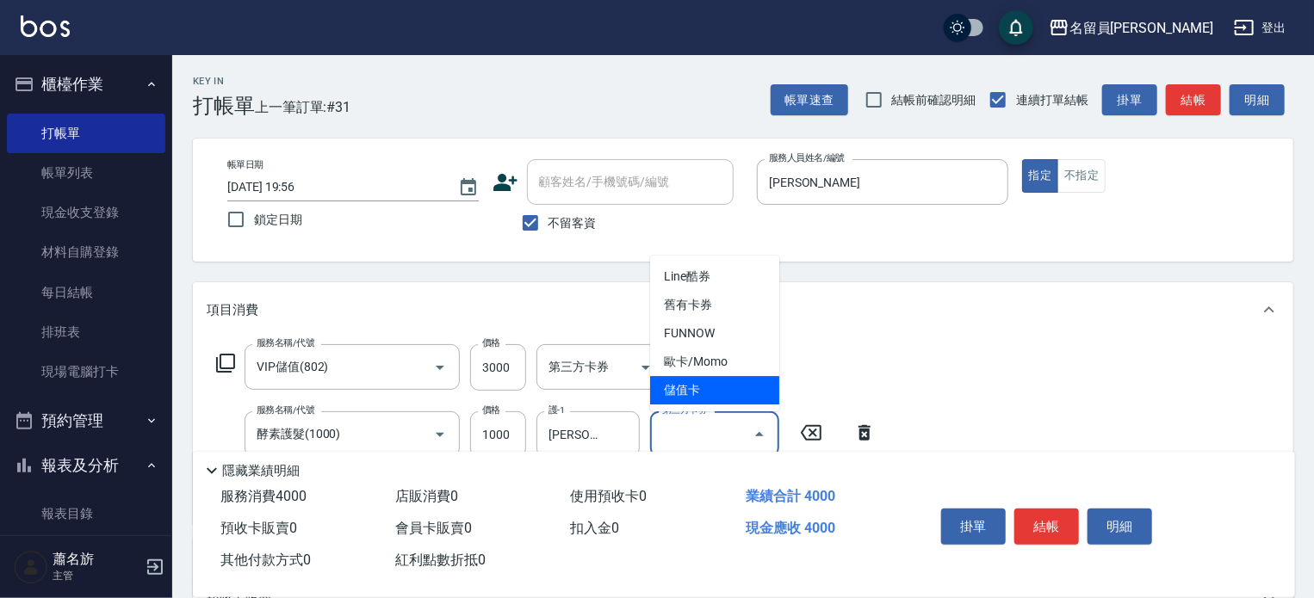
type input "儲值卡"
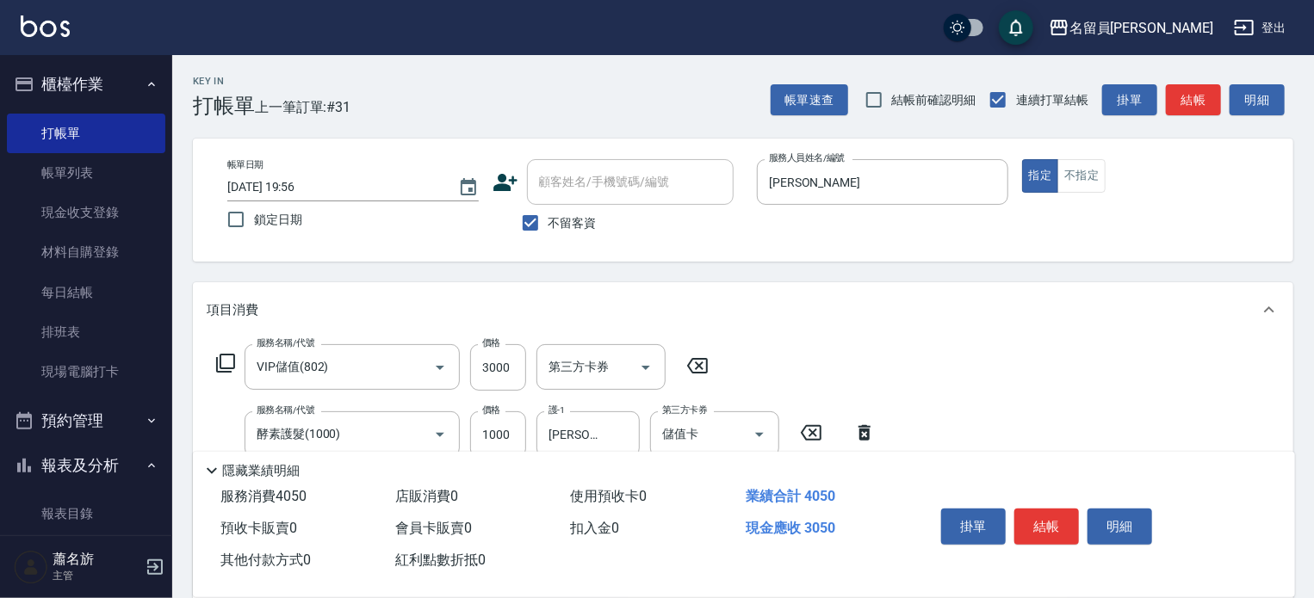
type input "精油(889)"
type input "[PERSON_NAME]-F"
type input "儲值卡"
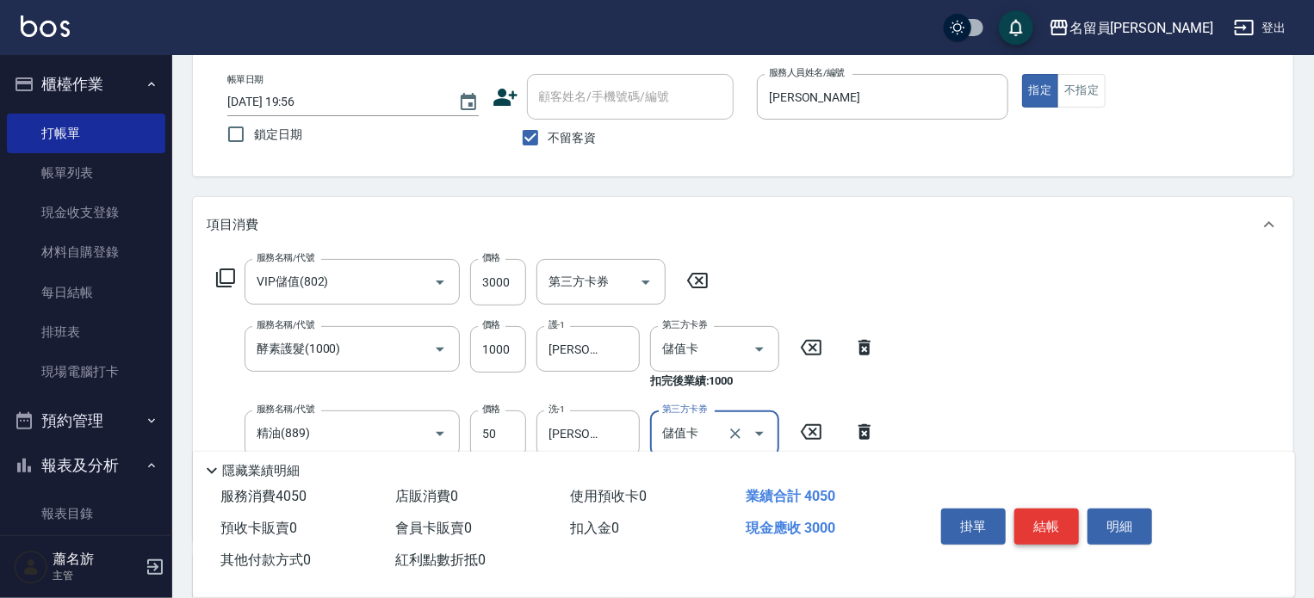
scroll to position [258, 0]
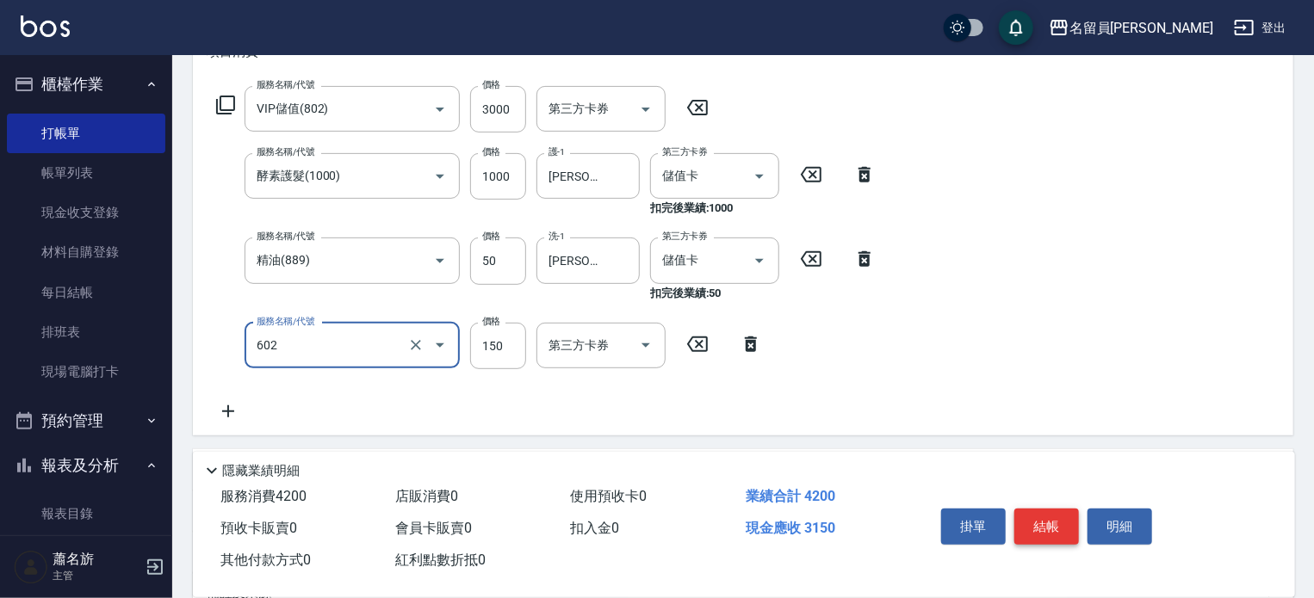
type input "一般洗髮(602)"
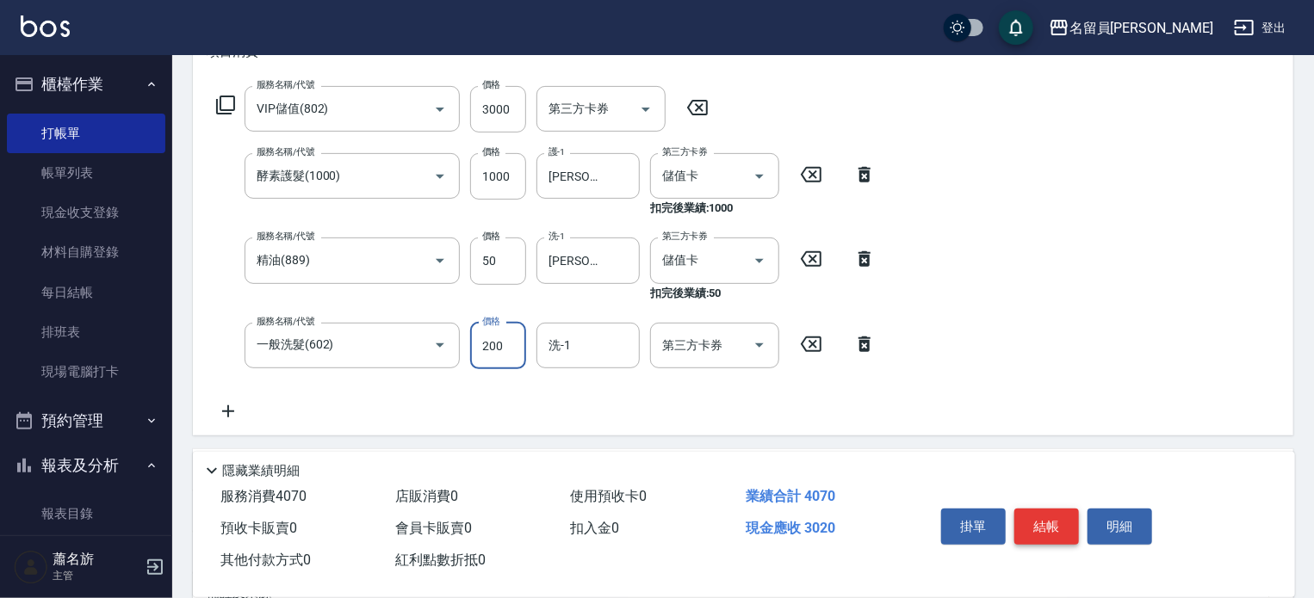
type input "200"
type input "[PERSON_NAME]-F"
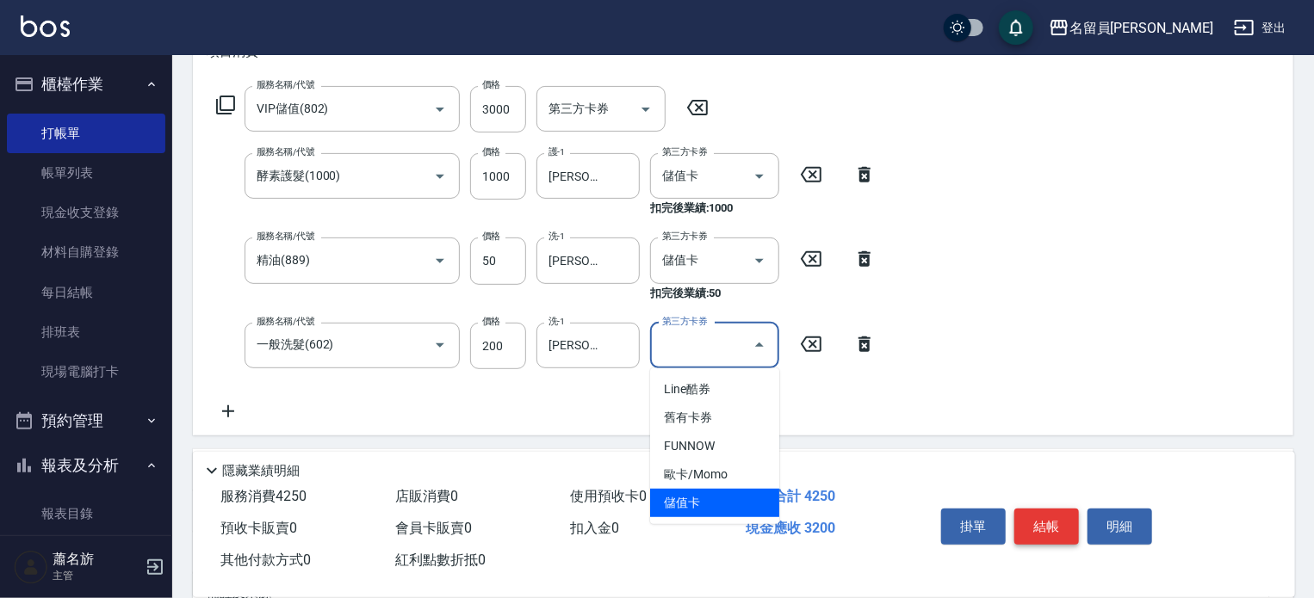
type input "儲值卡"
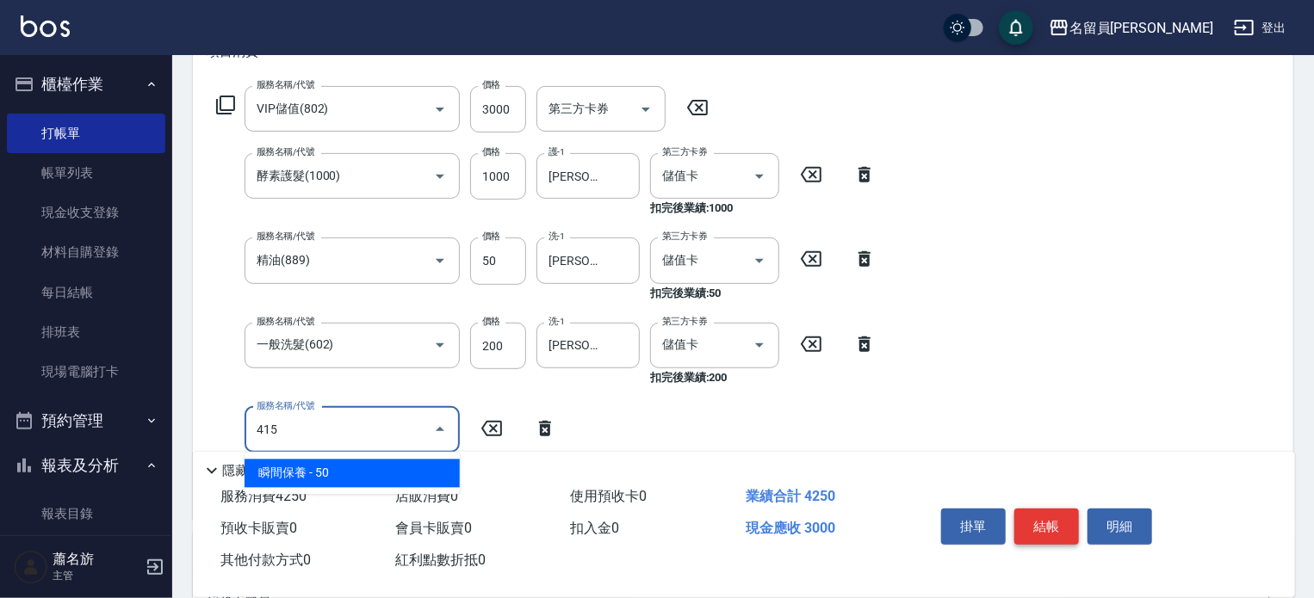
type input "瞬間保養(415)"
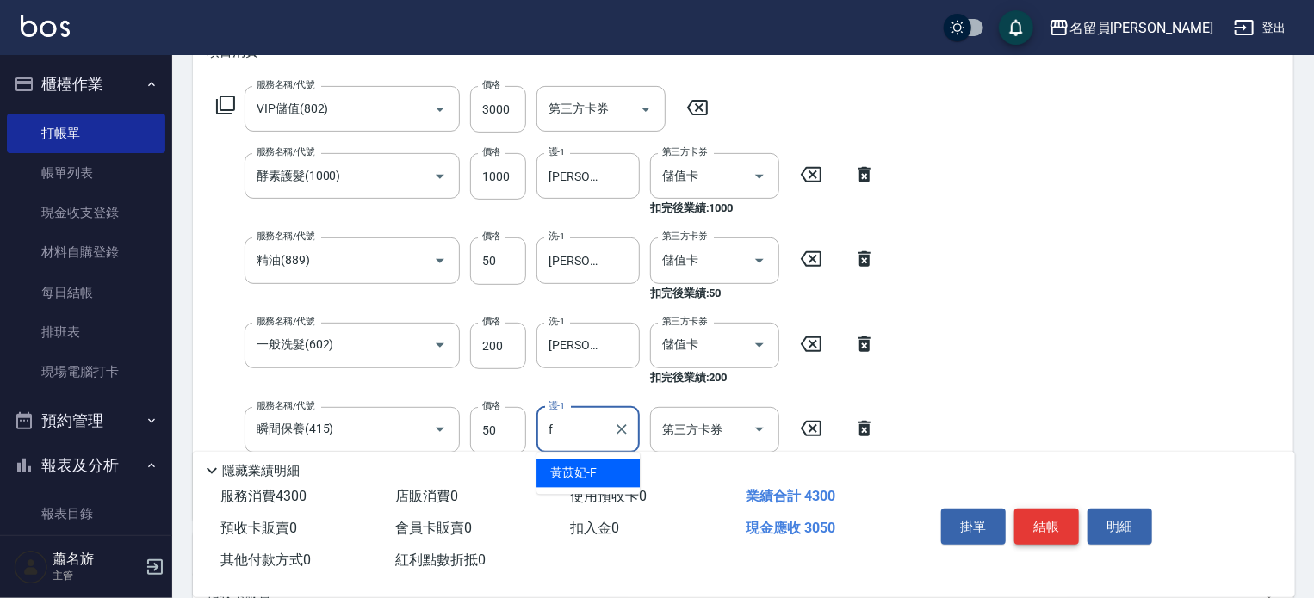
type input "[PERSON_NAME]-F"
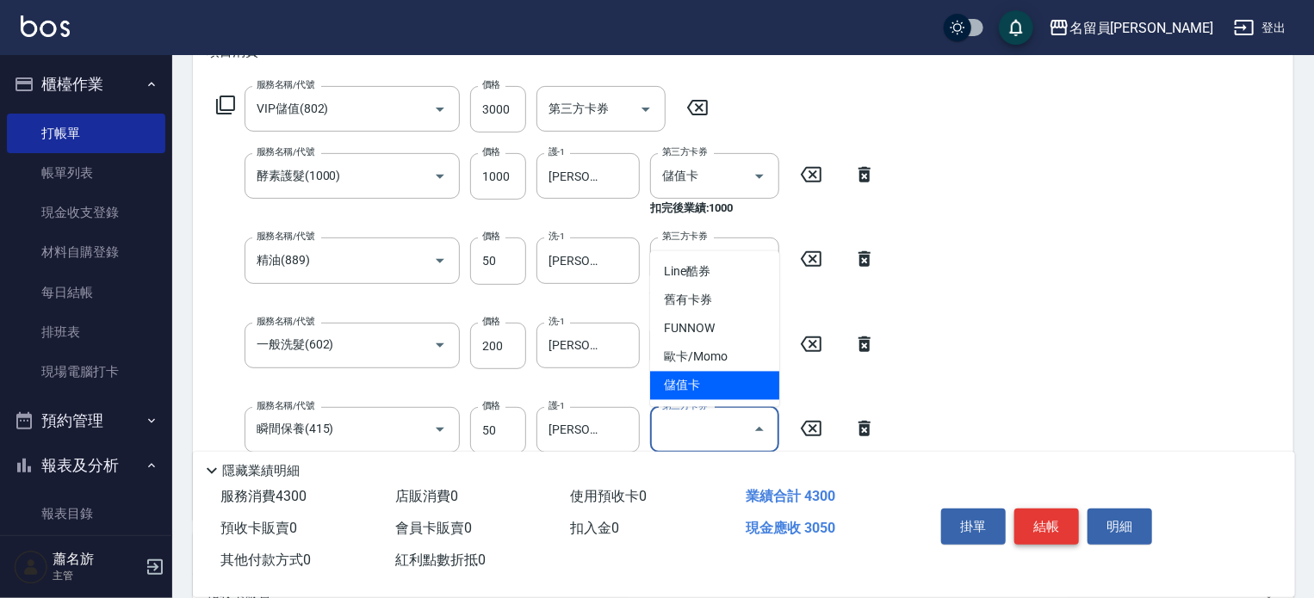
type input "儲值卡"
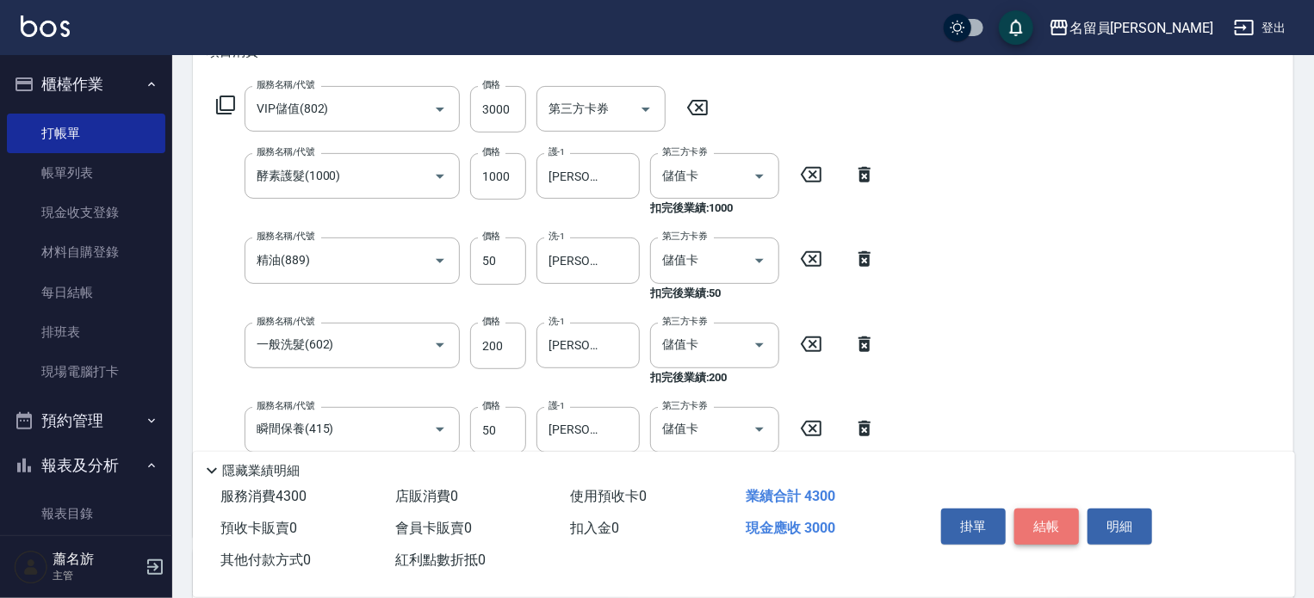
click at [1042, 516] on button "結帳" at bounding box center [1046, 527] width 65 height 36
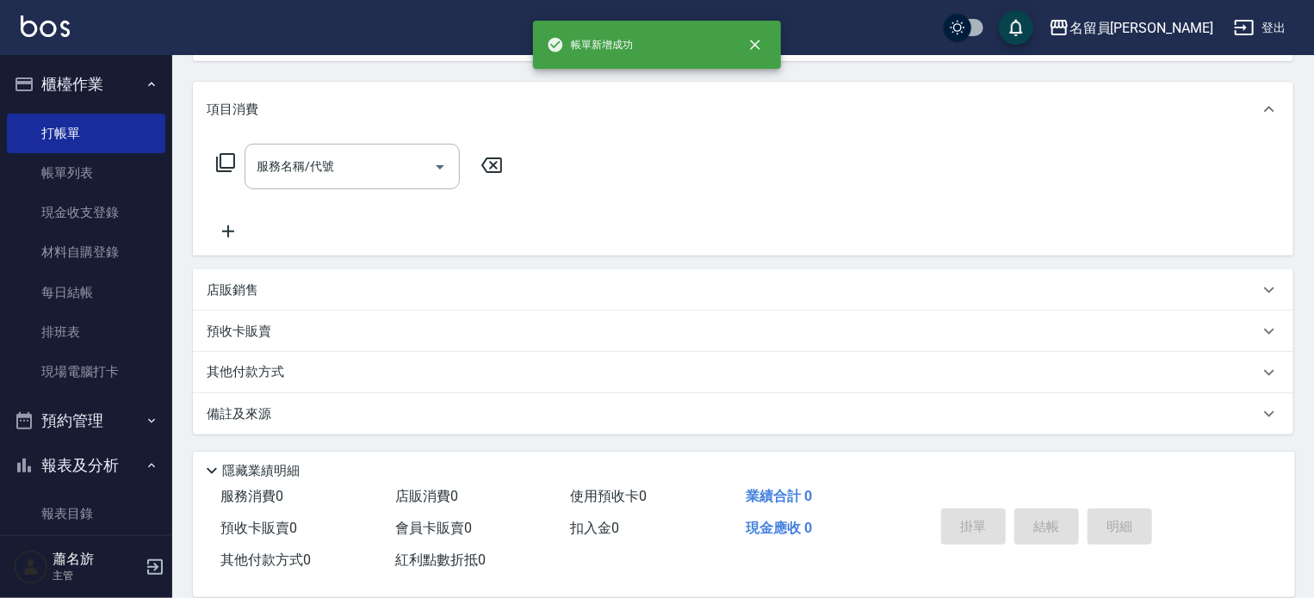
scroll to position [0, 0]
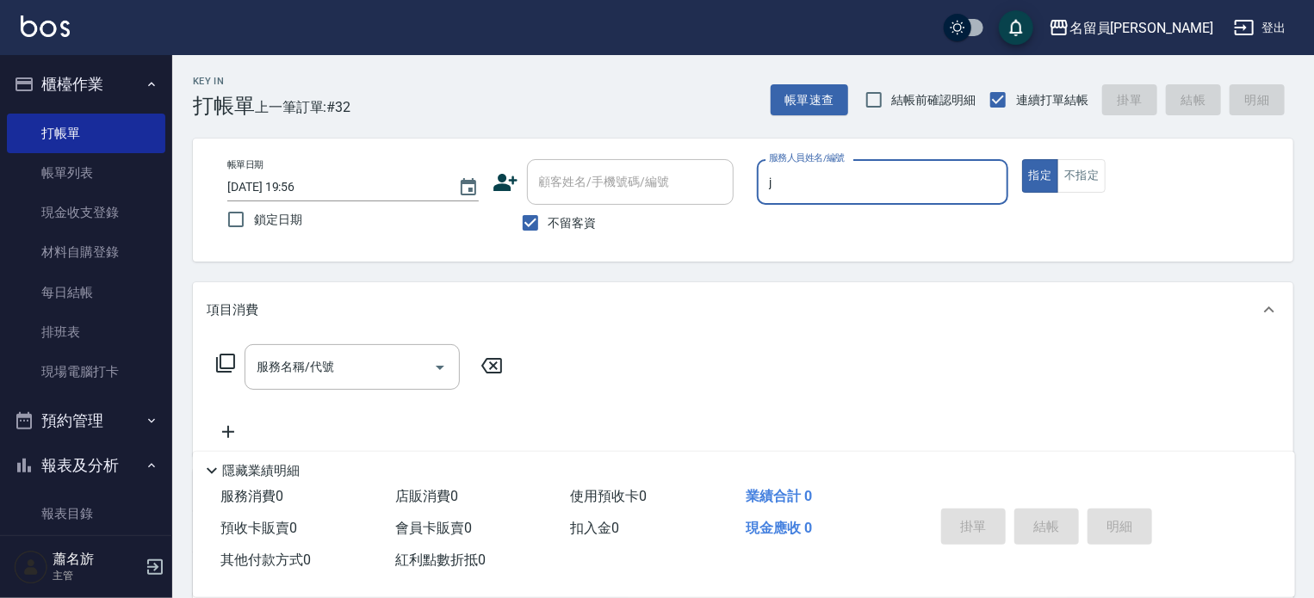
type input "[PERSON_NAME]"
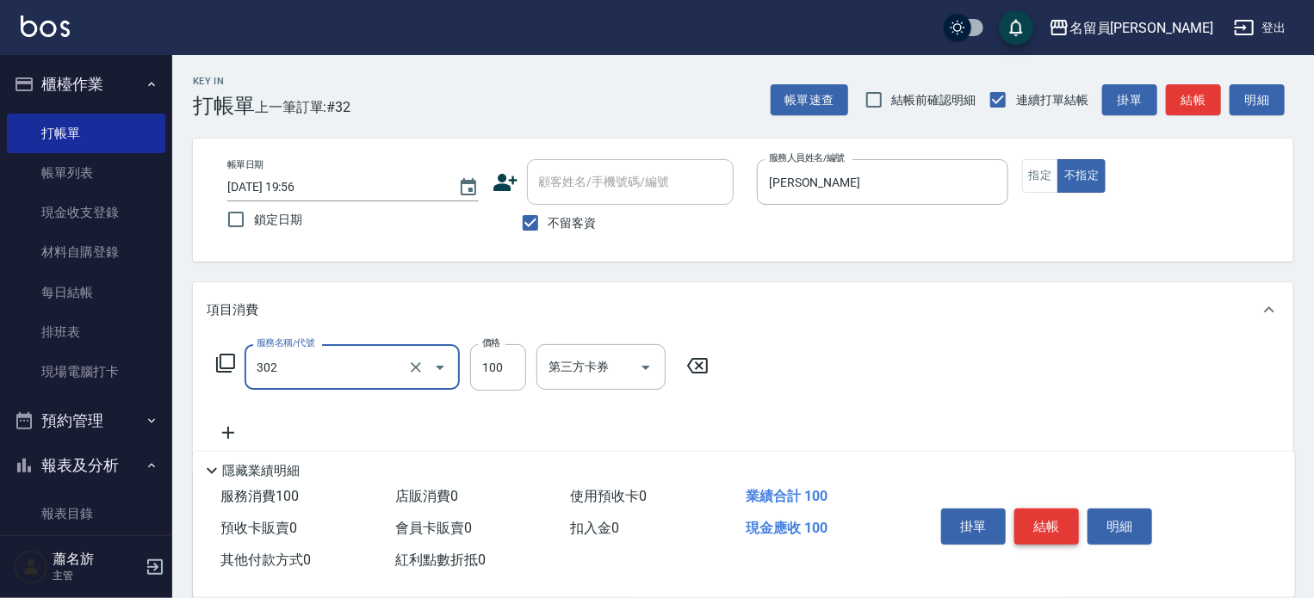
type input "剪髮(302)"
type input "230"
click at [1042, 516] on button "結帳" at bounding box center [1046, 527] width 65 height 36
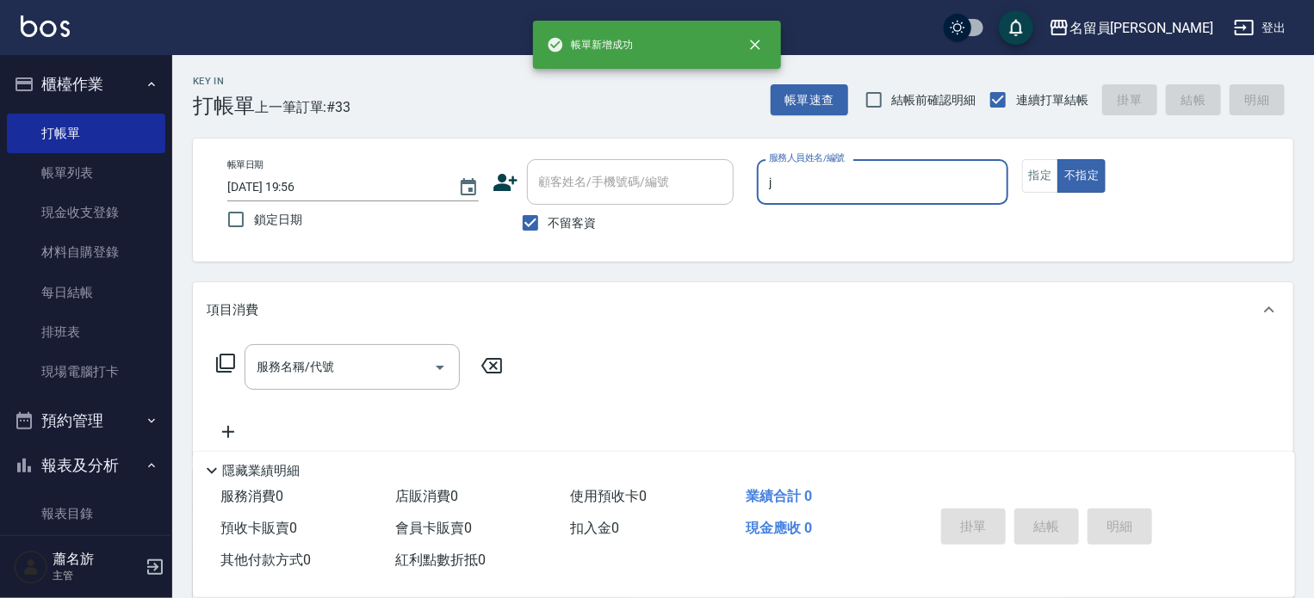
type input "[PERSON_NAME]"
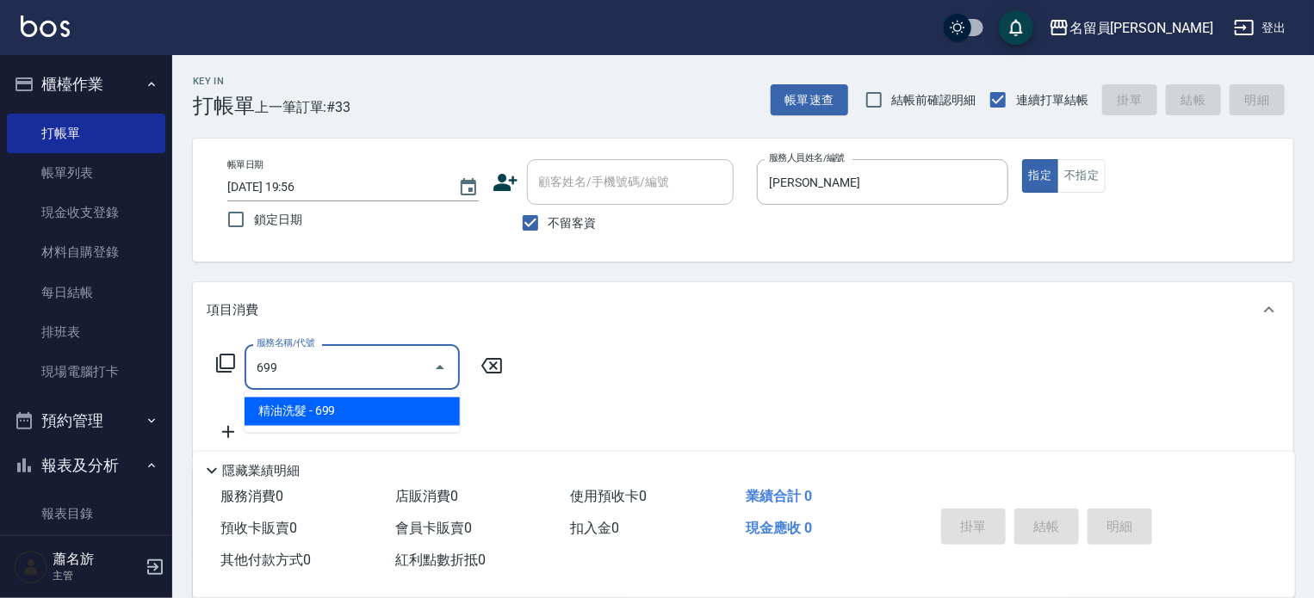
type input "精油洗髮(699)"
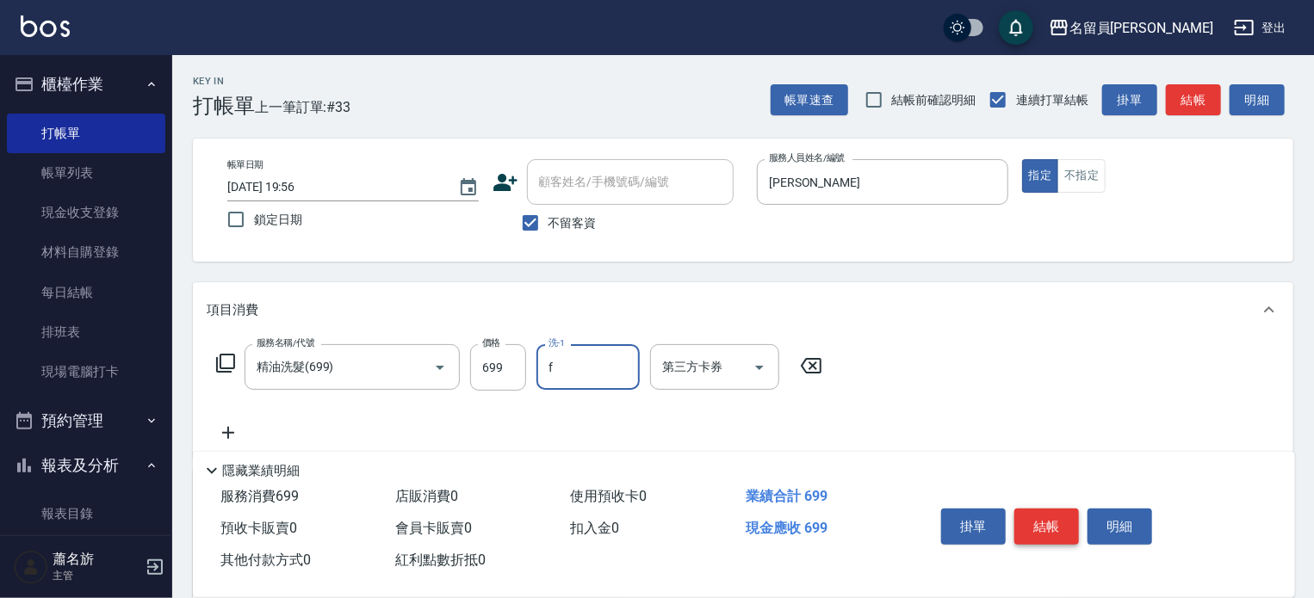
type input "[PERSON_NAME]-F"
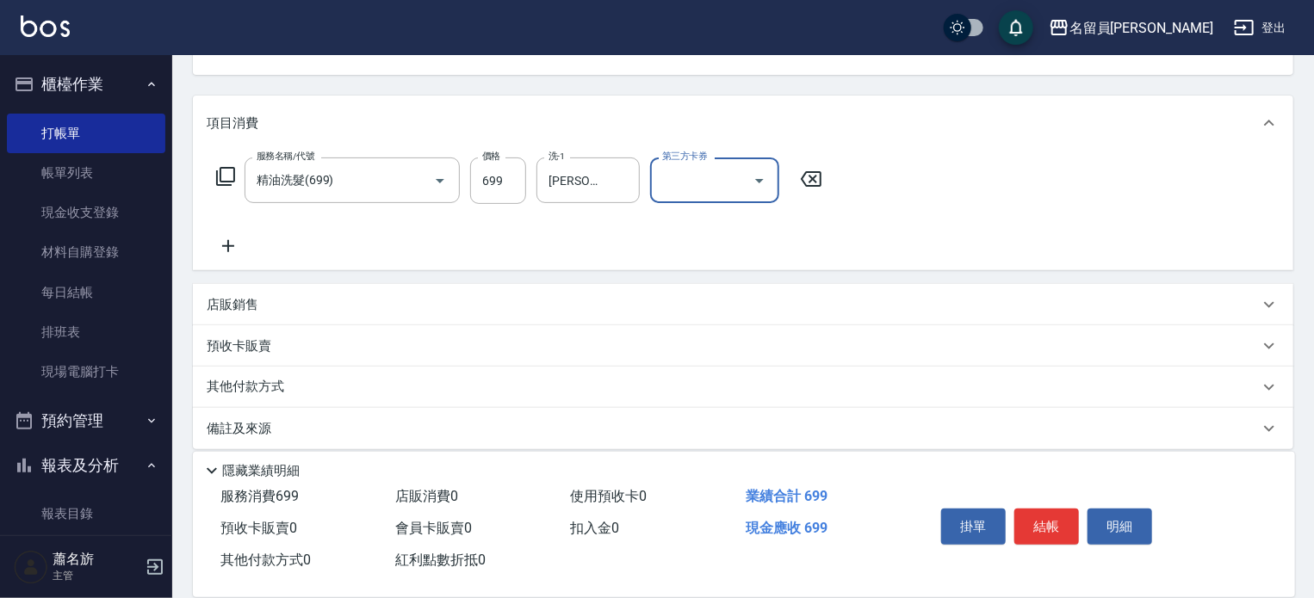
scroll to position [201, 0]
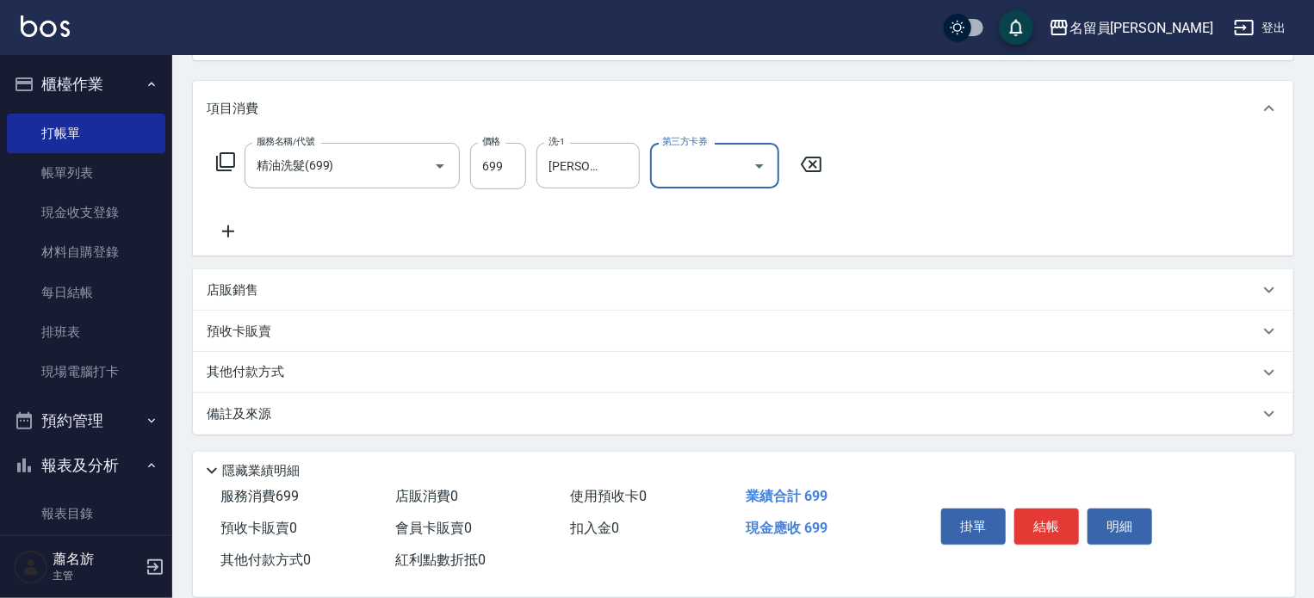
click at [541, 374] on div "其他付款方式" at bounding box center [733, 372] width 1052 height 19
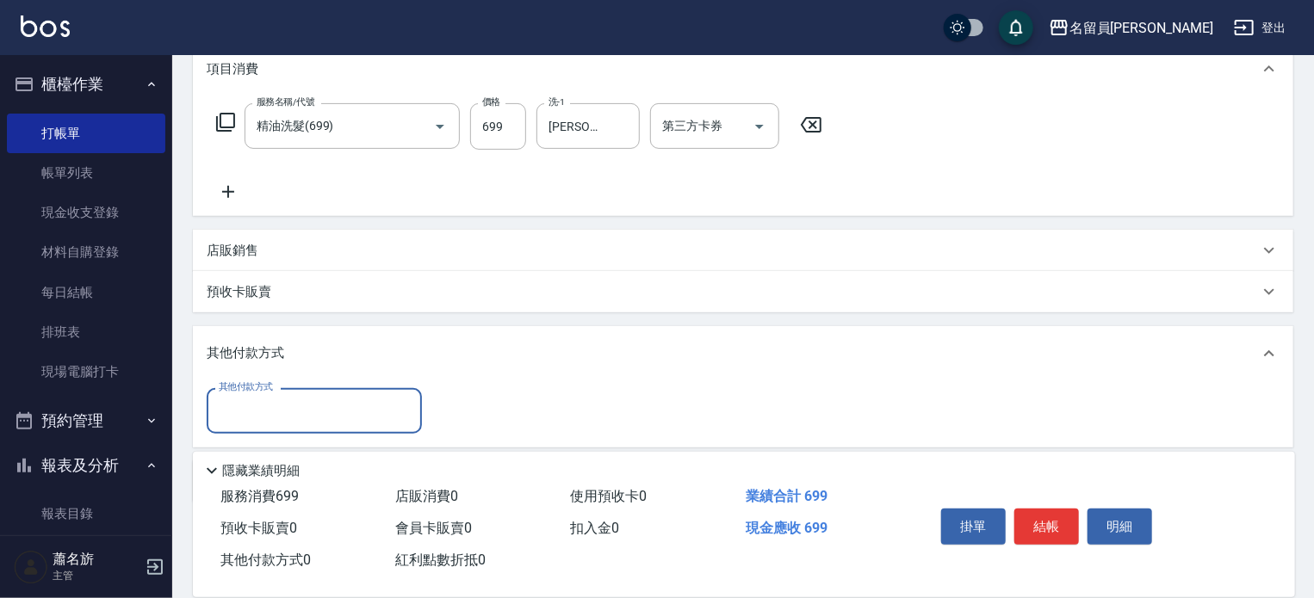
scroll to position [303, 0]
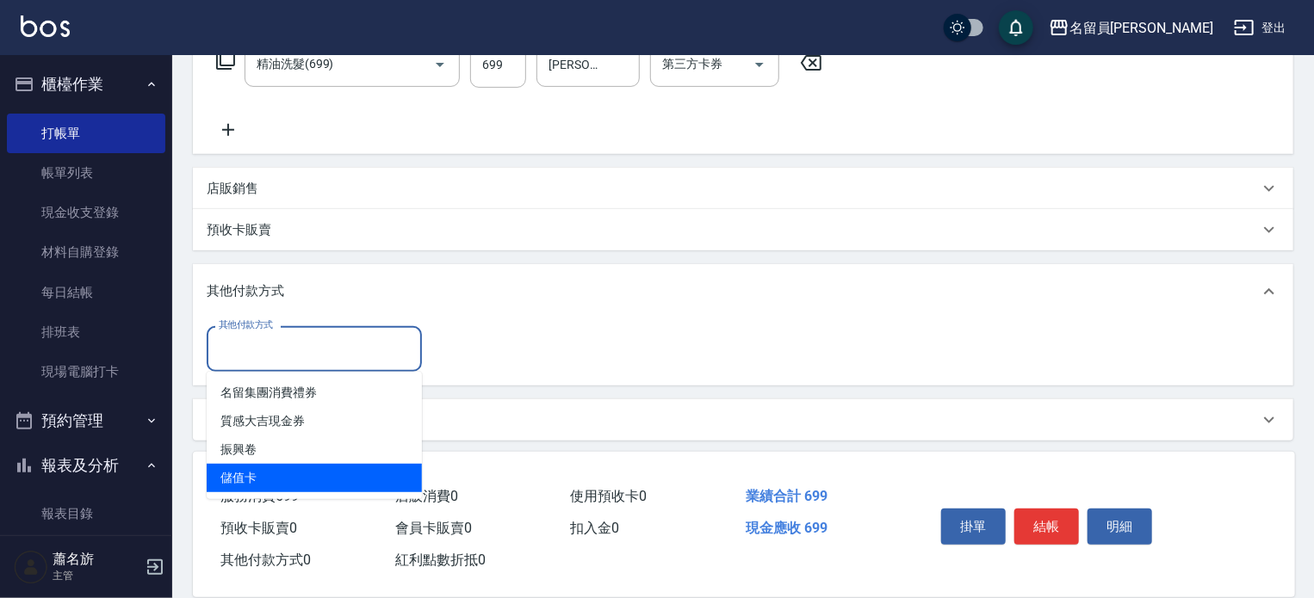
type input "儲值卡"
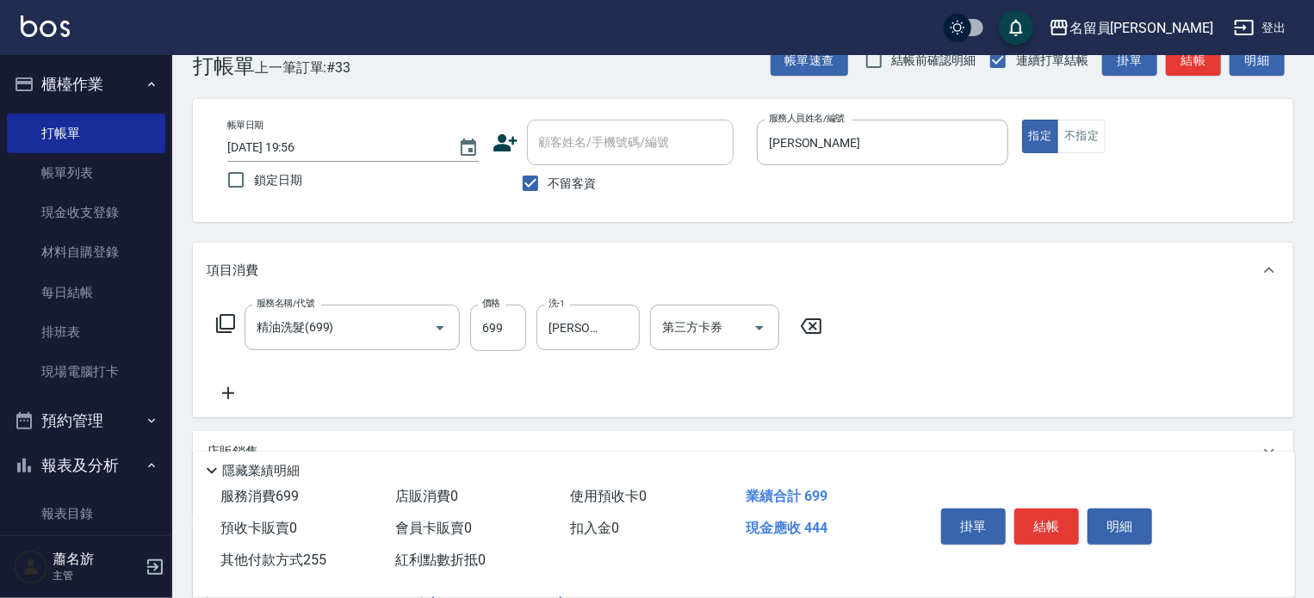
scroll to position [0, 0]
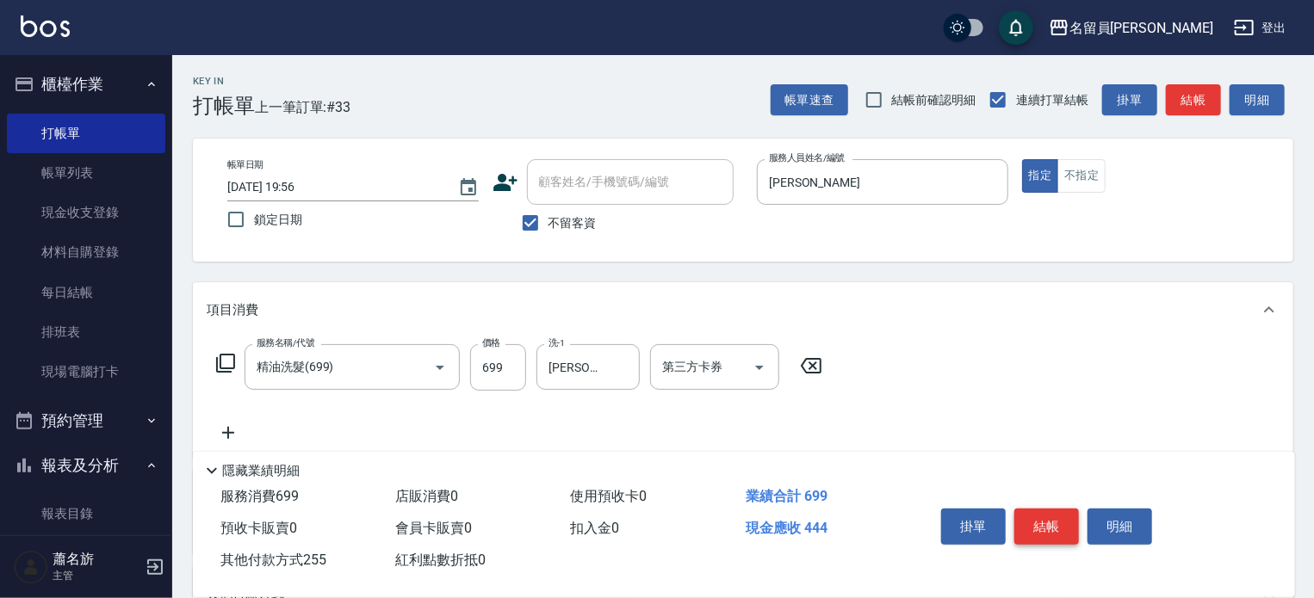
type input "255"
click at [1041, 530] on button "結帳" at bounding box center [1046, 527] width 65 height 36
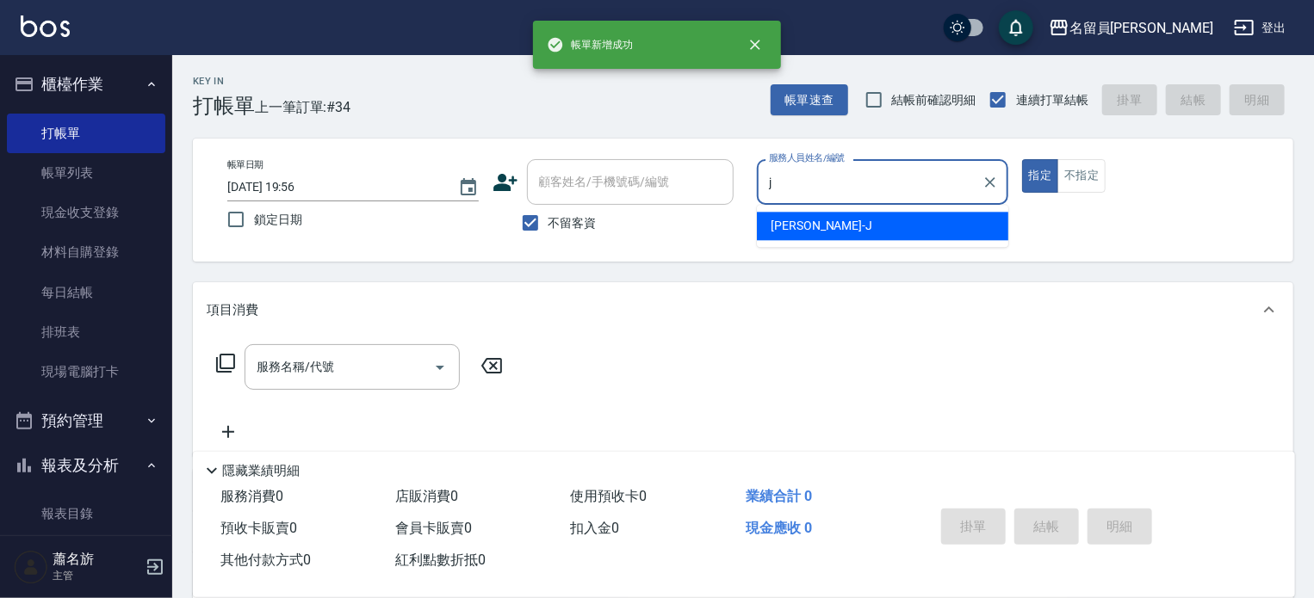
type input "[PERSON_NAME]"
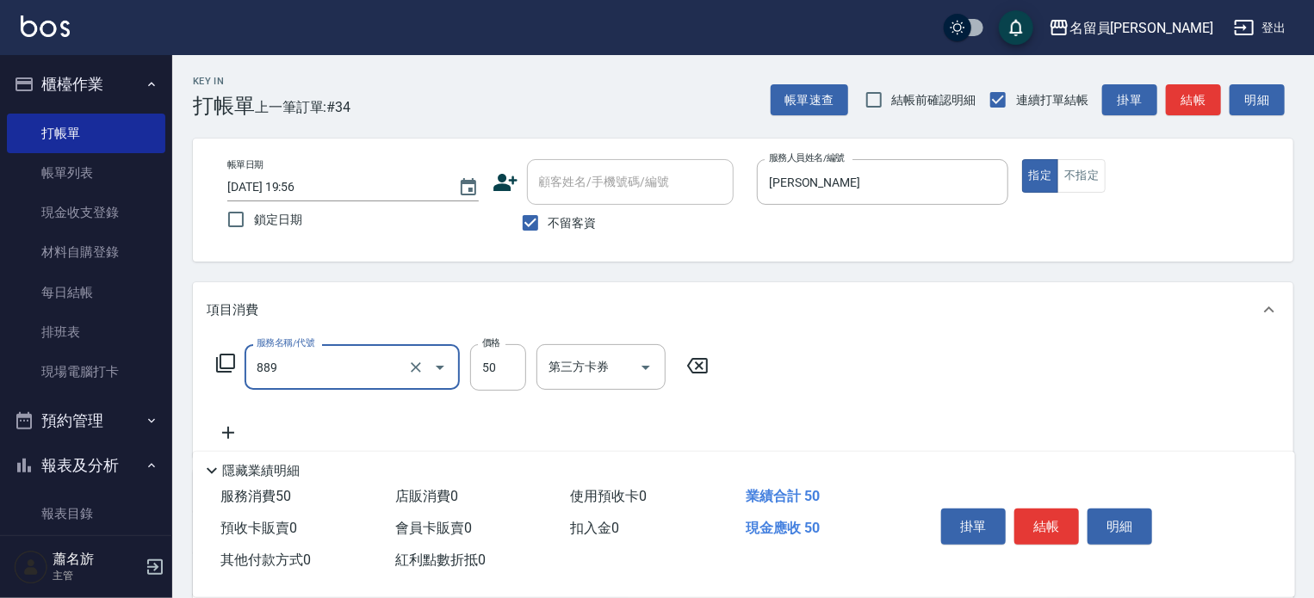
type input "精油(889)"
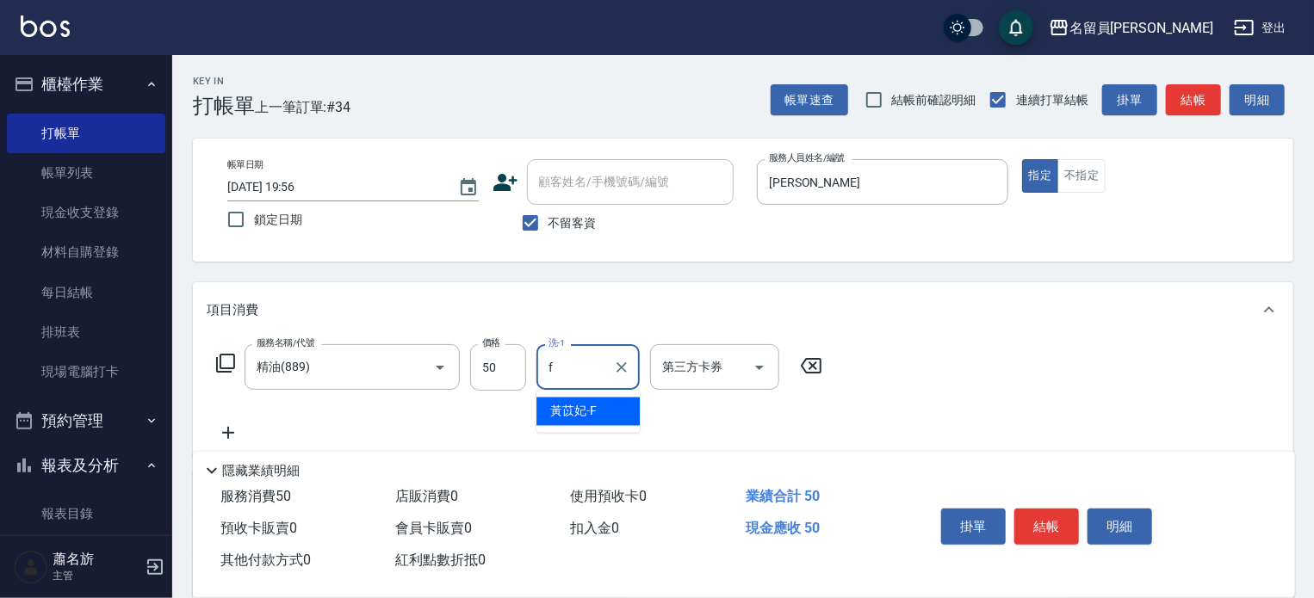
type input "[PERSON_NAME]-F"
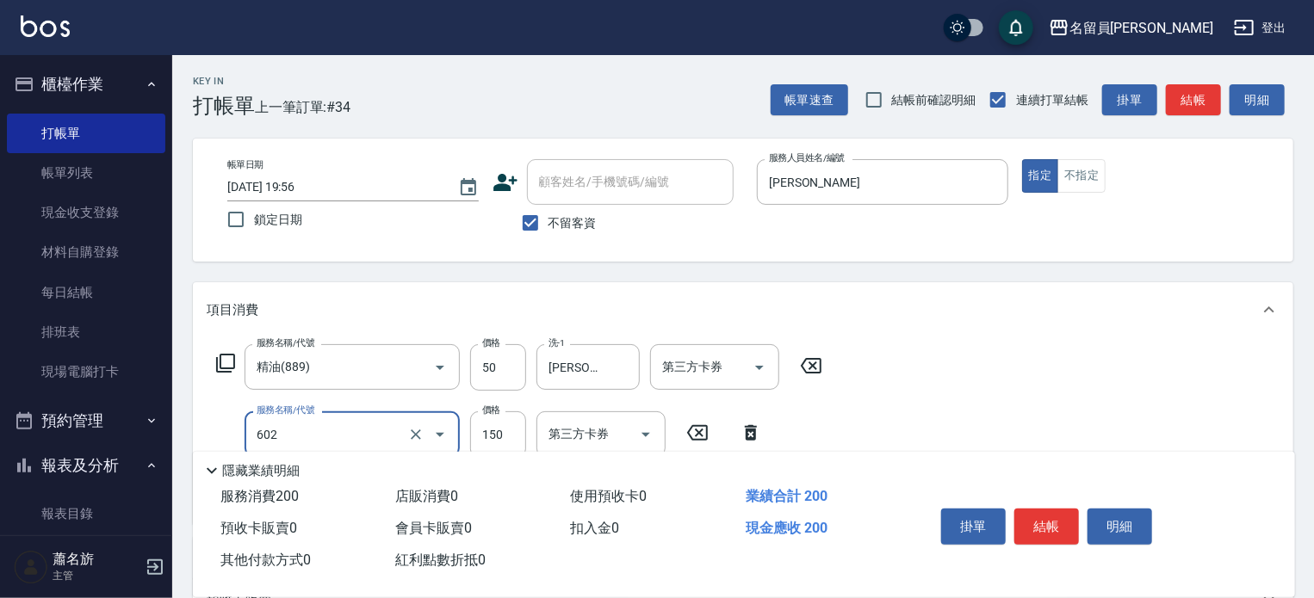
type input "一般洗髮(602)"
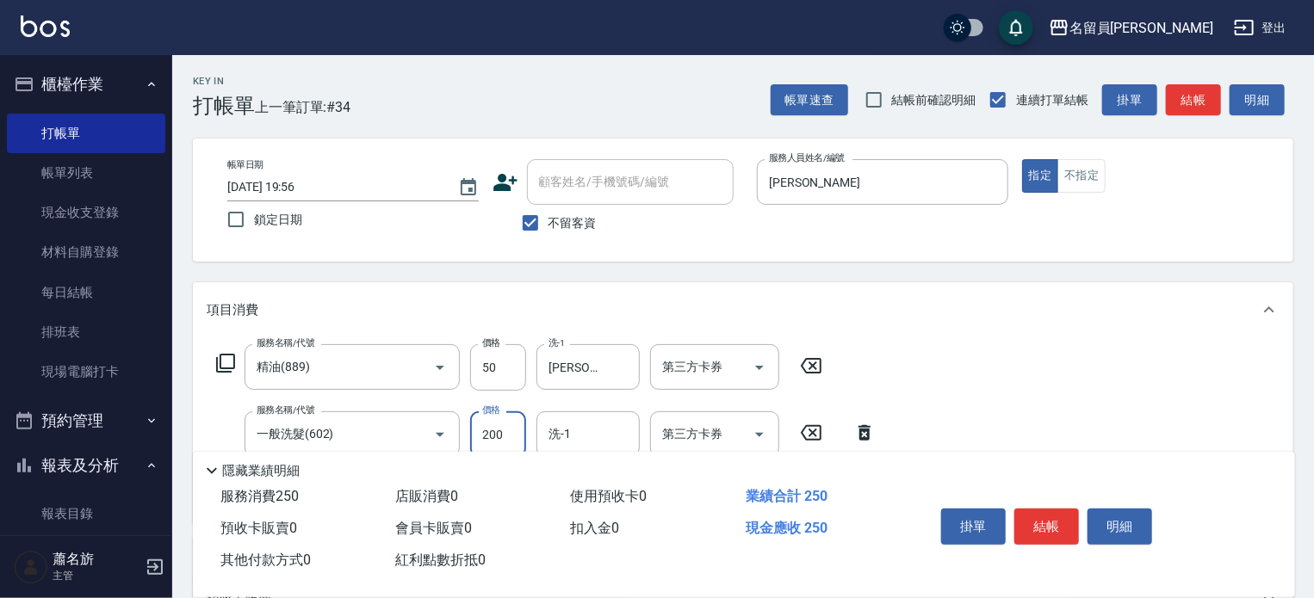
type input "200"
type input "[PERSON_NAME]-F"
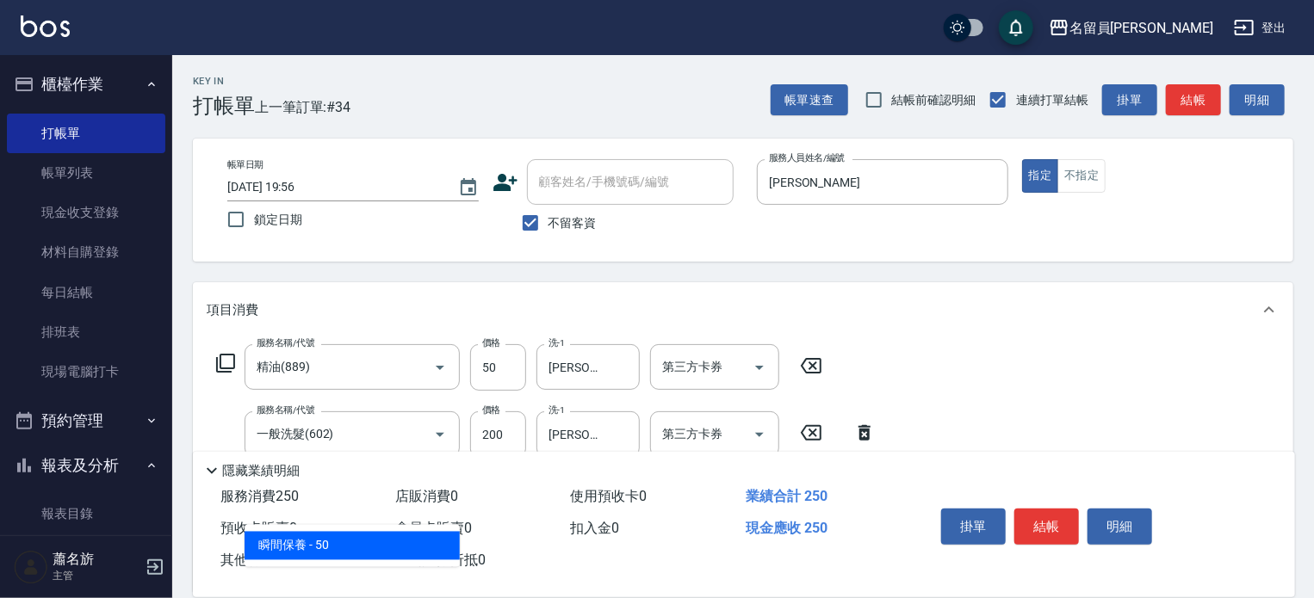
type input "瞬間保養(415)"
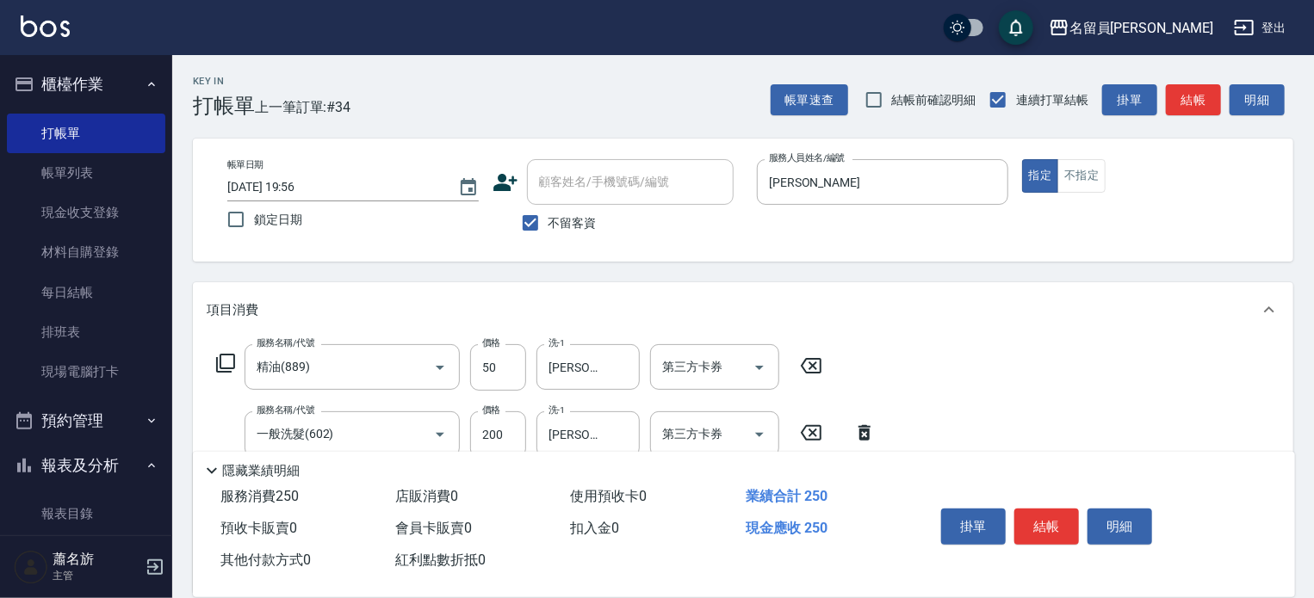
type input "0"
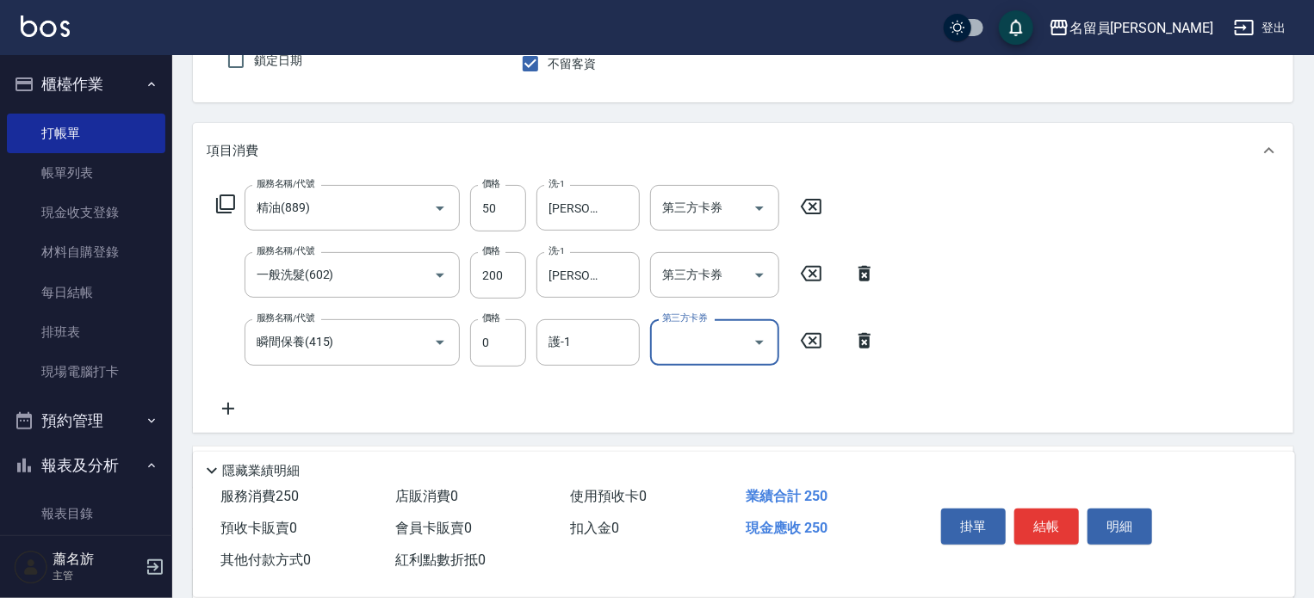
scroll to position [258, 0]
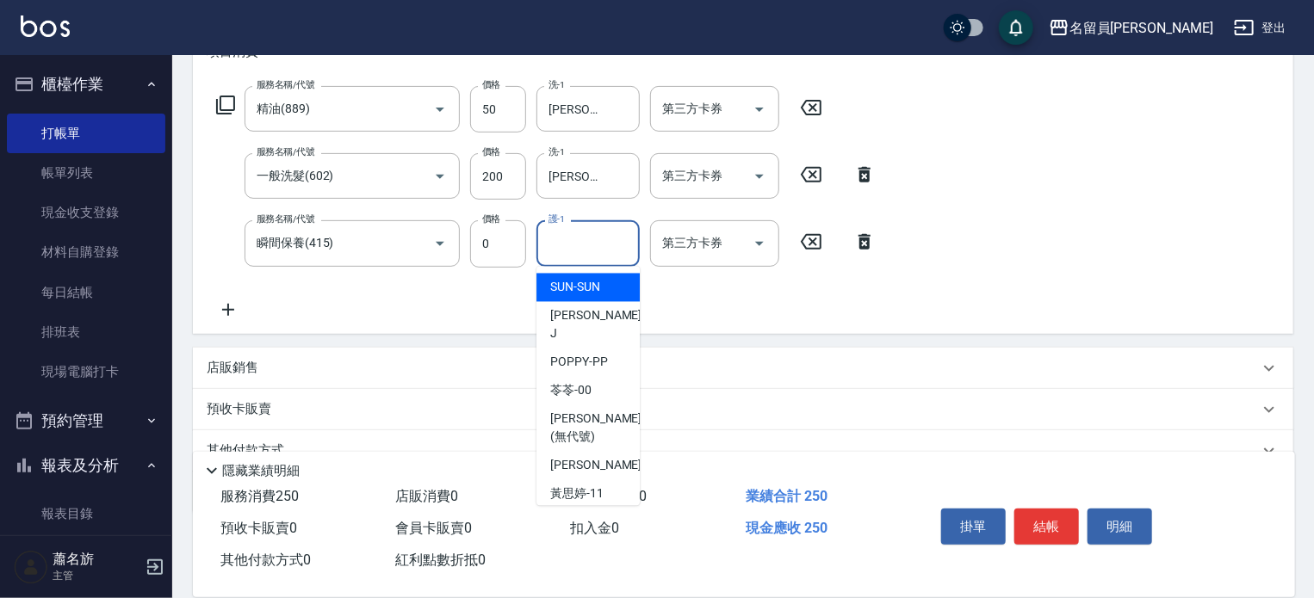
click at [610, 248] on input "護-1" at bounding box center [588, 243] width 88 height 30
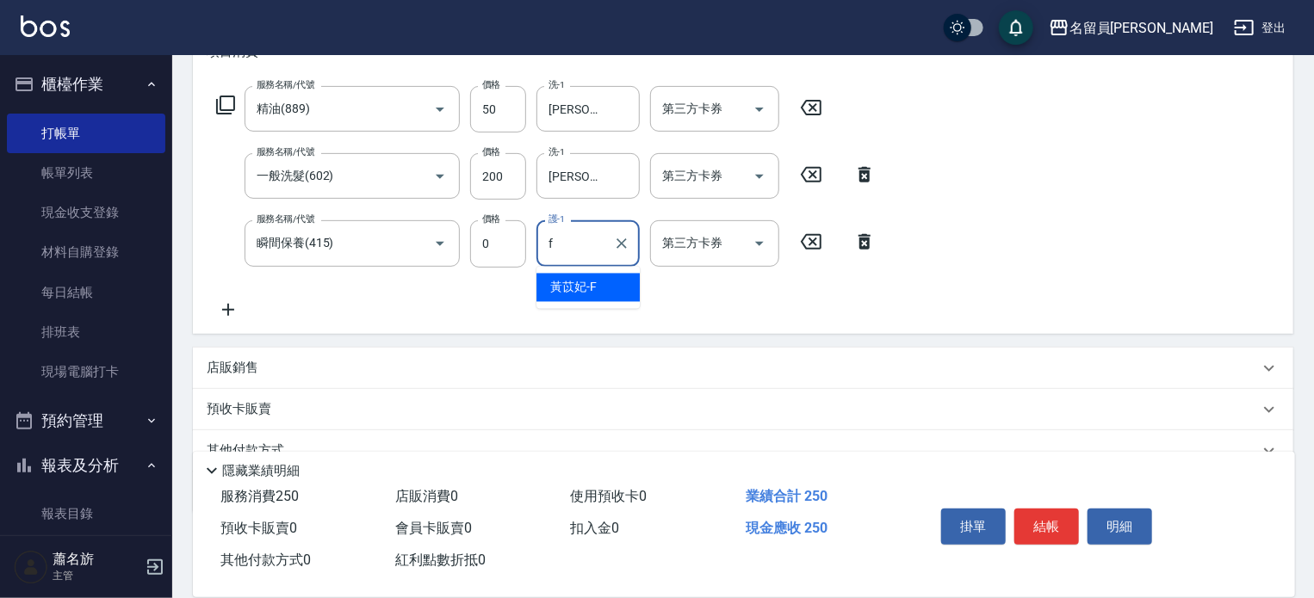
type input "[PERSON_NAME]-F"
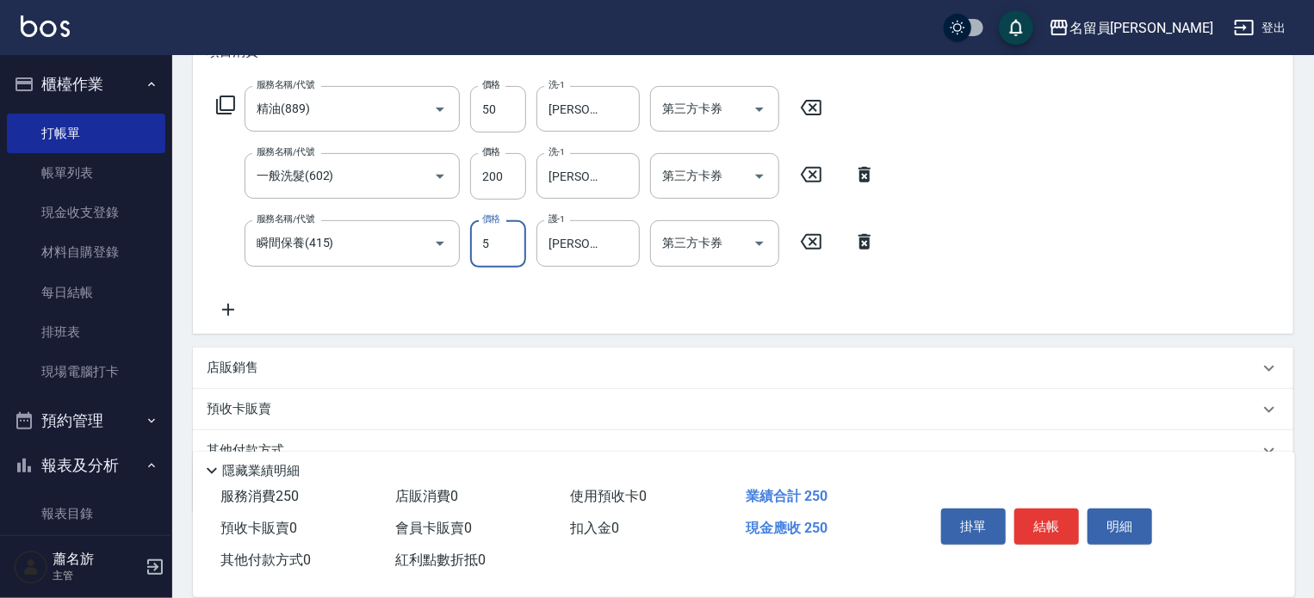
click at [501, 244] on input "5" at bounding box center [498, 243] width 56 height 46
type input "50"
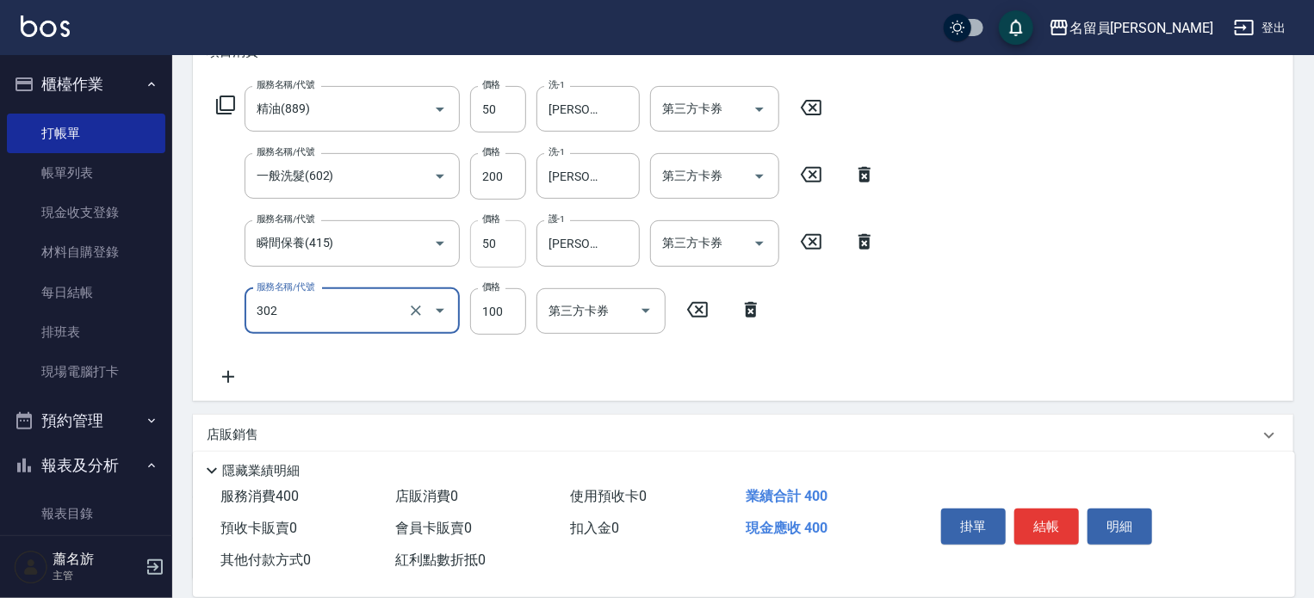
type input "剪髮(302)"
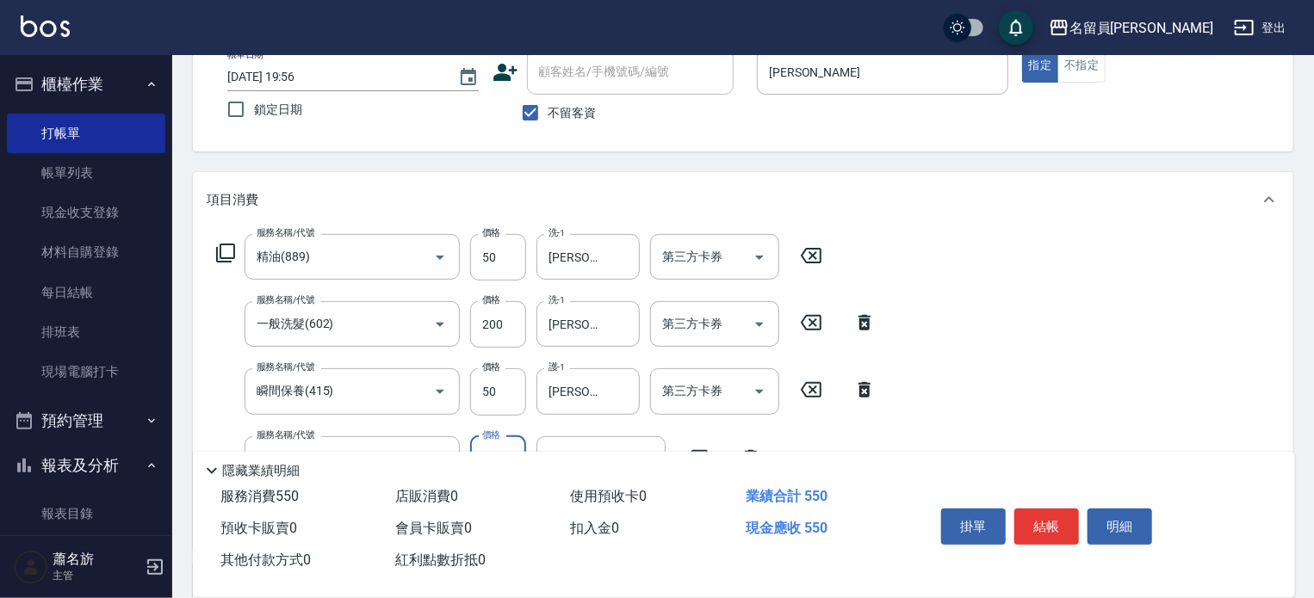
scroll to position [86, 0]
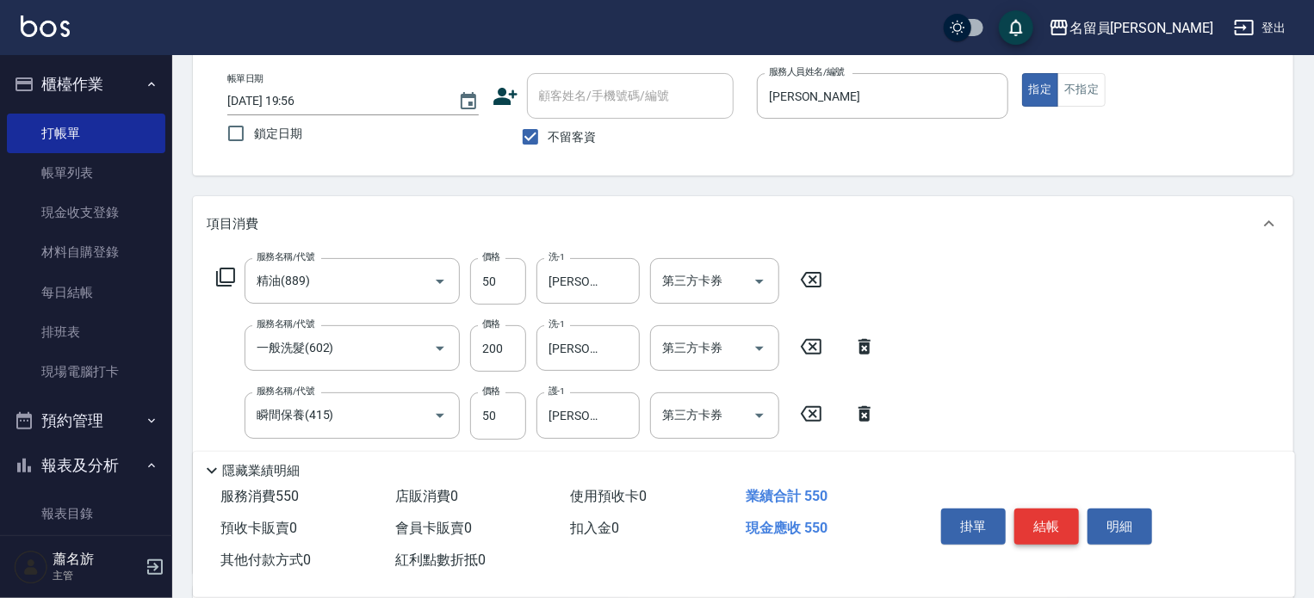
type input "250"
click at [1024, 509] on button "結帳" at bounding box center [1046, 527] width 65 height 36
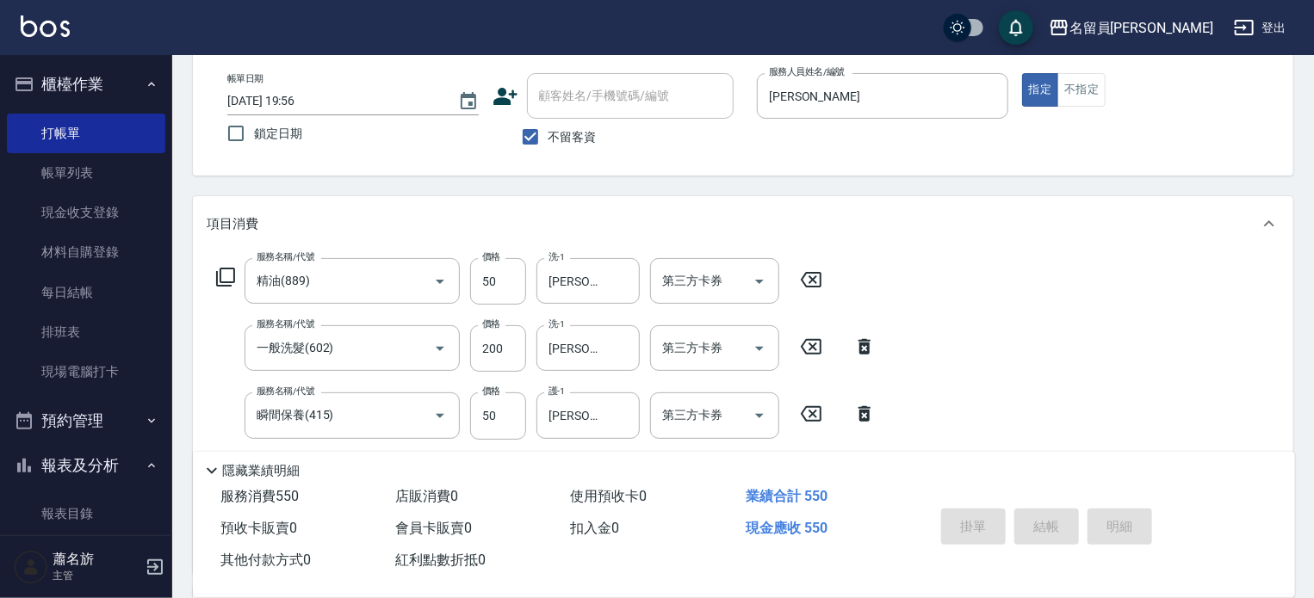
type input "[DATE] 19:57"
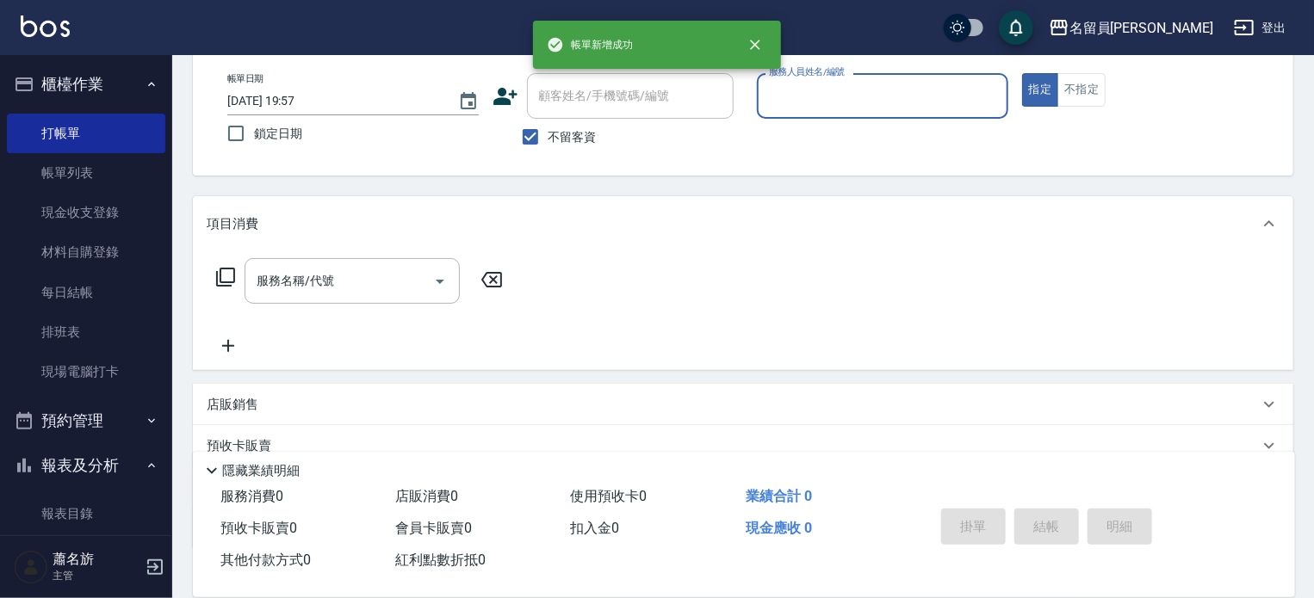
scroll to position [0, 0]
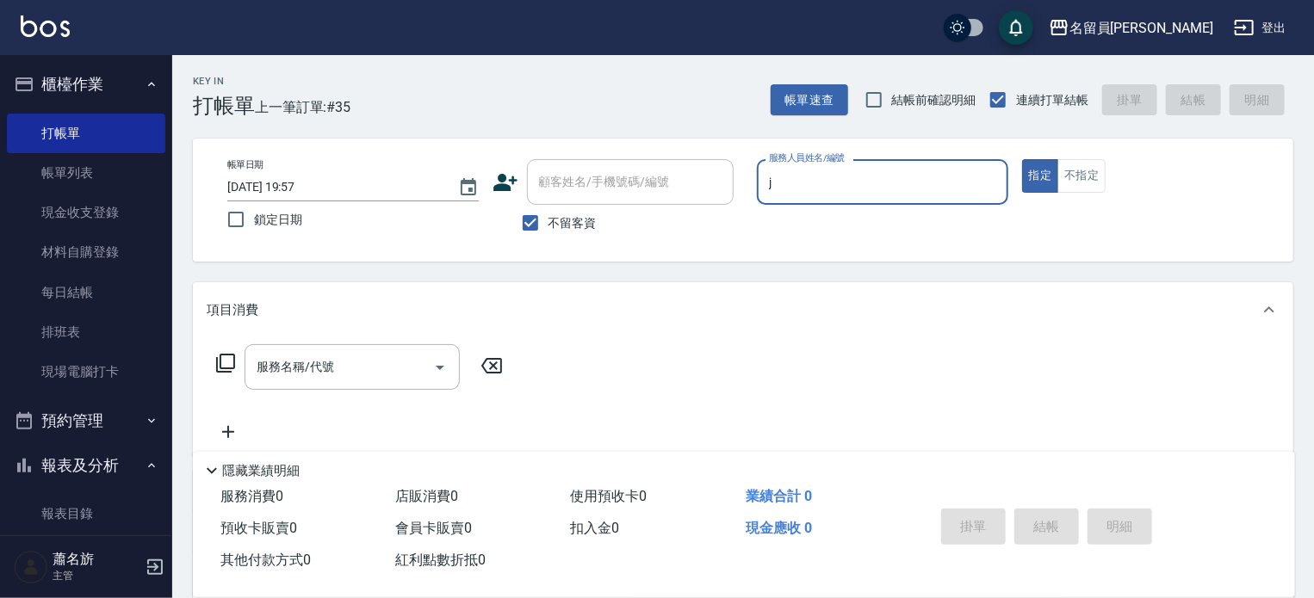
type input "[PERSON_NAME]"
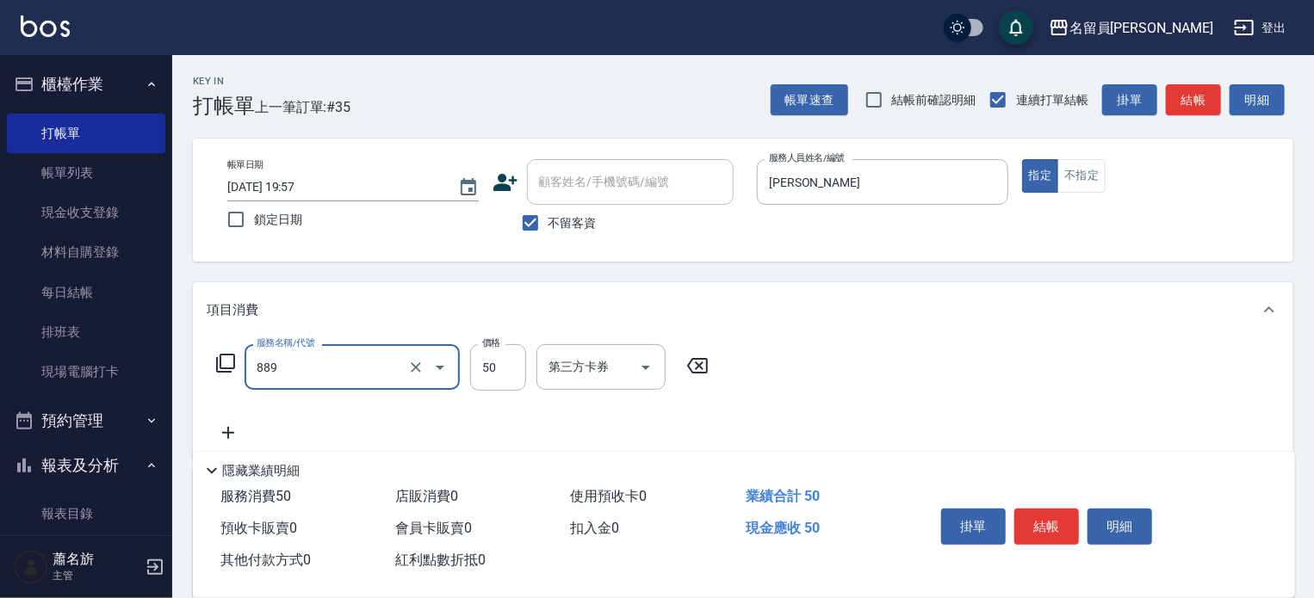
type input "精油(889)"
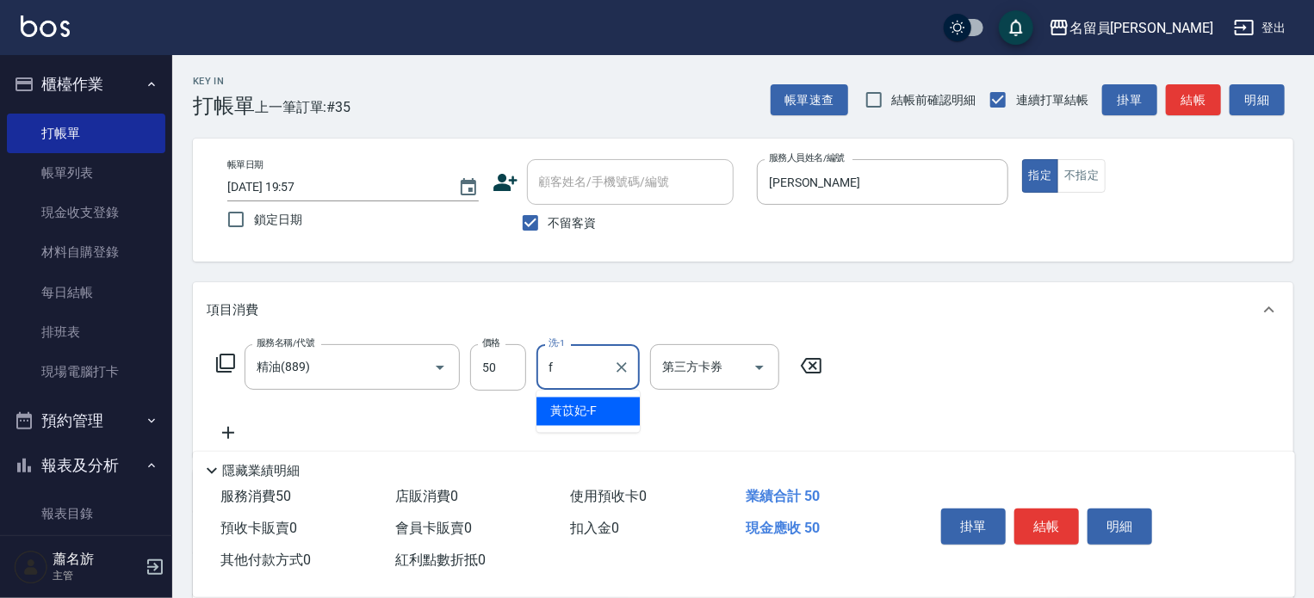
type input "[PERSON_NAME]-F"
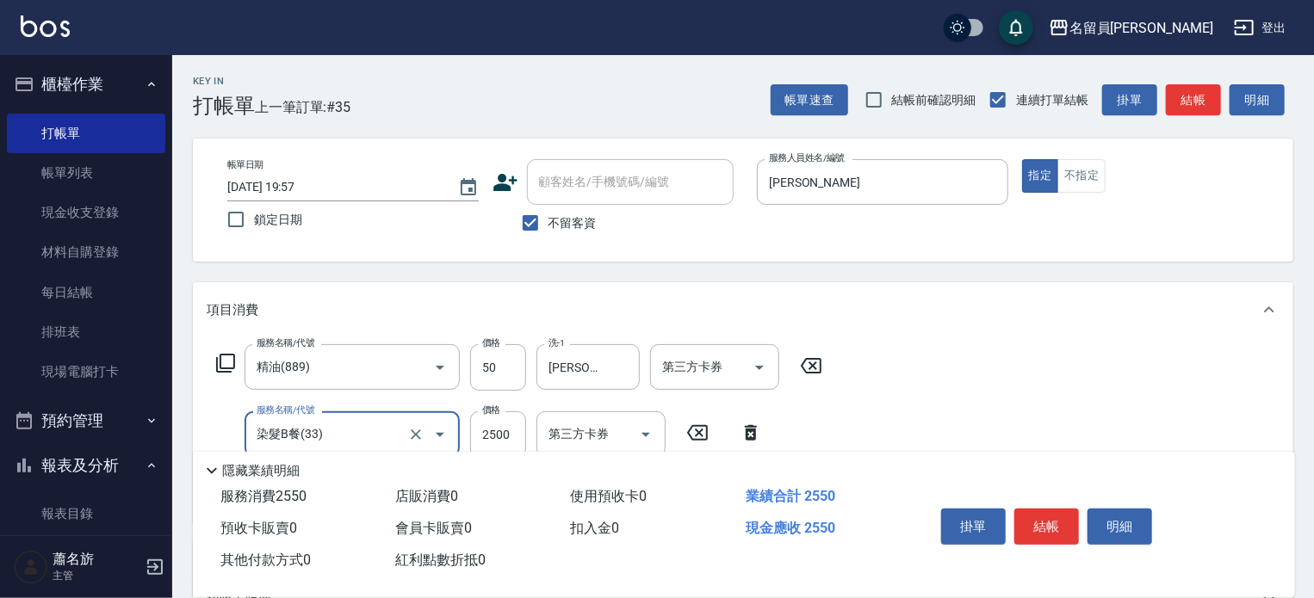
type input "染髮B餐(33)"
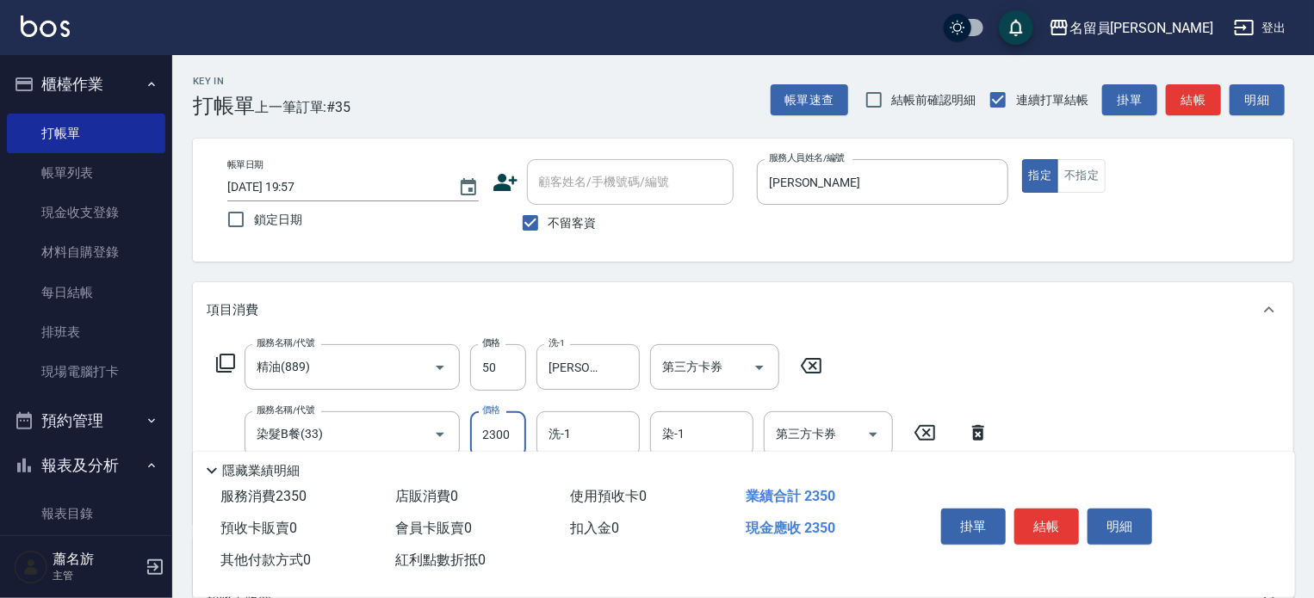
type input "2300"
type input "[PERSON_NAME]-F"
click at [1041, 516] on button "結帳" at bounding box center [1046, 527] width 65 height 36
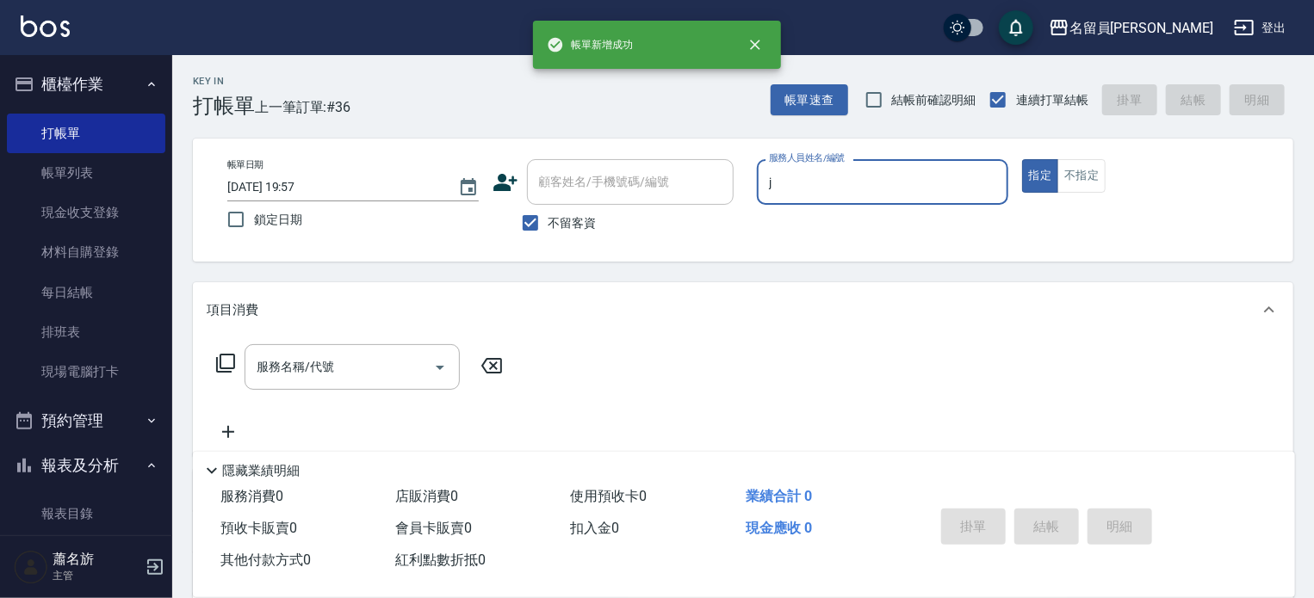
type input "[PERSON_NAME]"
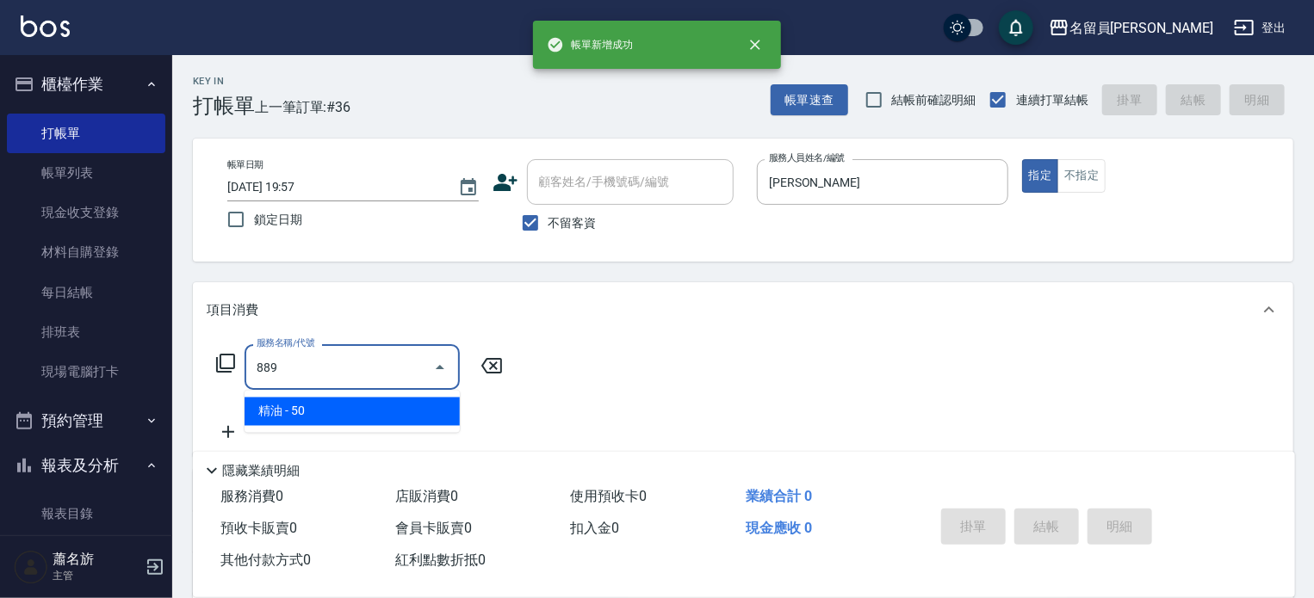
type input "精油(889)"
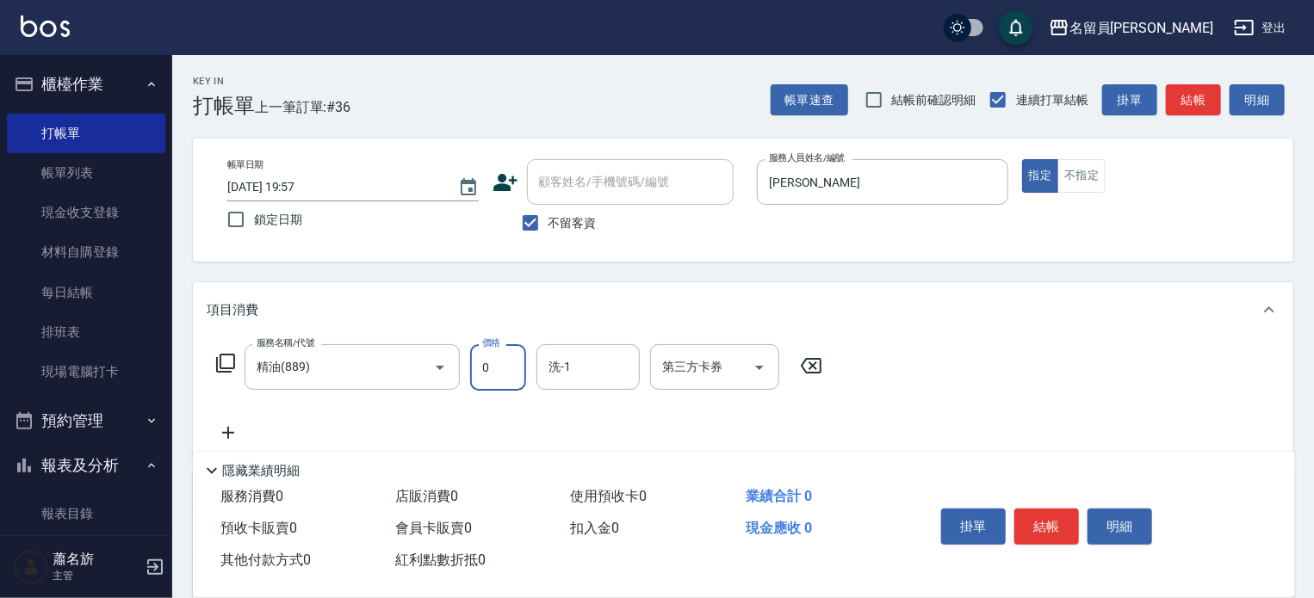
click at [517, 388] on input "0" at bounding box center [498, 367] width 56 height 46
type input "50"
type input "[PERSON_NAME]-F"
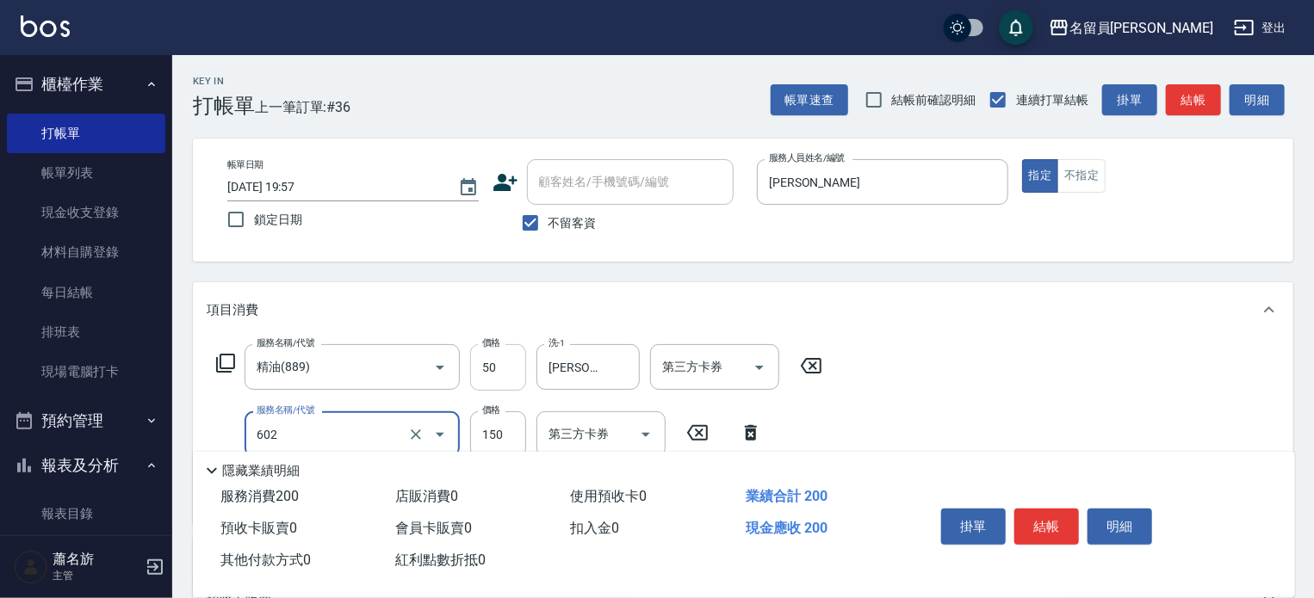
type input "一般洗髮(602)"
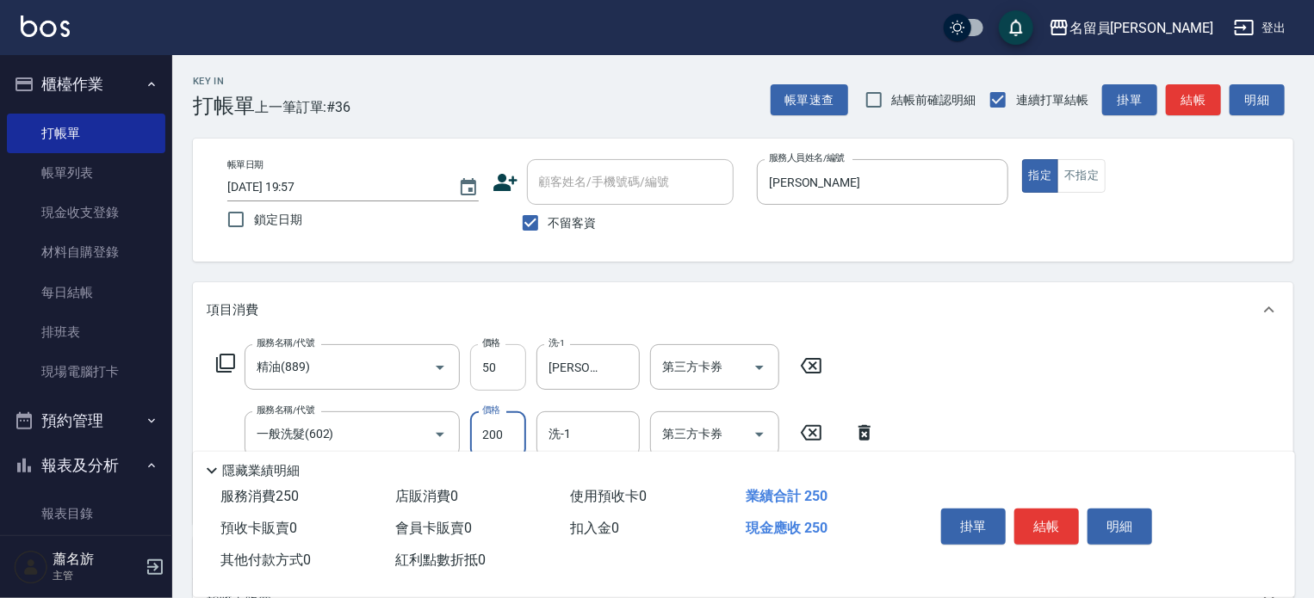
type input "200"
type input "[PERSON_NAME]-F"
type input "剪髮(302)"
type input "250"
click at [1060, 511] on button "結帳" at bounding box center [1046, 527] width 65 height 36
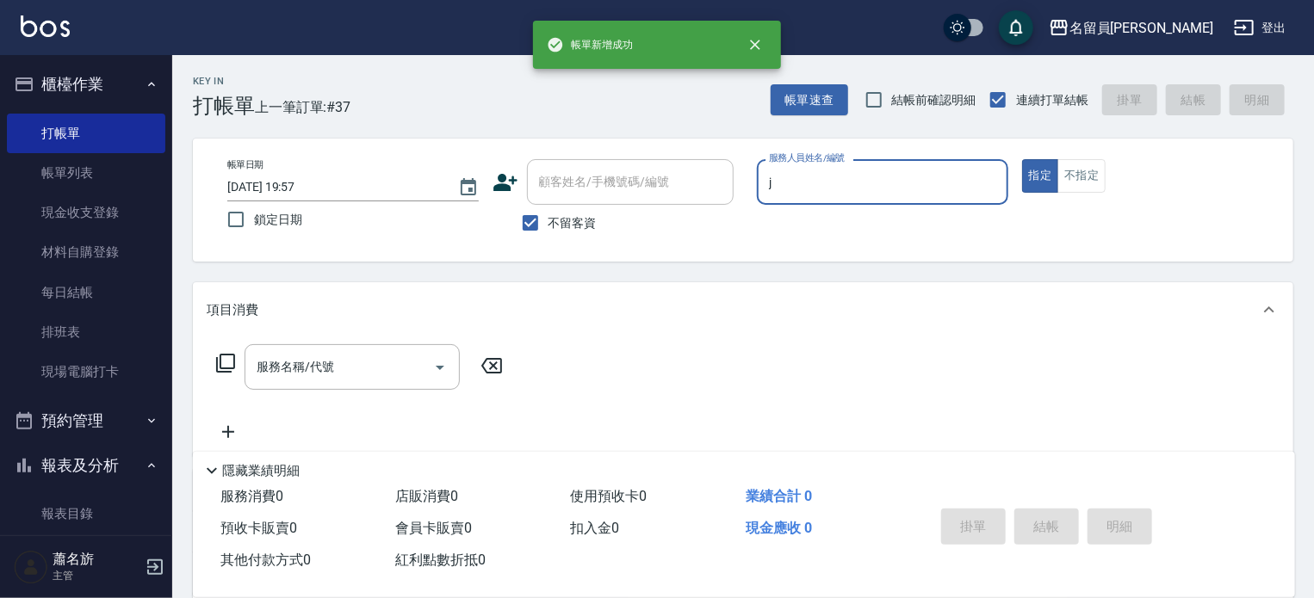
type input "[PERSON_NAME]"
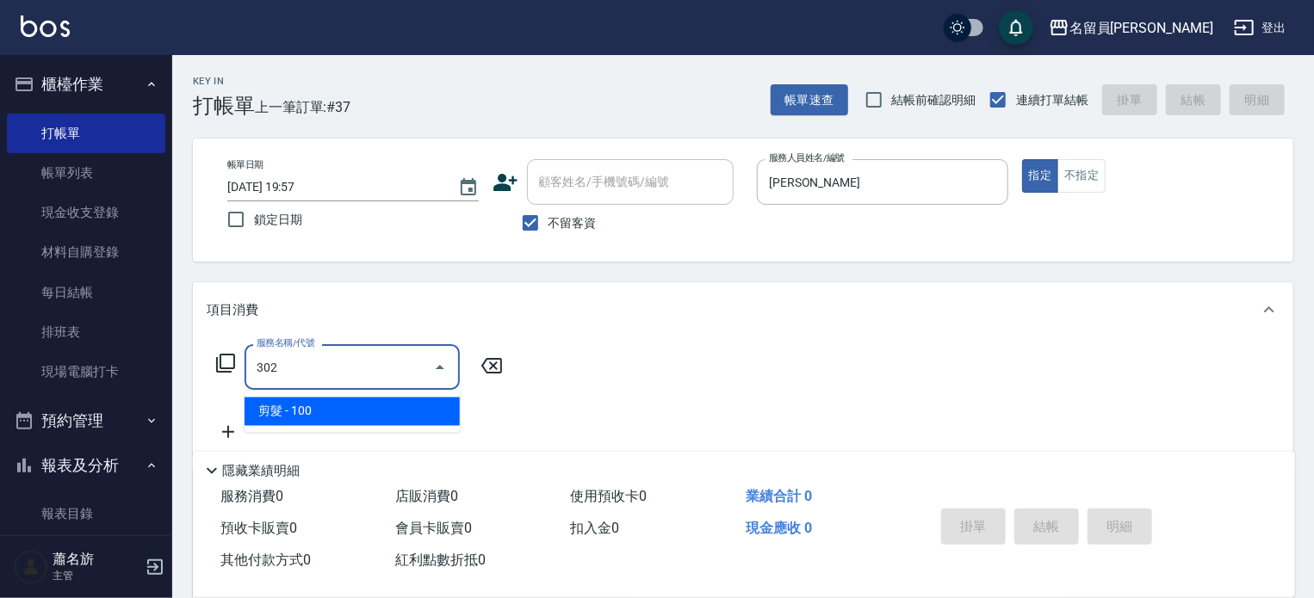
type input "剪髮(302)"
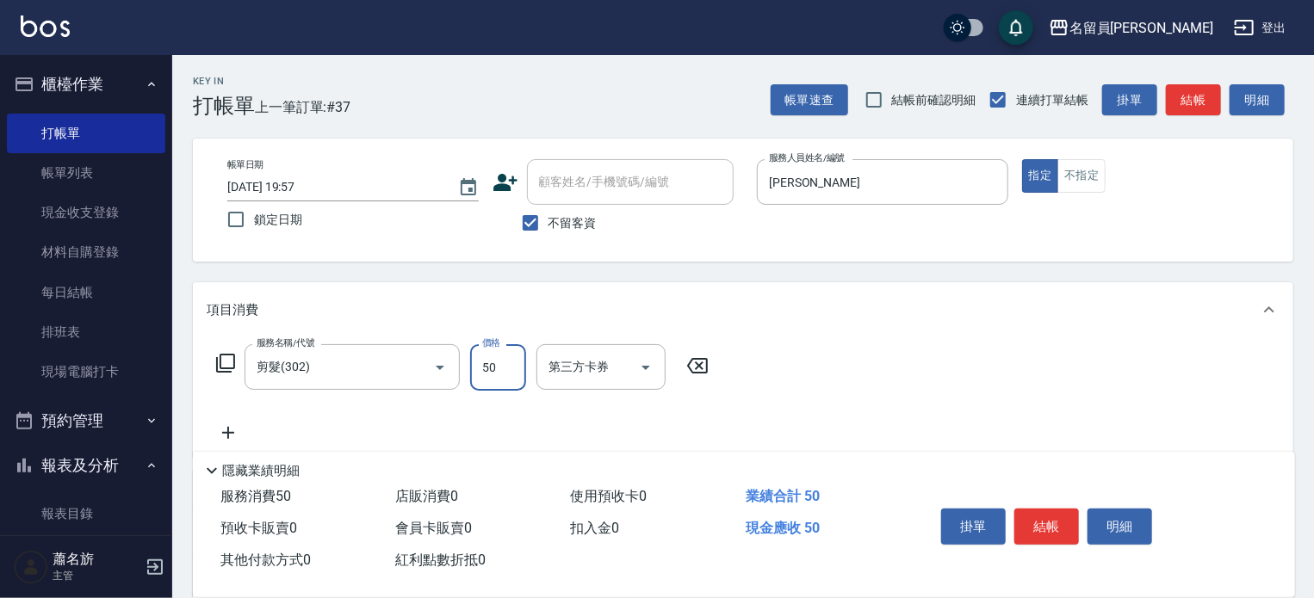
type input "50"
click at [1058, 511] on button "結帳" at bounding box center [1046, 527] width 65 height 36
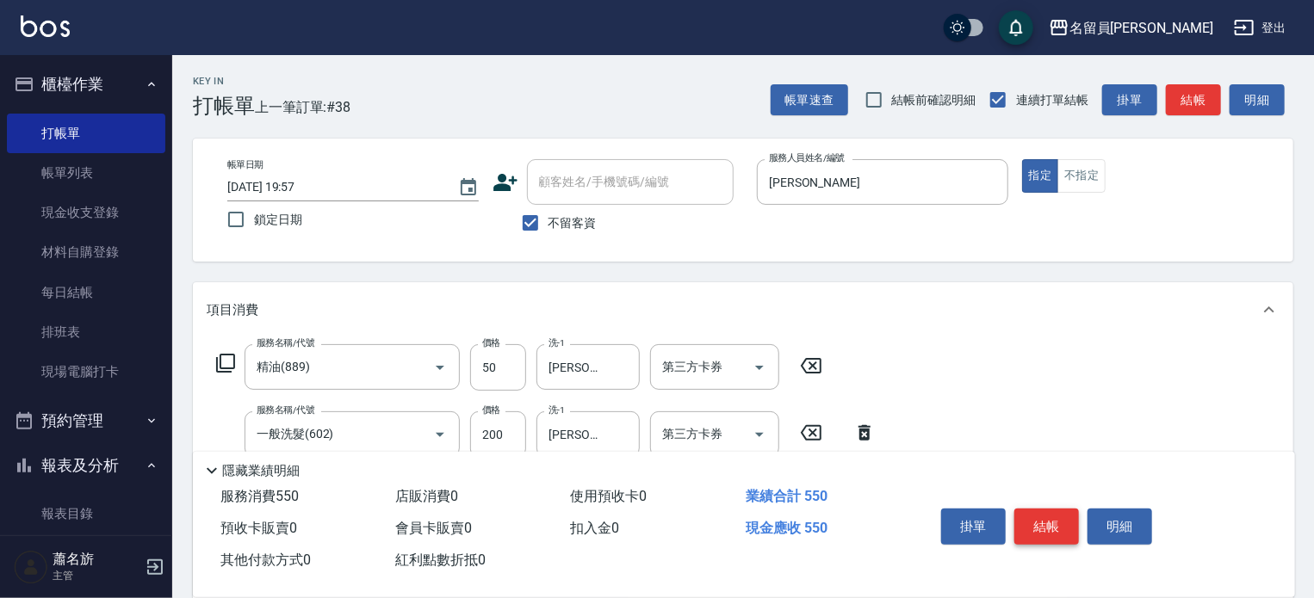
click at [1058, 511] on button "結帳" at bounding box center [1046, 527] width 65 height 36
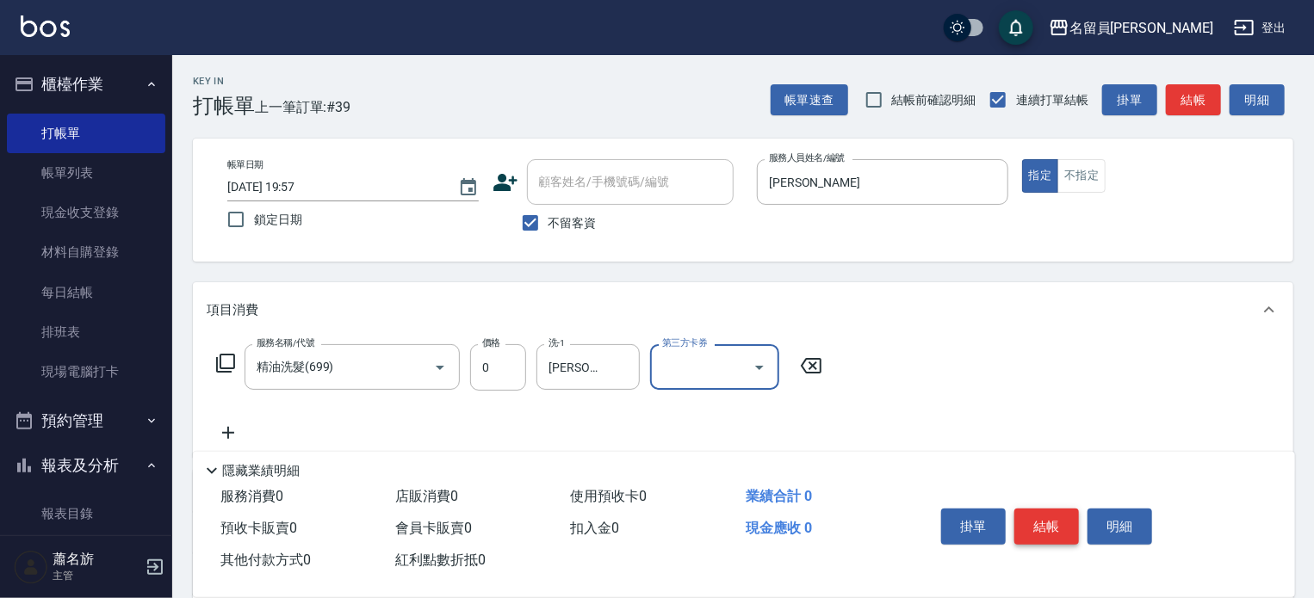
click at [1058, 511] on button "結帳" at bounding box center [1046, 527] width 65 height 36
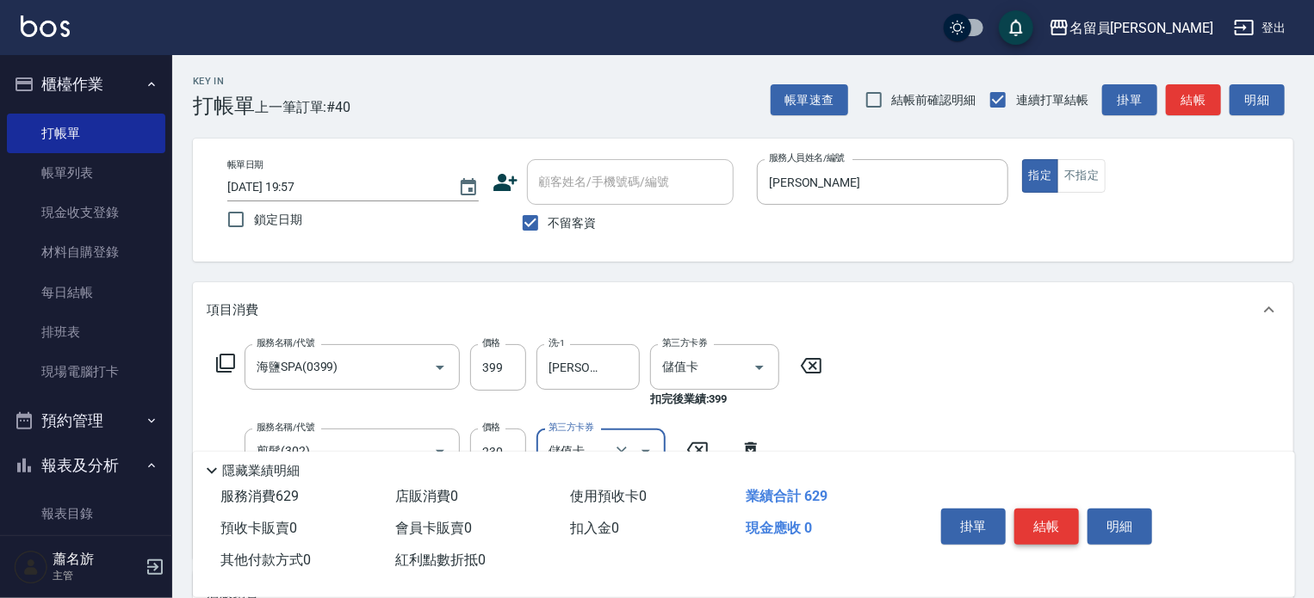
click at [1058, 511] on button "結帳" at bounding box center [1046, 527] width 65 height 36
drag, startPoint x: 1058, startPoint y: 511, endPoint x: 1067, endPoint y: 529, distance: 19.6
click at [1067, 529] on button "結帳" at bounding box center [1046, 527] width 65 height 36
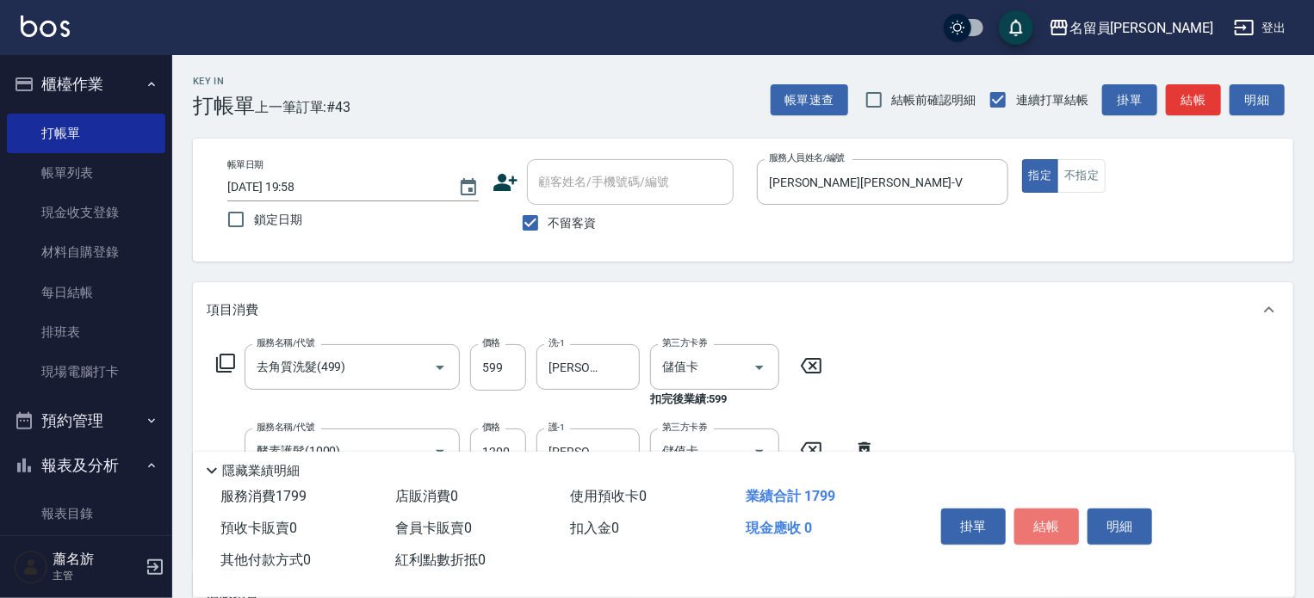
click at [1067, 529] on button "結帳" at bounding box center [1046, 527] width 65 height 36
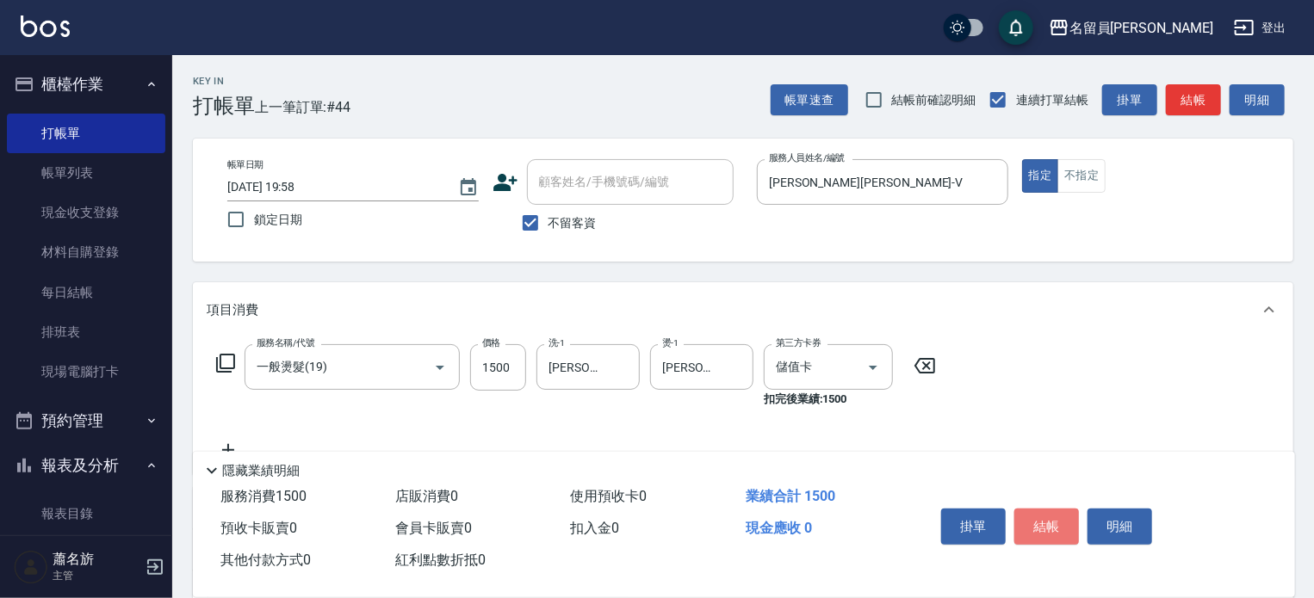
click at [1067, 529] on button "結帳" at bounding box center [1046, 527] width 65 height 36
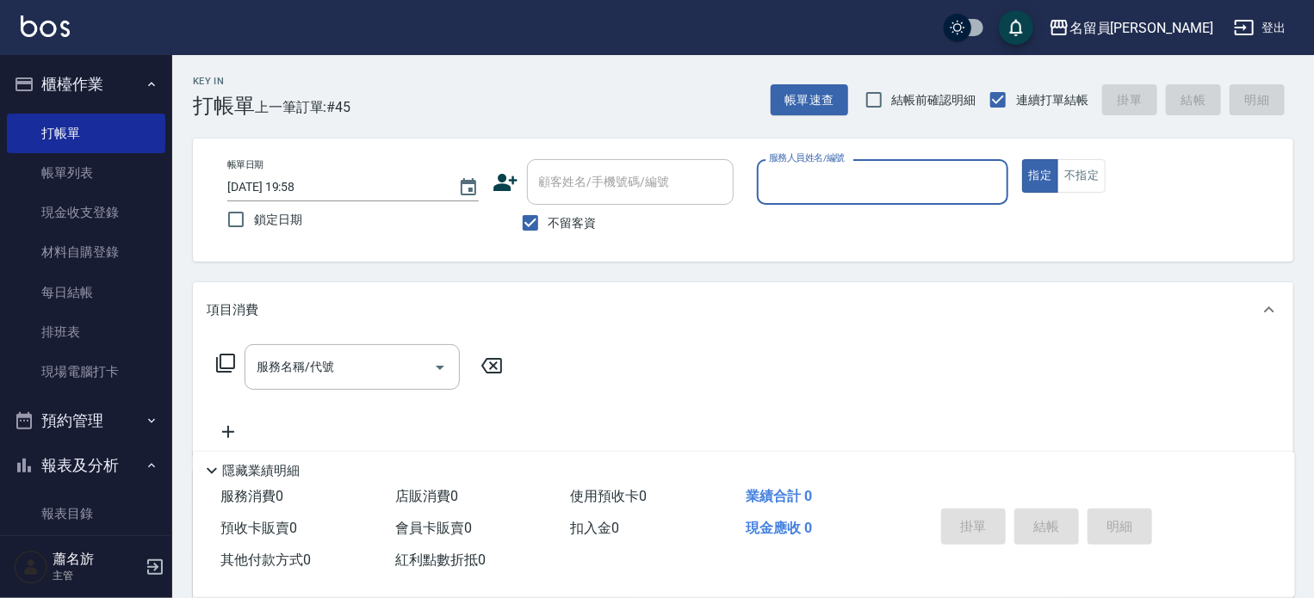
click at [163, 180] on nav "櫃檯作業 打帳單 帳單列表 現金收支登錄 材料自購登錄 每日結帳 排班表 現場電腦打卡 預約管理 預約管理 單日預約紀錄 單週預約紀錄 報表及分析 報表目錄 …" at bounding box center [86, 295] width 172 height 480
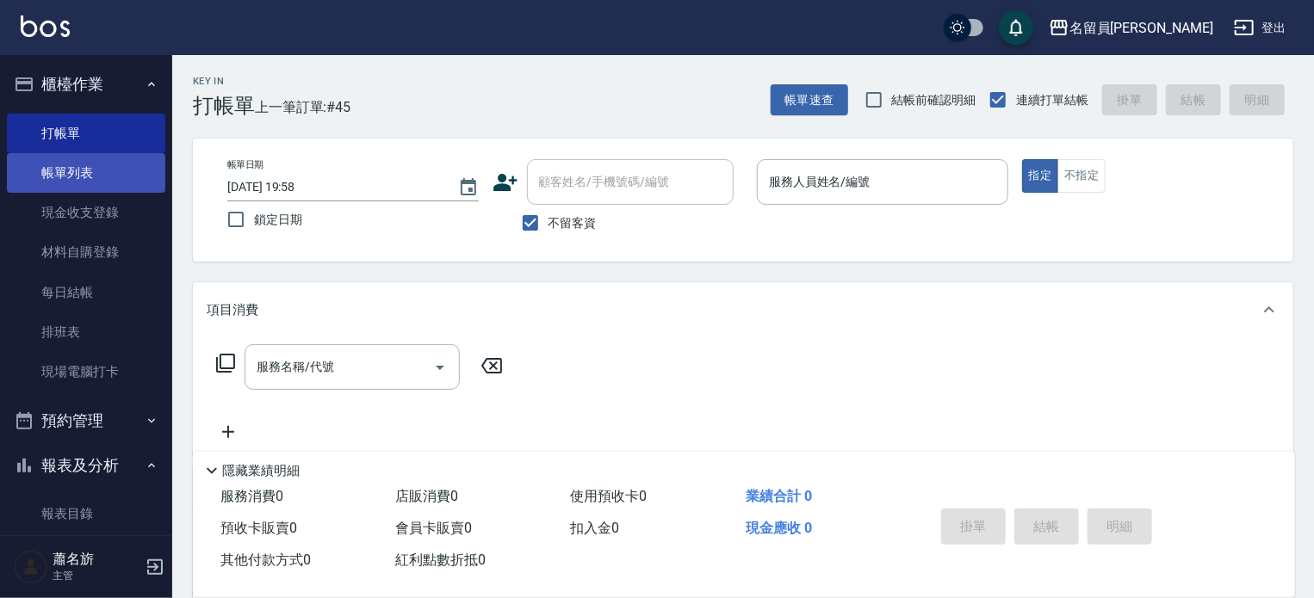
click at [137, 169] on link "帳單列表" at bounding box center [86, 173] width 158 height 40
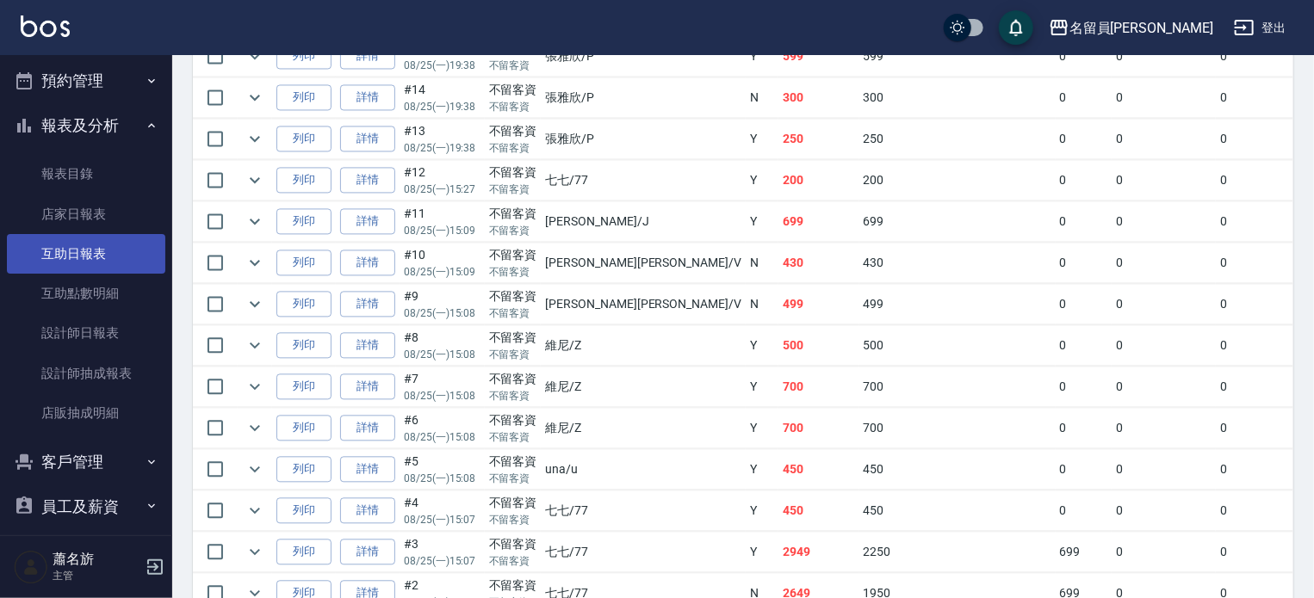
scroll to position [344, 0]
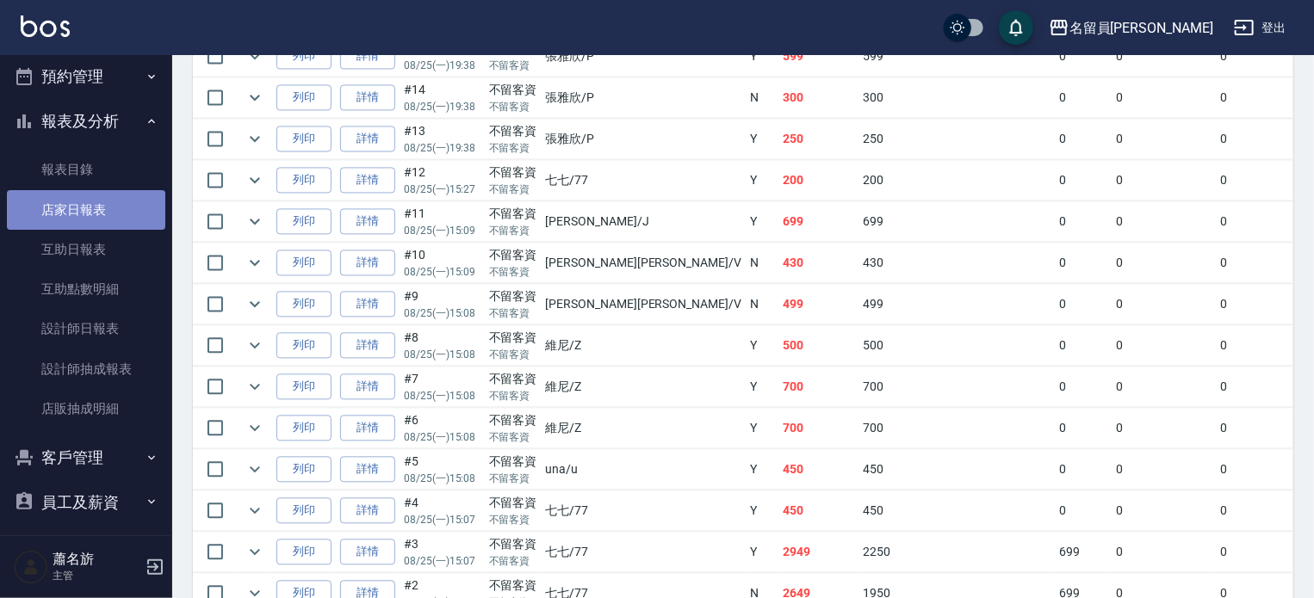
click at [112, 196] on link "店家日報表" at bounding box center [86, 210] width 158 height 40
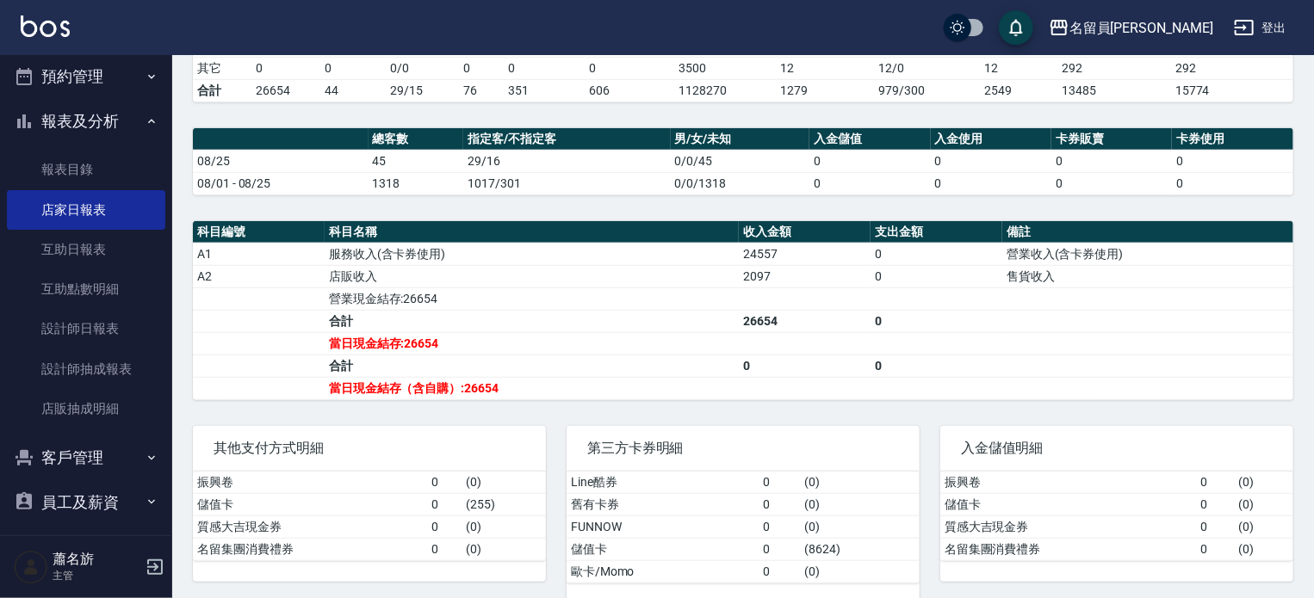
scroll to position [489, 0]
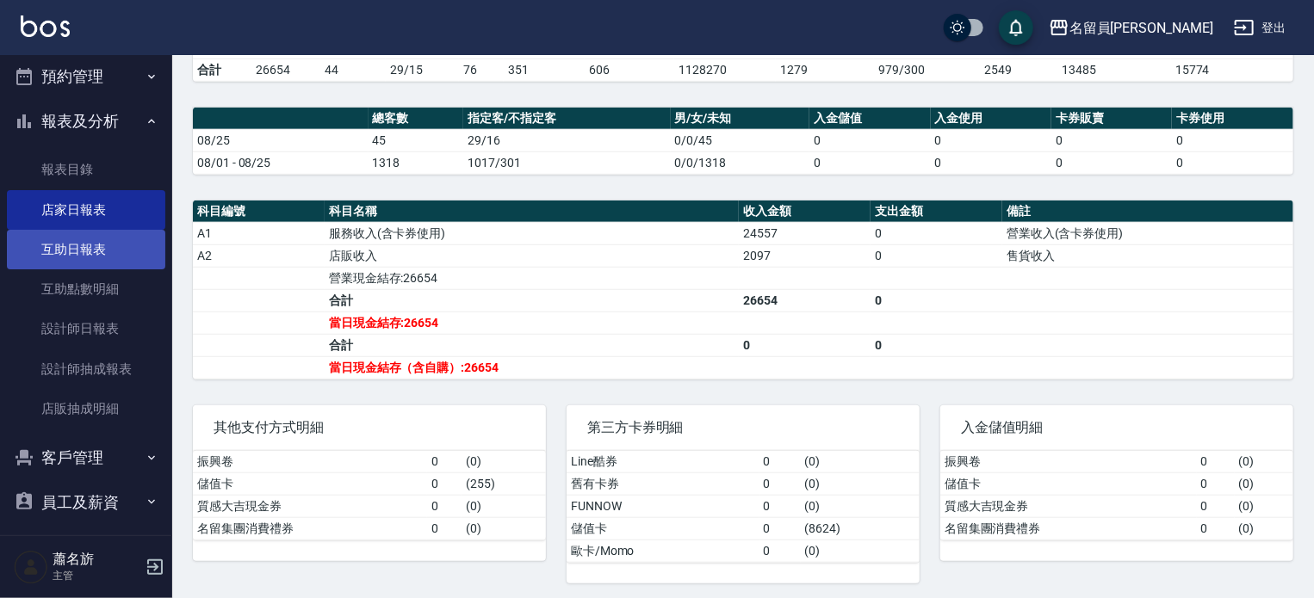
click at [93, 255] on link "互助日報表" at bounding box center [86, 250] width 158 height 40
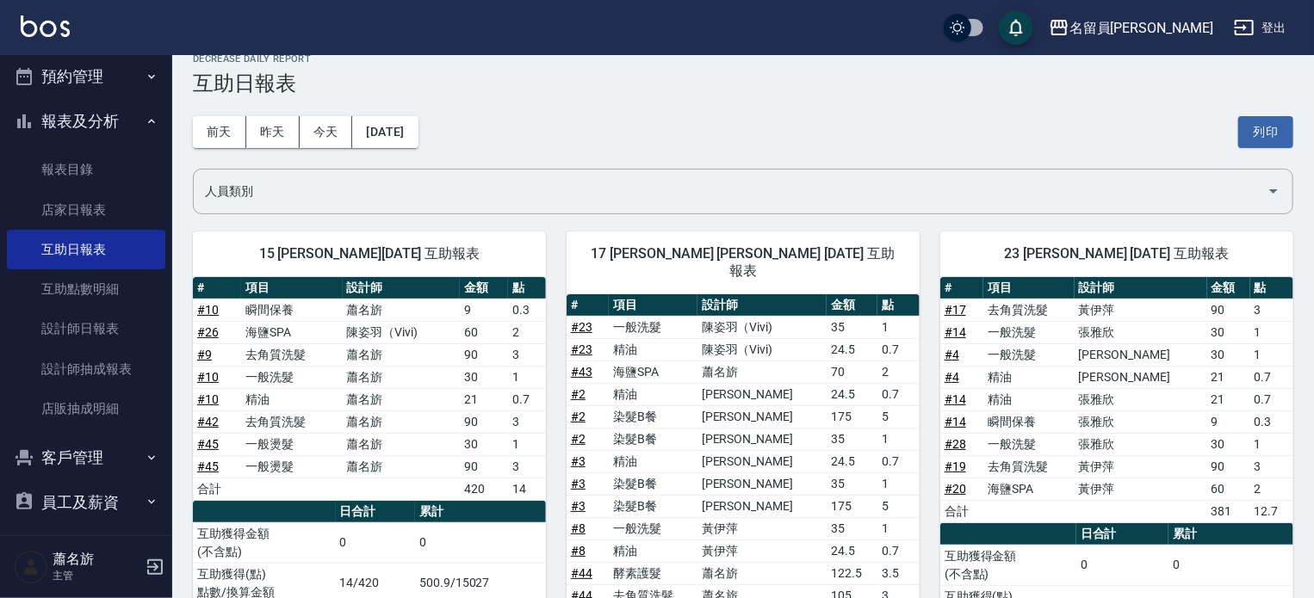
scroll to position [103, 0]
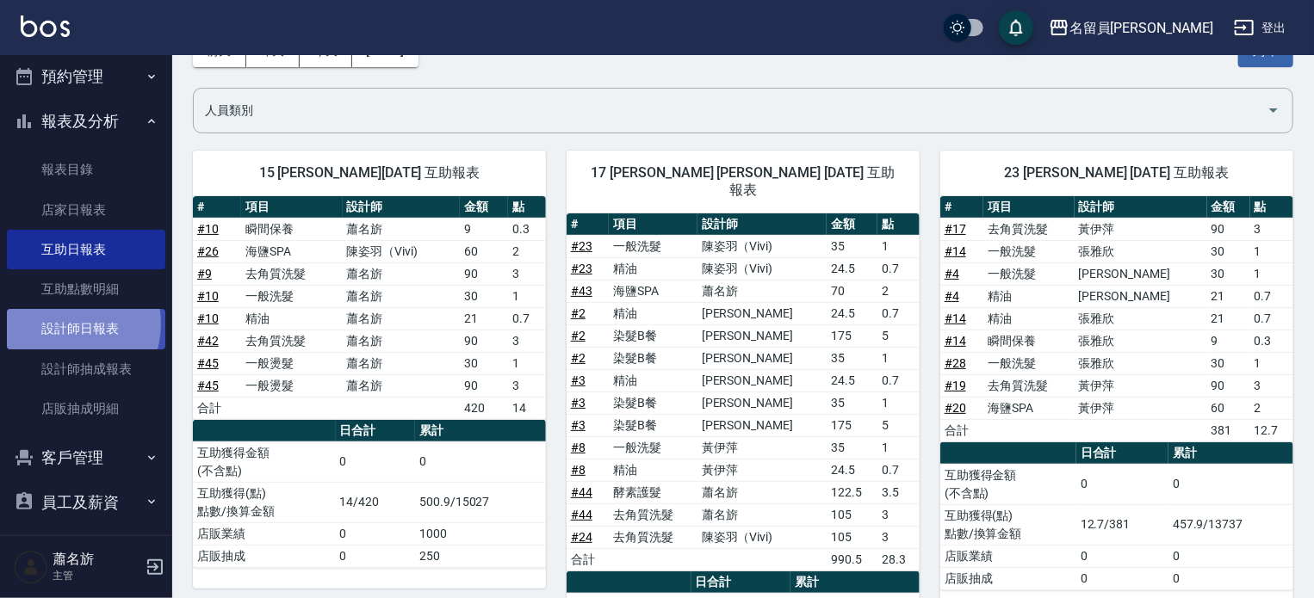
click at [71, 324] on link "設計師日報表" at bounding box center [86, 329] width 158 height 40
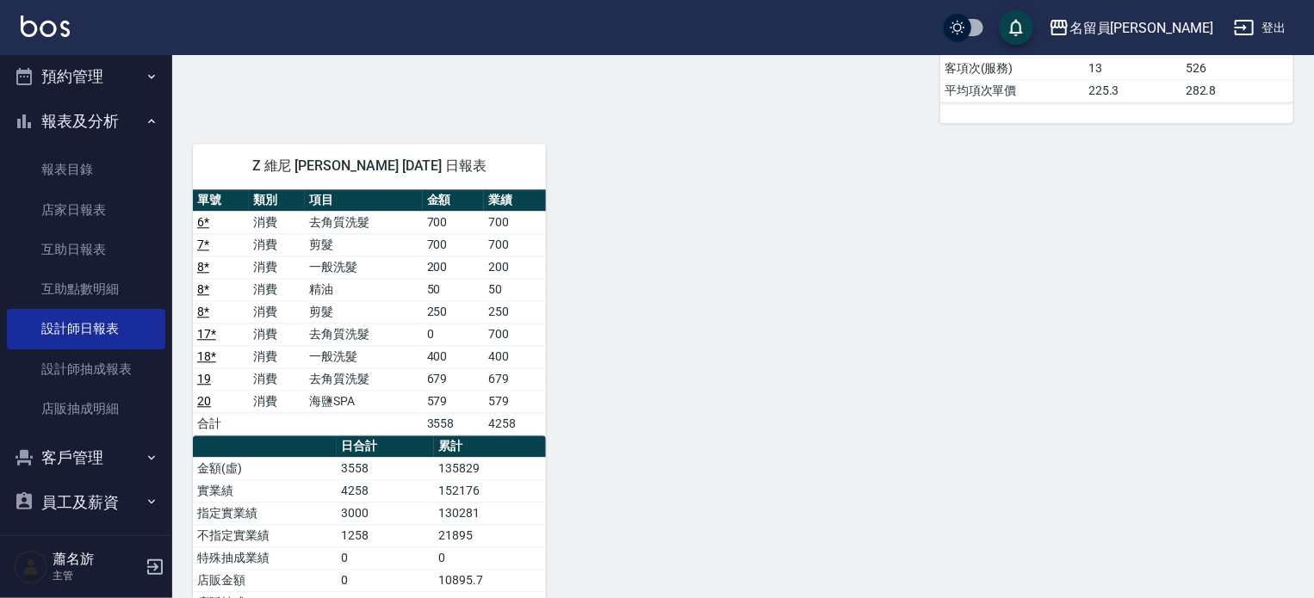
scroll to position [1980, 0]
